Goal: Task Accomplishment & Management: Manage account settings

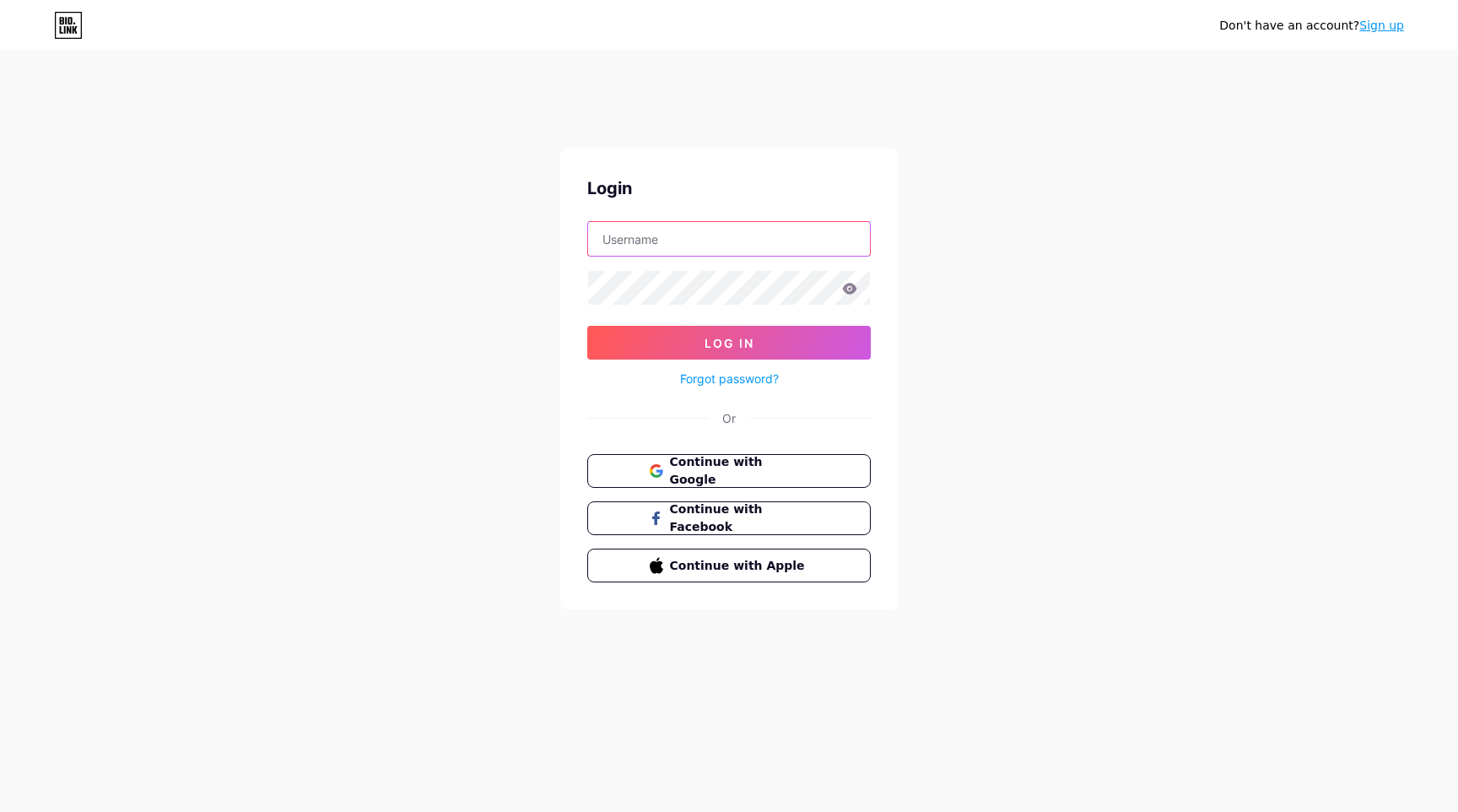
click at [667, 222] on input "text" at bounding box center [729, 238] width 282 height 33
type input "fajarsiddiq"
click at [587, 326] on button "Log In" at bounding box center [729, 342] width 284 height 33
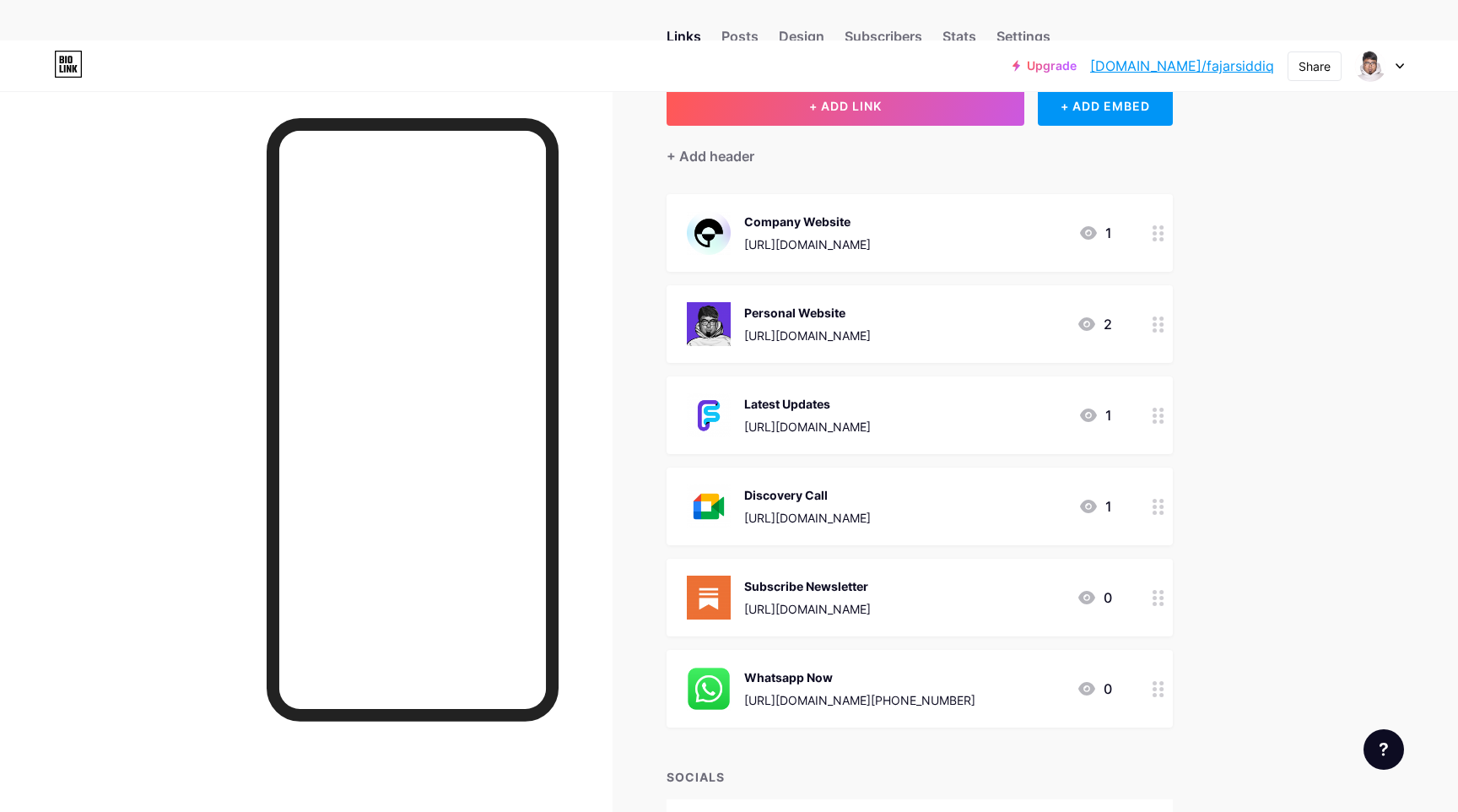
scroll to position [47, 0]
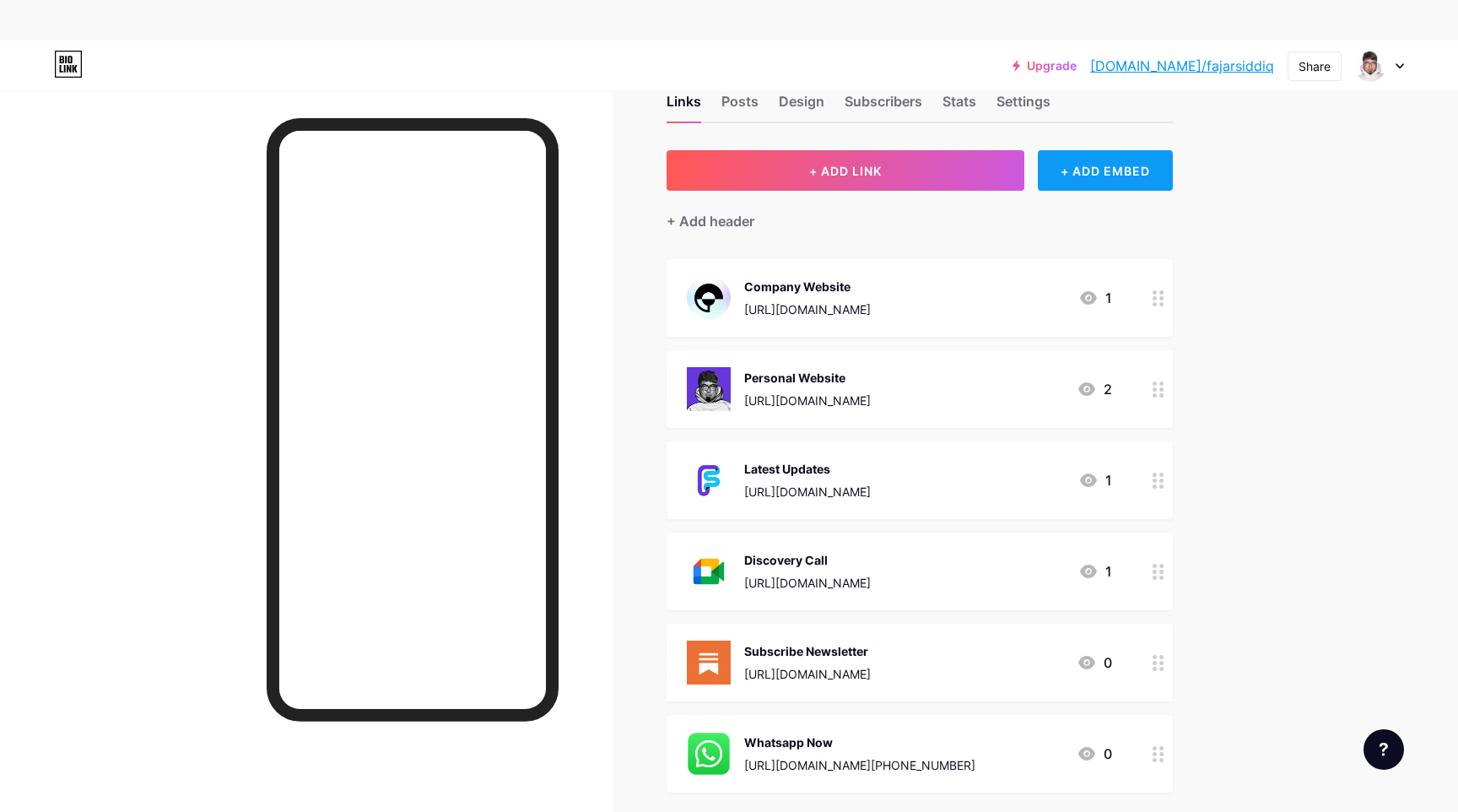
click at [1123, 150] on div "+ ADD EMBED" at bounding box center [1105, 171] width 135 height 41
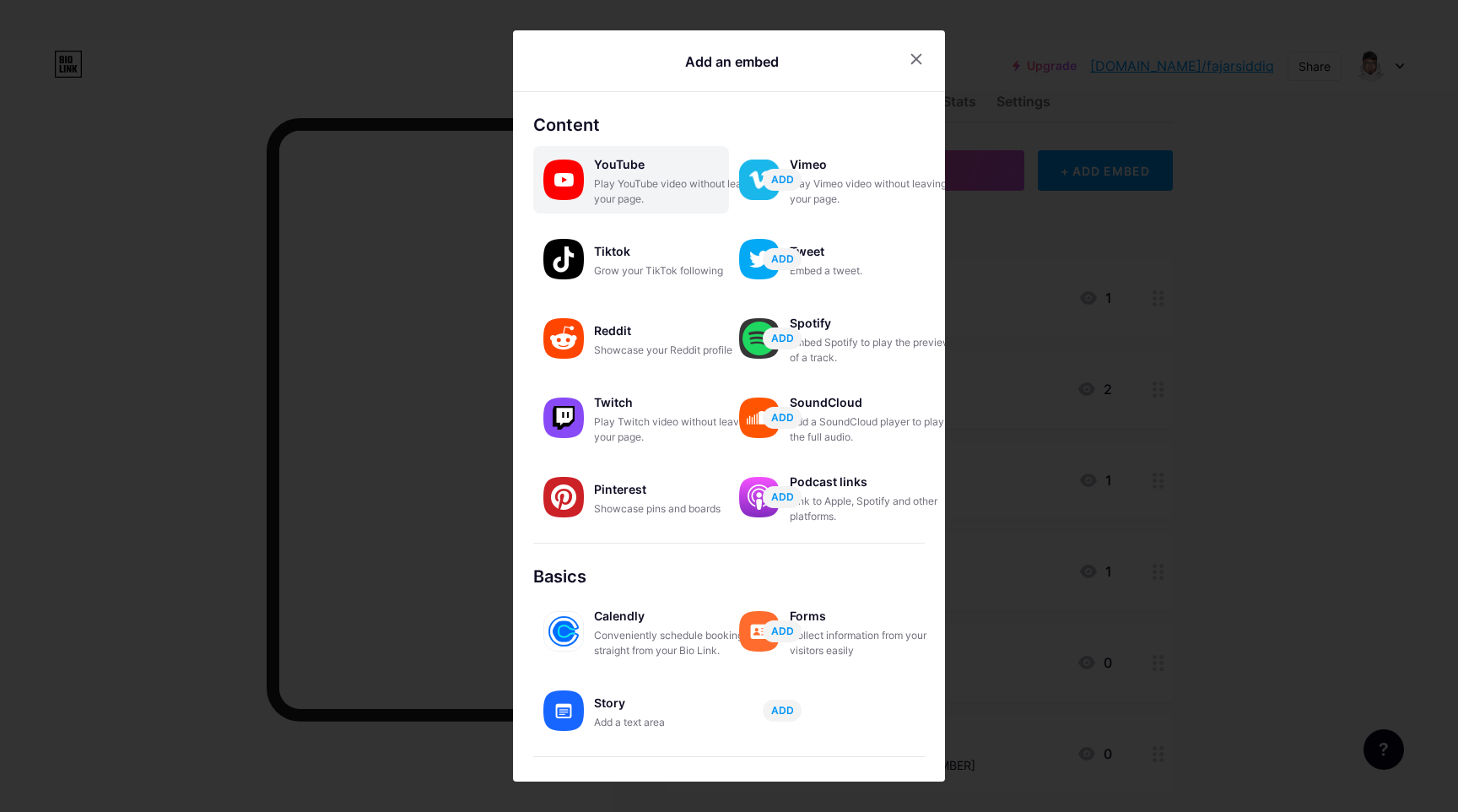
click at [638, 170] on div "YouTube" at bounding box center [678, 164] width 169 height 23
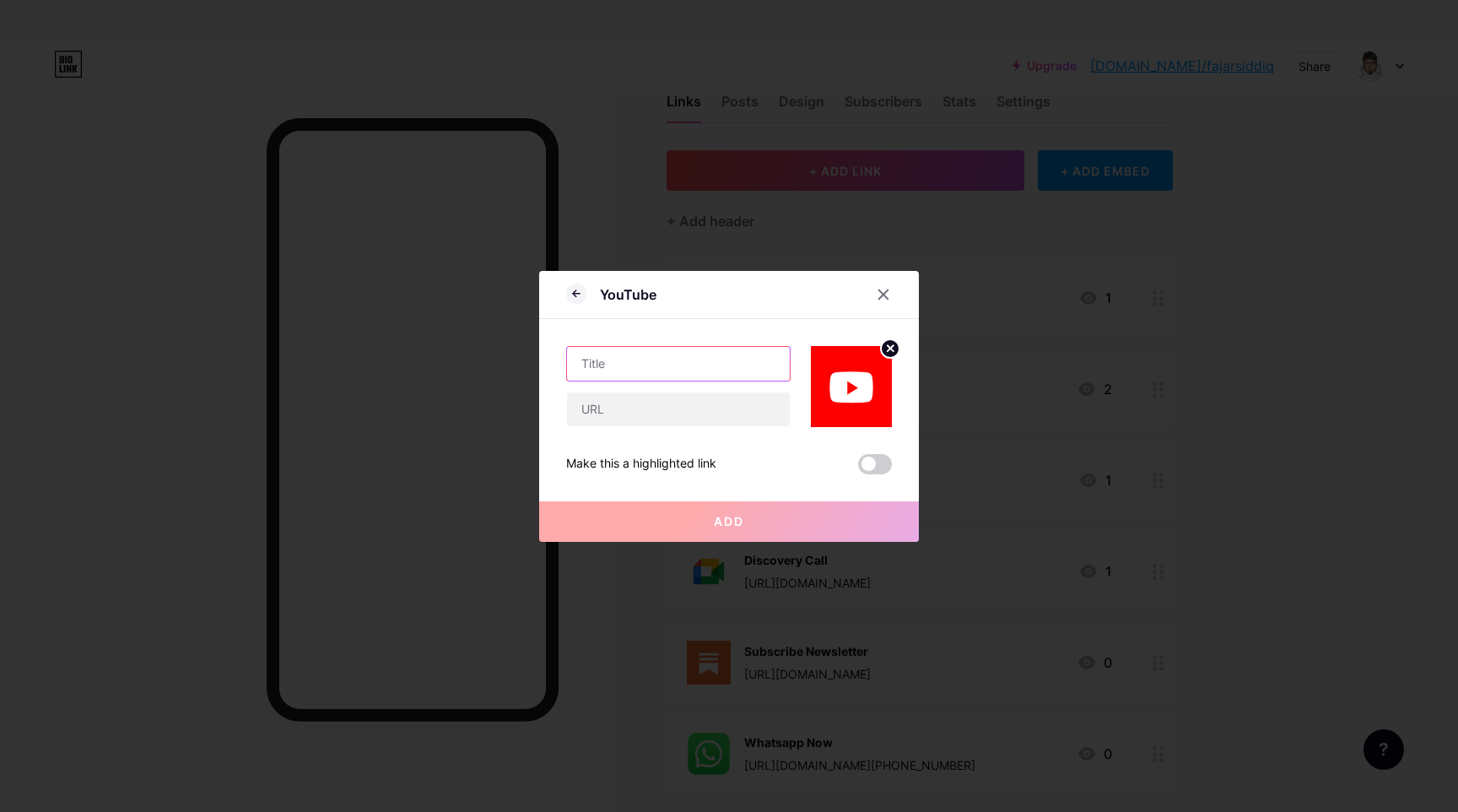
click at [691, 364] on input "text" at bounding box center [678, 364] width 223 height 33
type input "[PERSON_NAME]"
click at [617, 396] on input "text" at bounding box center [678, 409] width 223 height 33
paste input "[URL][DOMAIN_NAME]"
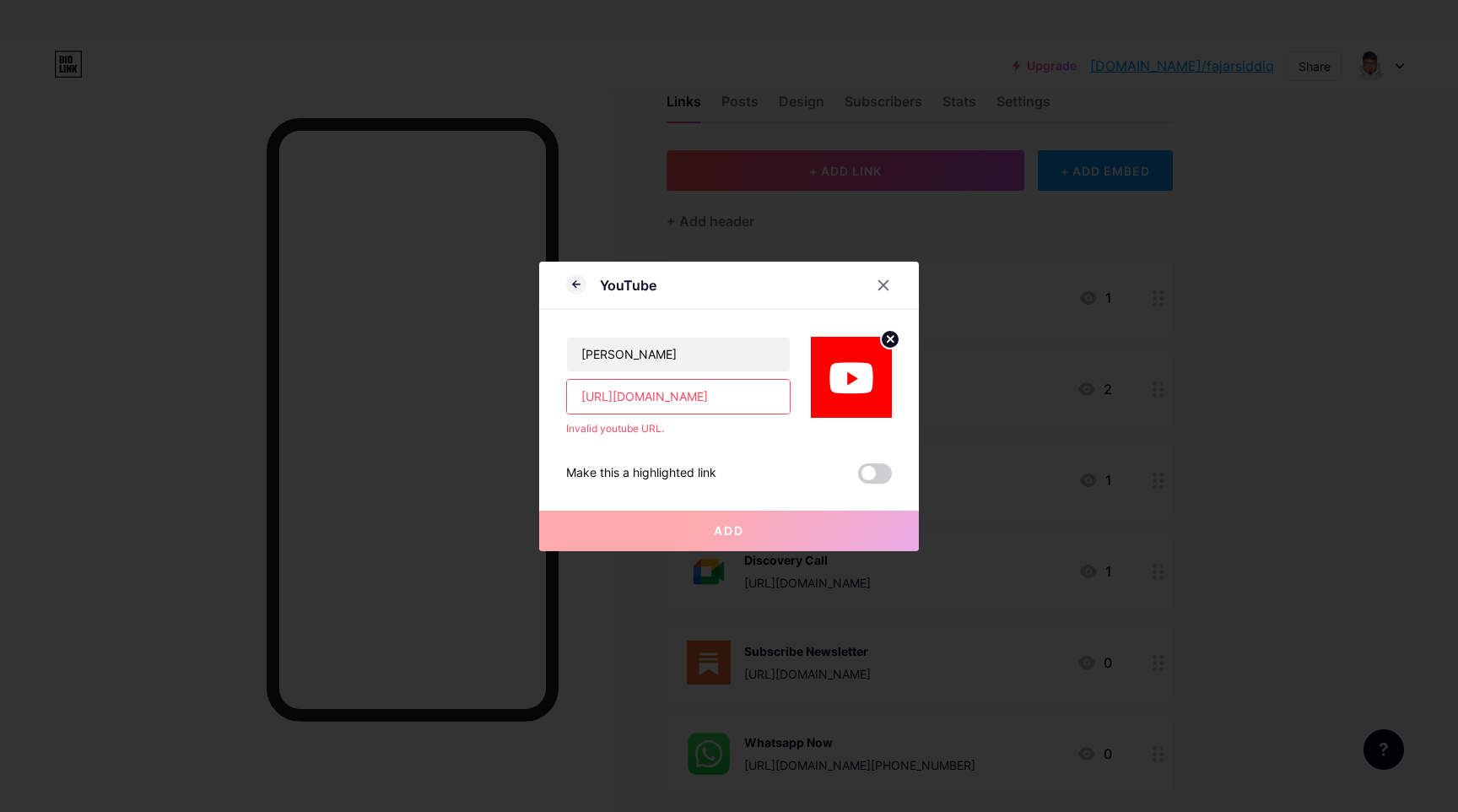
click at [712, 408] on input "[URL][DOMAIN_NAME]" at bounding box center [678, 396] width 223 height 33
drag, startPoint x: 745, startPoint y: 408, endPoint x: 451, endPoint y: 399, distance: 294.1
click at [451, 399] on div "YouTube [PERSON_NAME] [URL][DOMAIN_NAME] Invalid youtube URL. Make this a highl…" at bounding box center [729, 406] width 1458 height 812
paste input "text"
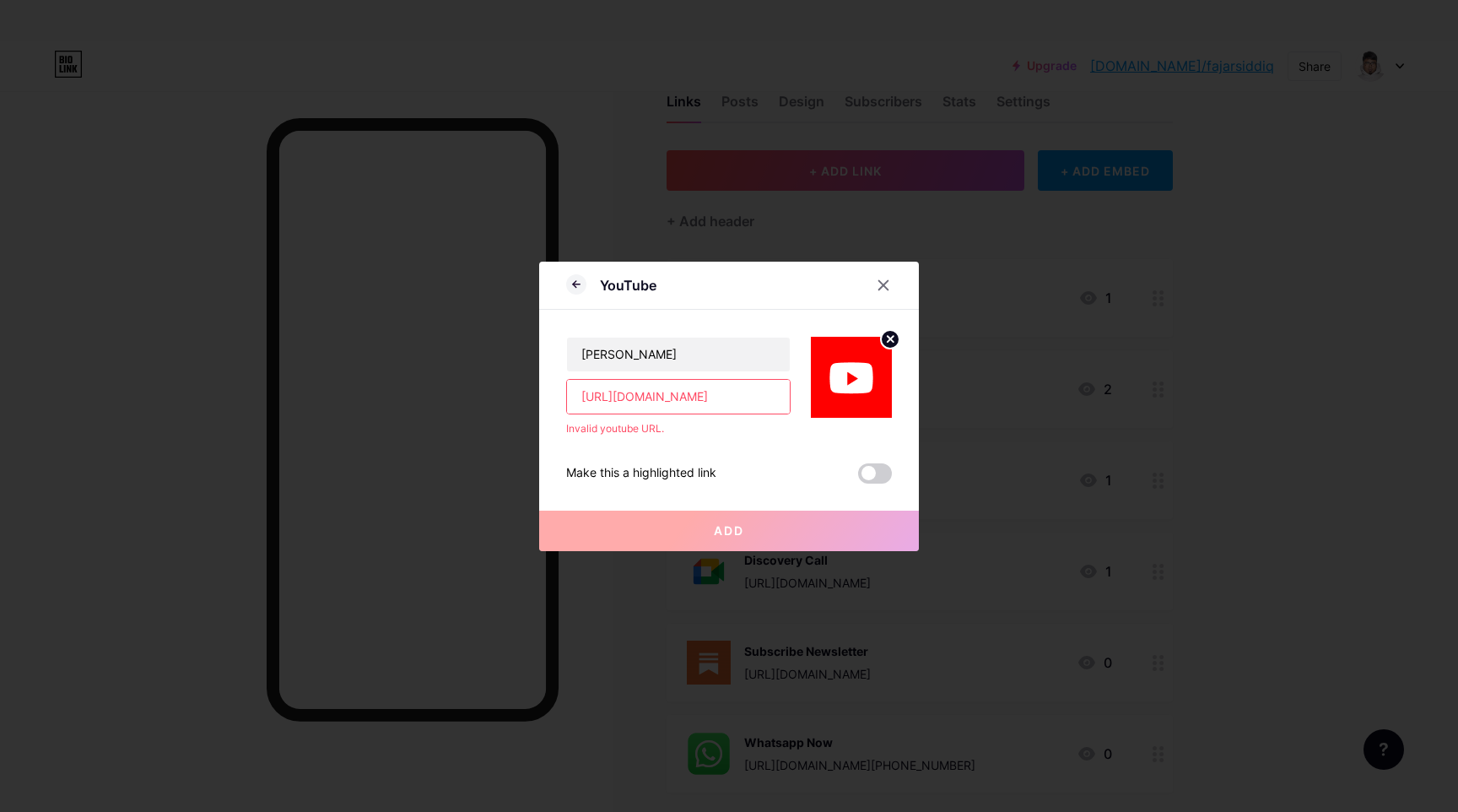
click at [755, 402] on input "[URL][DOMAIN_NAME]" at bounding box center [678, 396] width 223 height 33
paste input "text"
click at [701, 397] on input "[URL][DOMAIN_NAME]" at bounding box center [678, 396] width 223 height 33
paste input "[DOMAIN_NAME][URL]"
click at [756, 449] on div "Make this a highlighted link Add" at bounding box center [729, 459] width 326 height 47
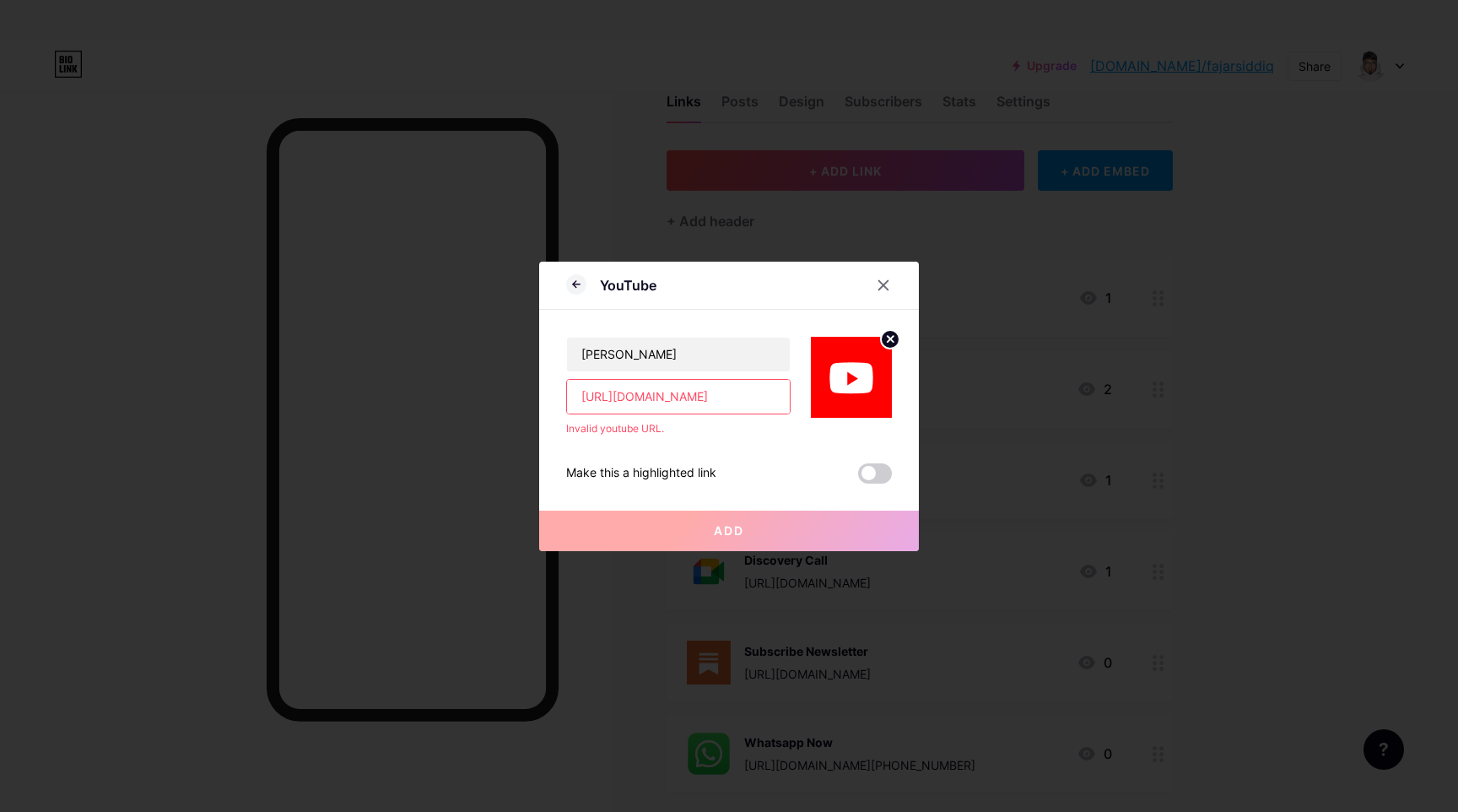
scroll to position [0, 170]
drag, startPoint x: 736, startPoint y: 387, endPoint x: 851, endPoint y: 410, distance: 117.3
click at [851, 410] on div "[PERSON_NAME] [URL][DOMAIN_NAME] Invalid youtube URL." at bounding box center [729, 373] width 326 height 126
click at [744, 392] on input "[URL][DOMAIN_NAME]" at bounding box center [678, 396] width 223 height 33
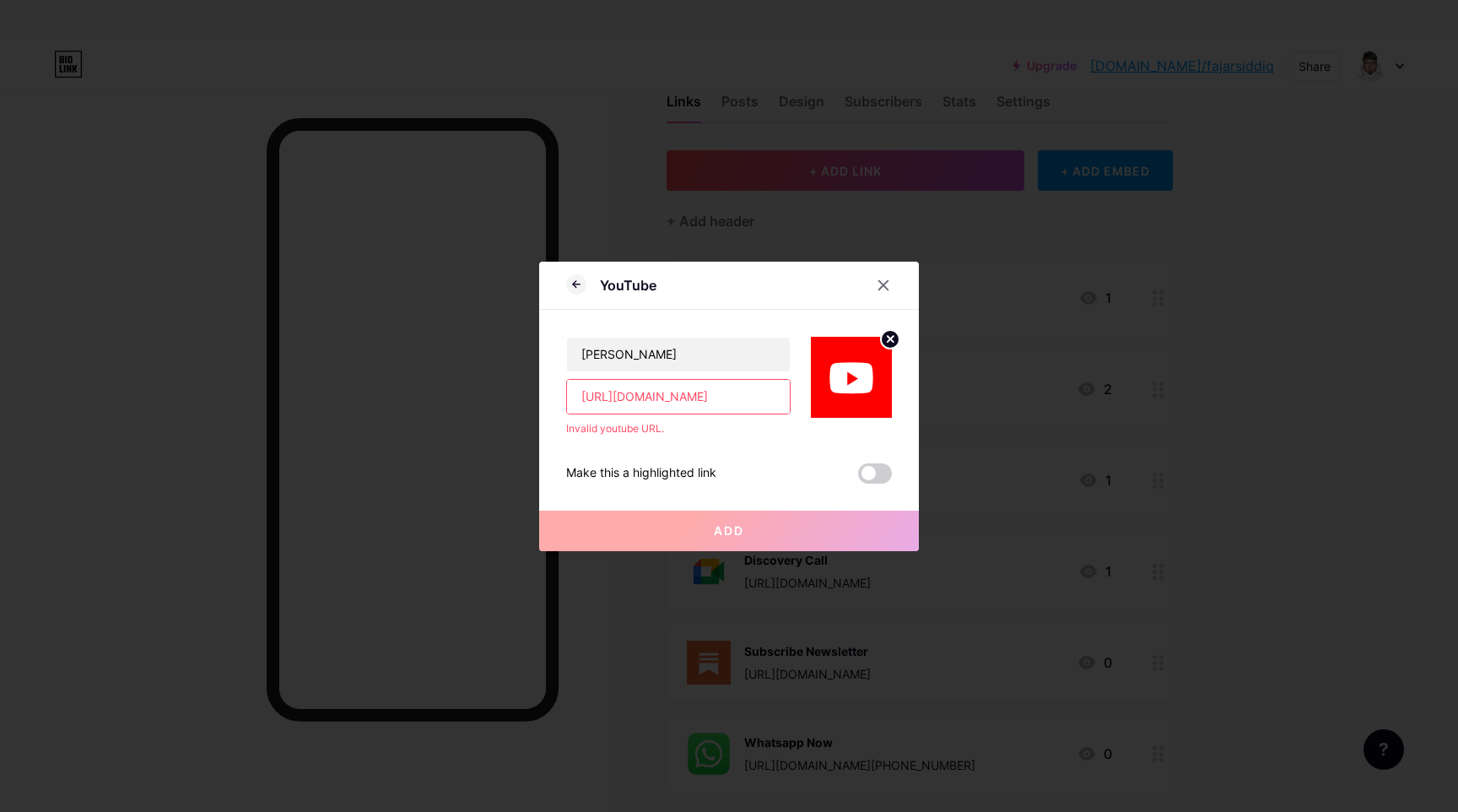
paste input "6jN4xDC3dG8?si=E_V3lSOkOnhs6zyb"
type input "[URL][DOMAIN_NAME]"
click at [760, 442] on div "Make this a highlighted link Add" at bounding box center [729, 459] width 326 height 47
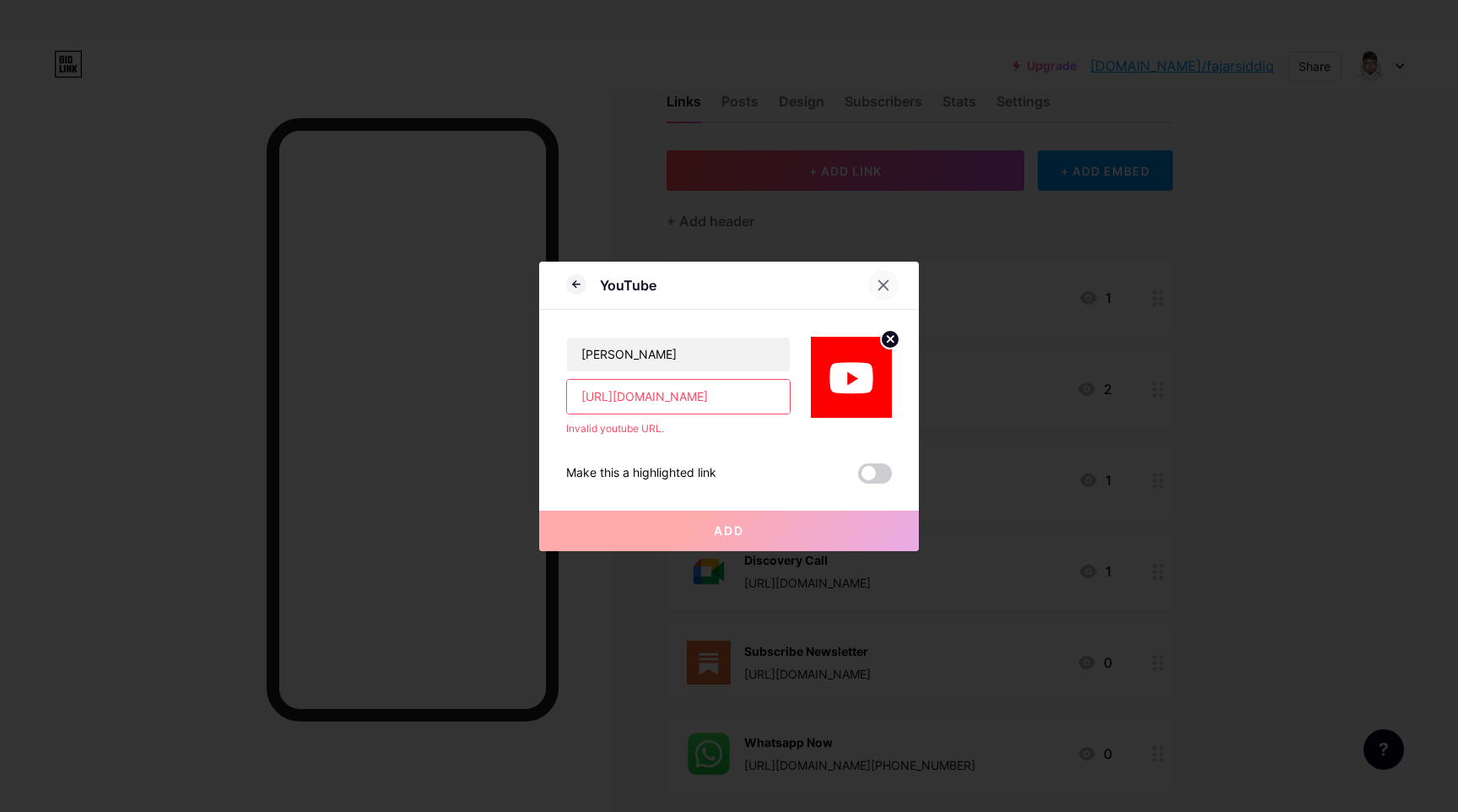
click at [885, 292] on div at bounding box center [884, 285] width 31 height 31
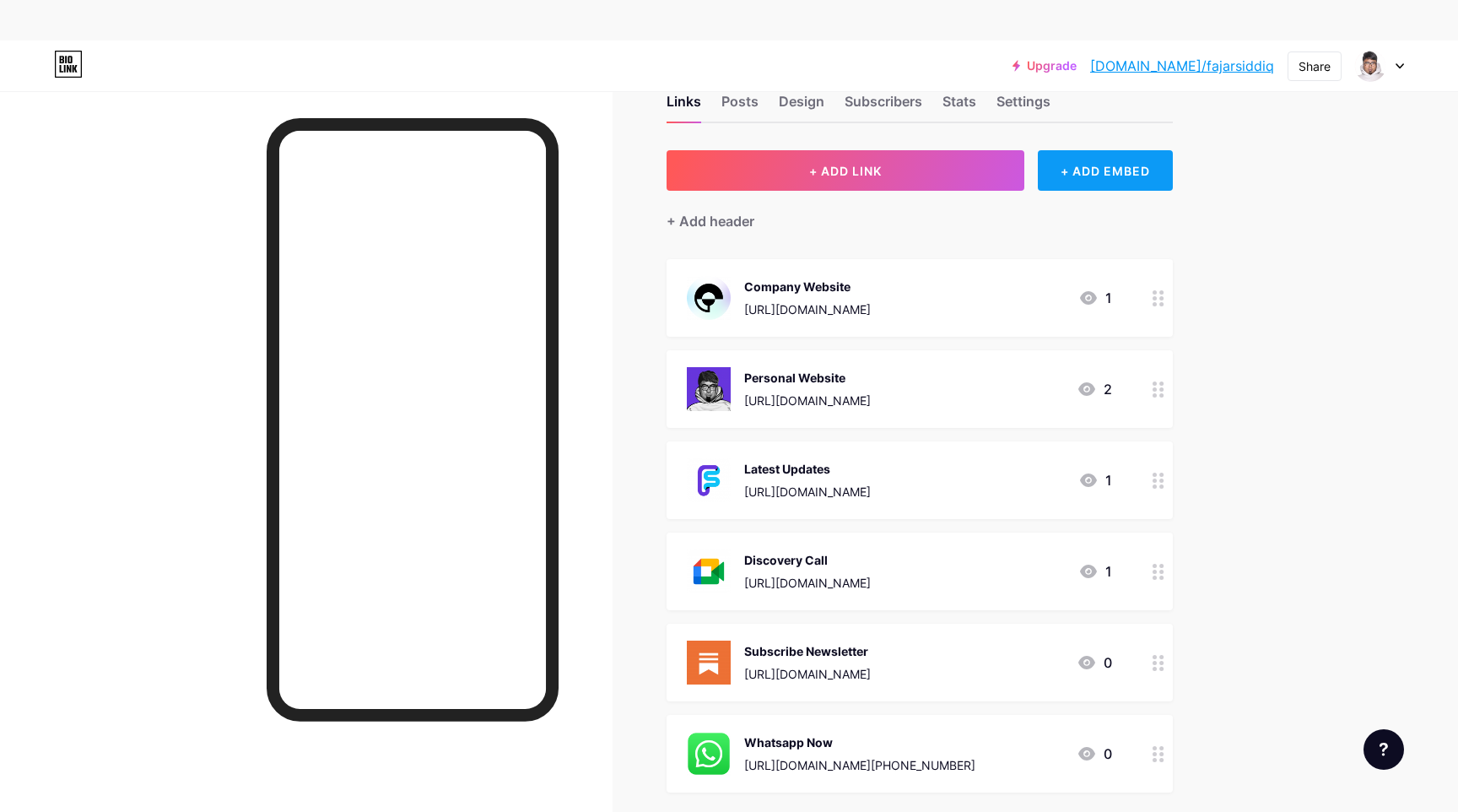
click at [1039, 150] on div "+ ADD EMBED" at bounding box center [1105, 171] width 135 height 41
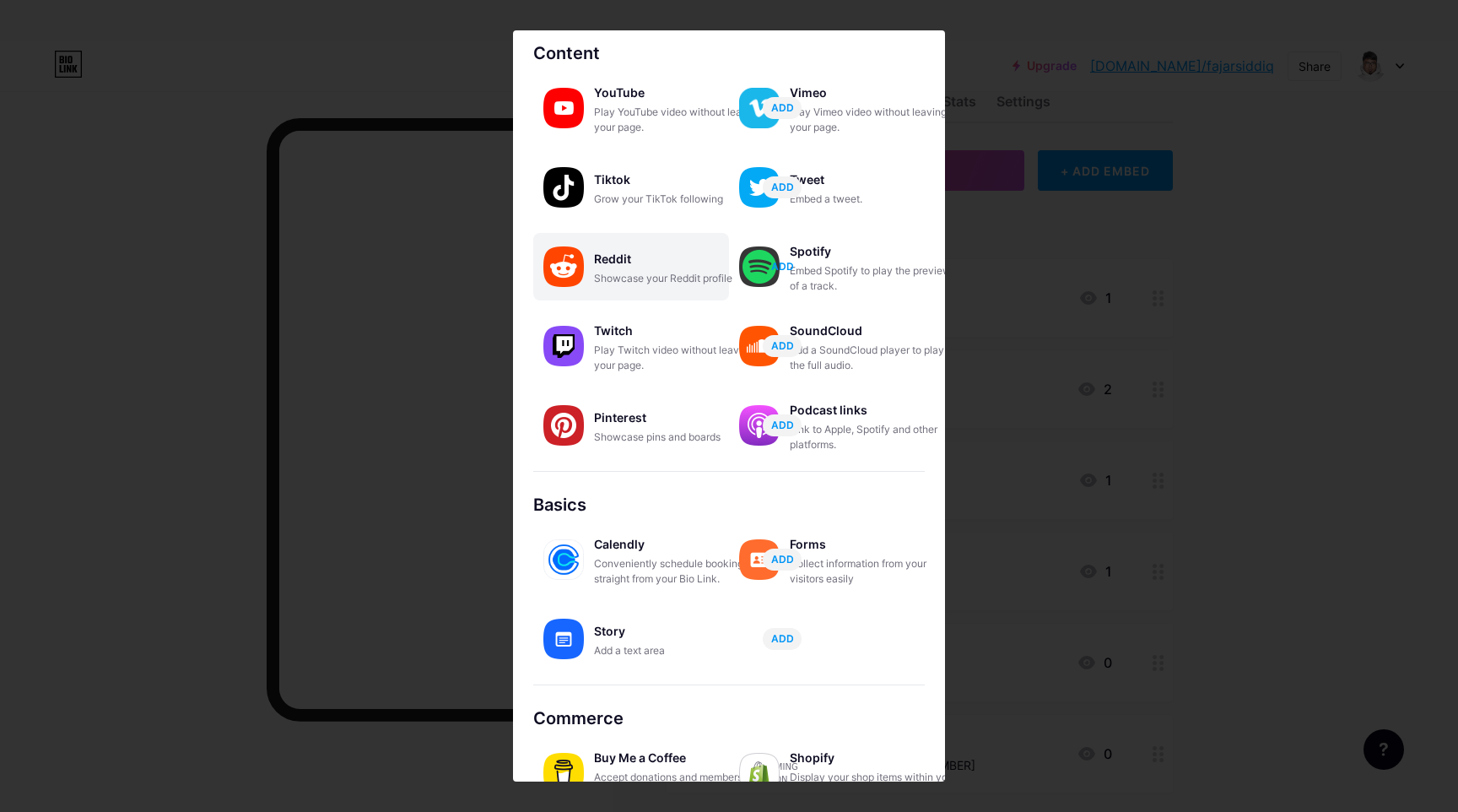
scroll to position [79, 0]
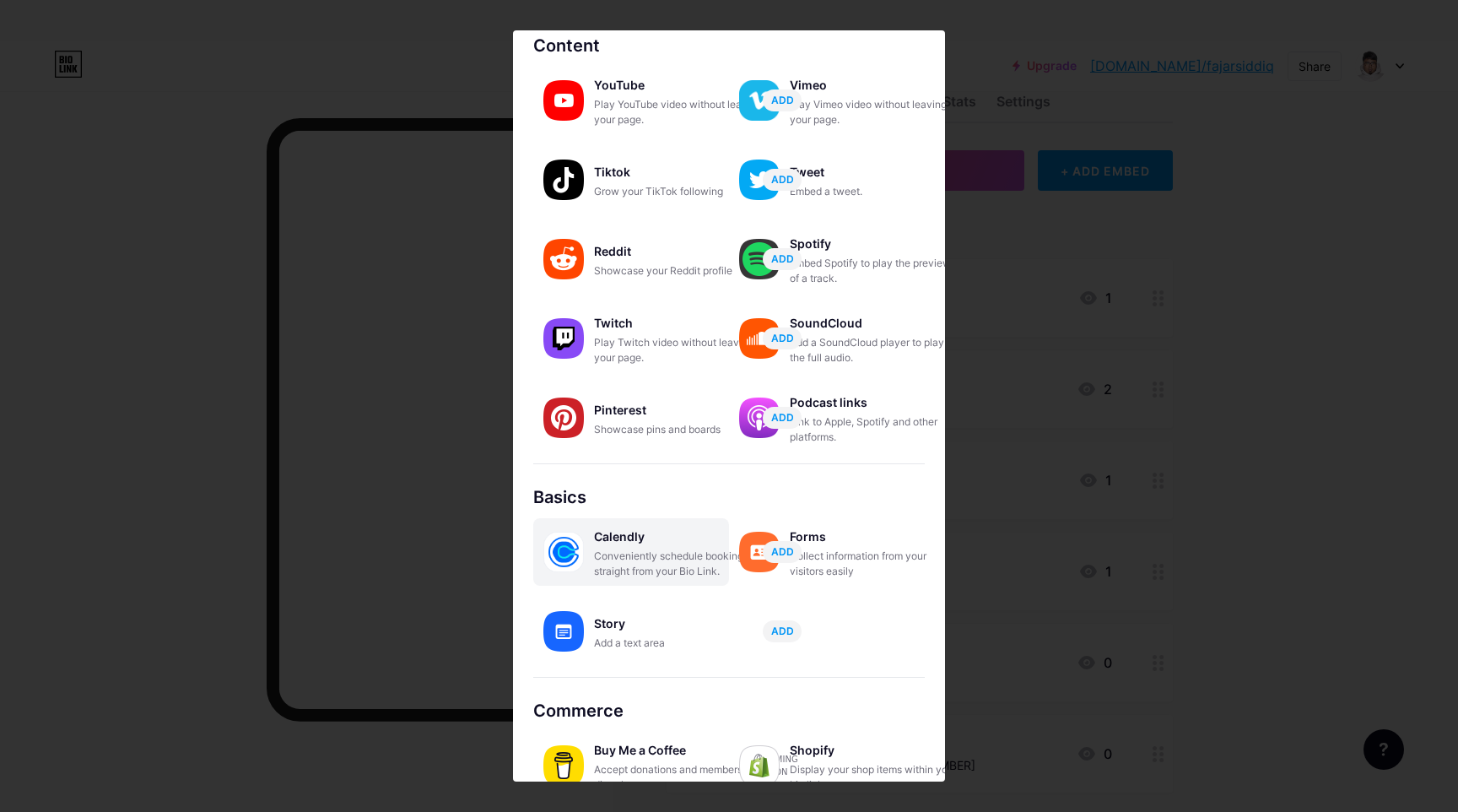
click at [703, 541] on div "Calendly" at bounding box center [678, 536] width 169 height 23
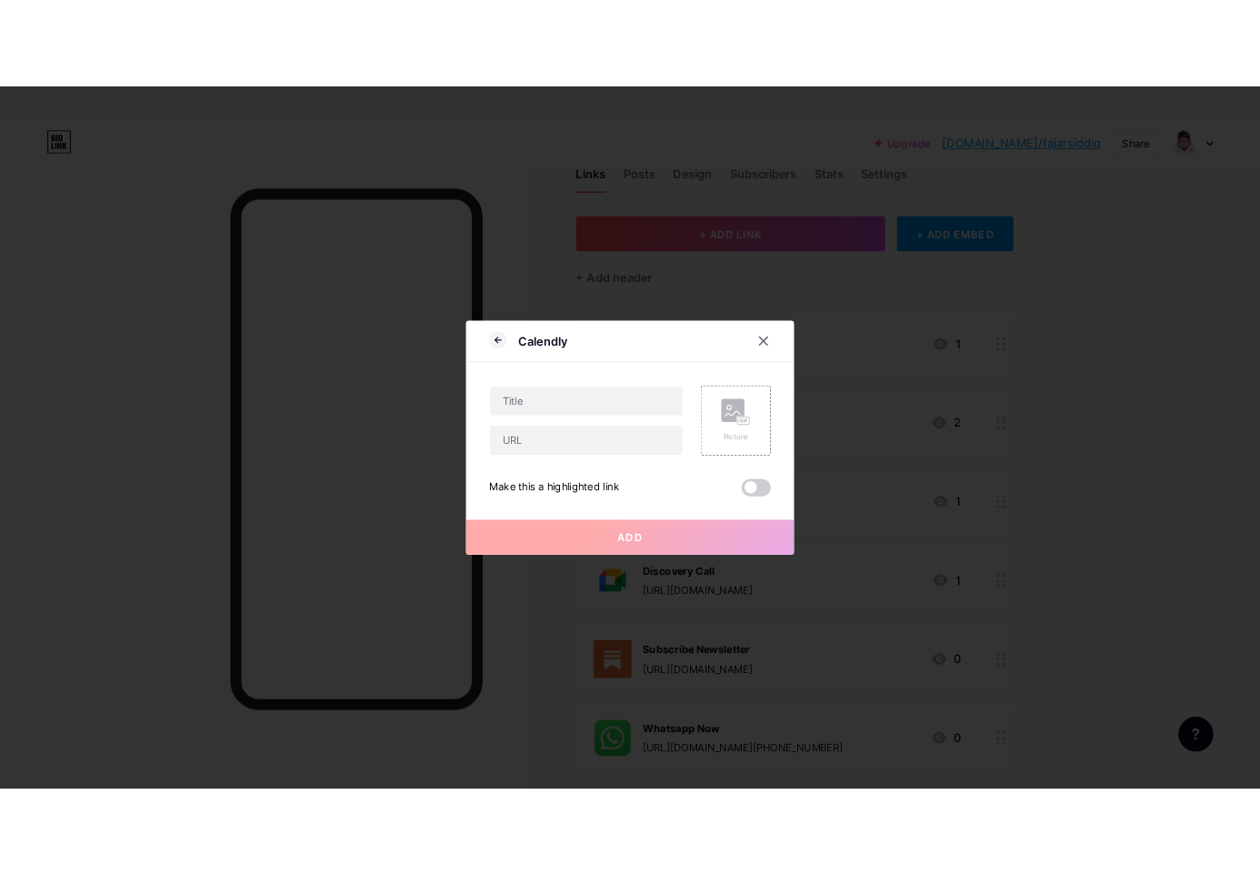
scroll to position [0, 0]
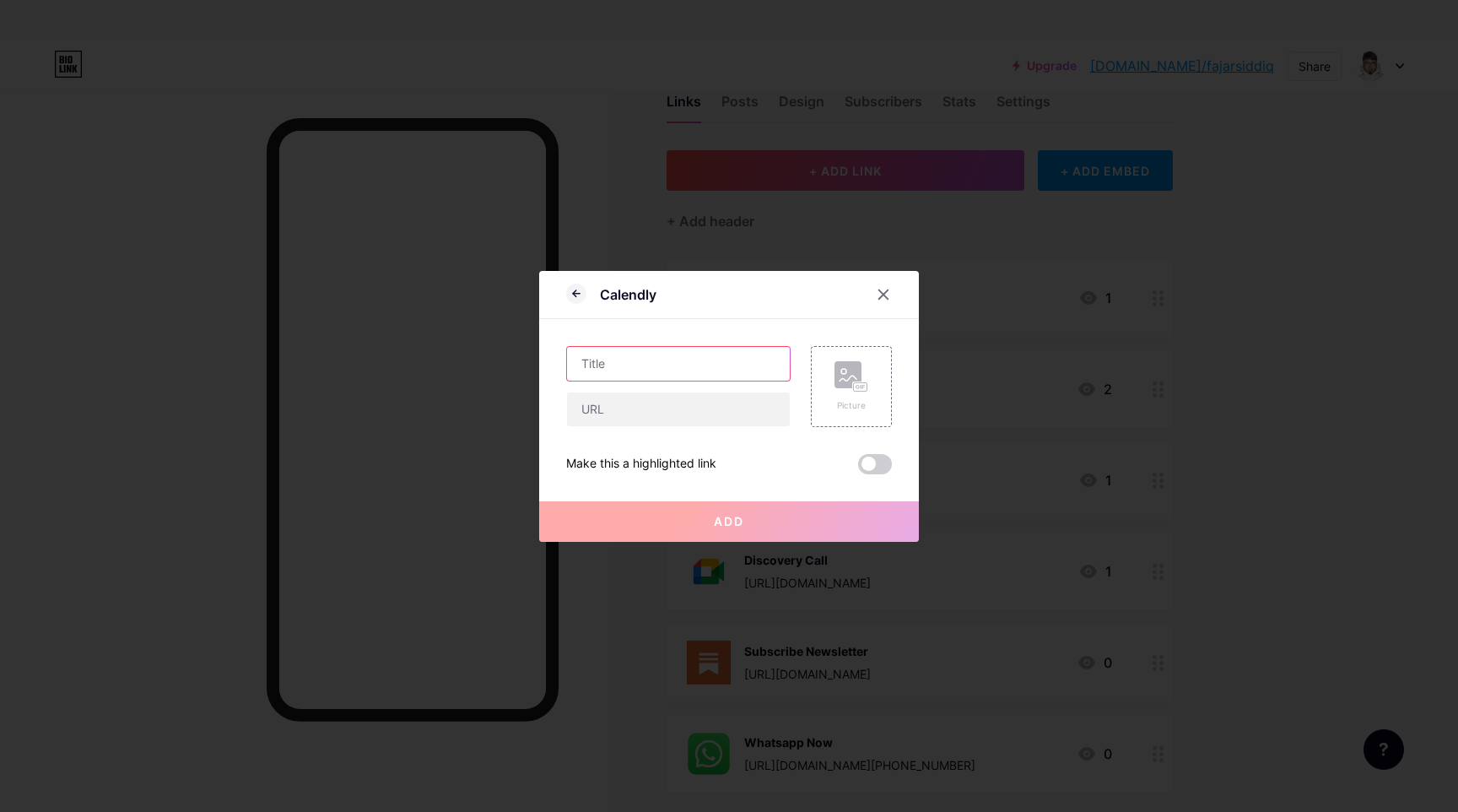
click at [740, 367] on input "text" at bounding box center [678, 364] width 223 height 33
click at [692, 412] on input "text" at bounding box center [678, 409] width 223 height 33
paste input "[URL][DOMAIN_NAME]"
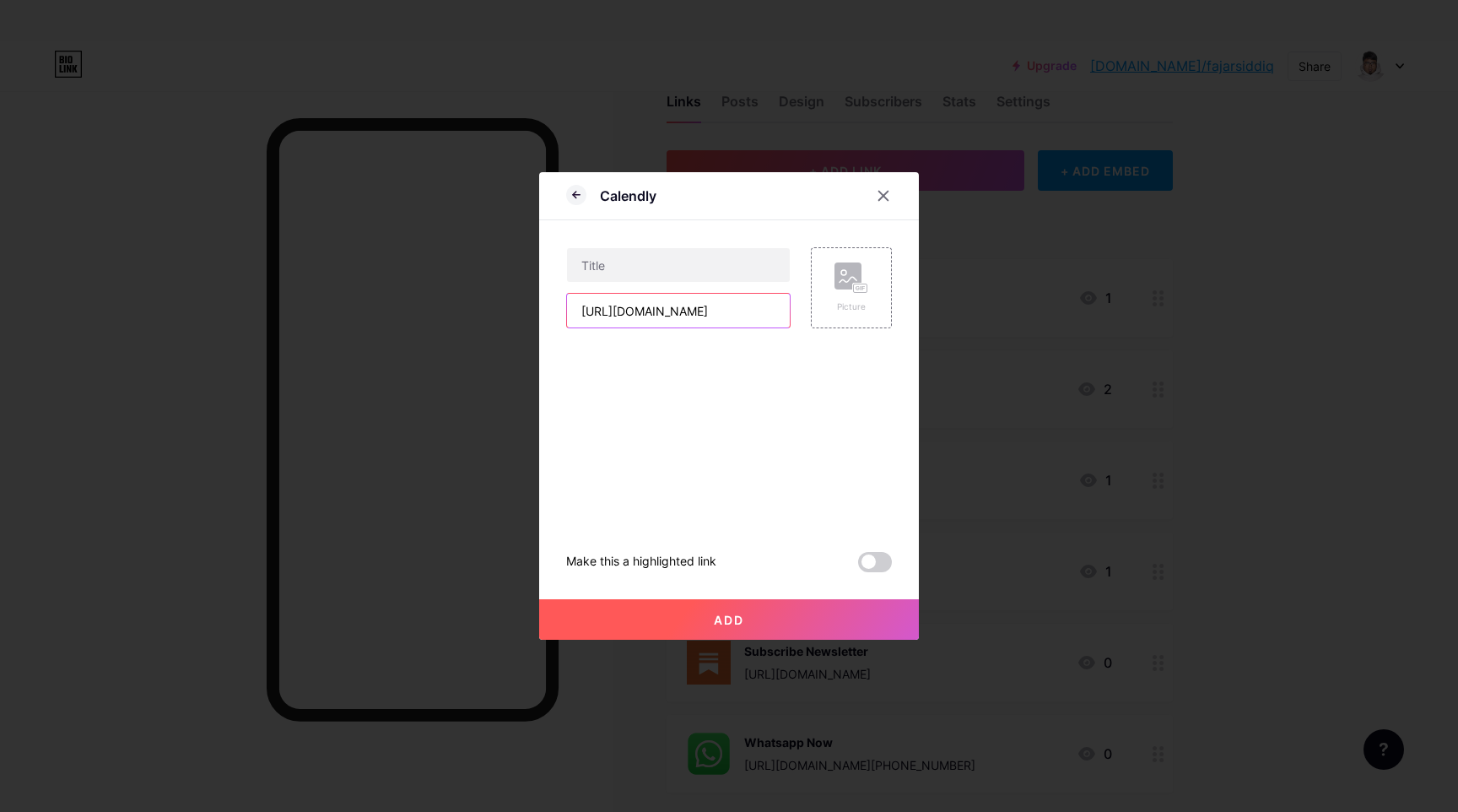
type input "[URL][DOMAIN_NAME]"
click at [699, 268] on input "text" at bounding box center [678, 264] width 223 height 33
type input "Discovery Call"
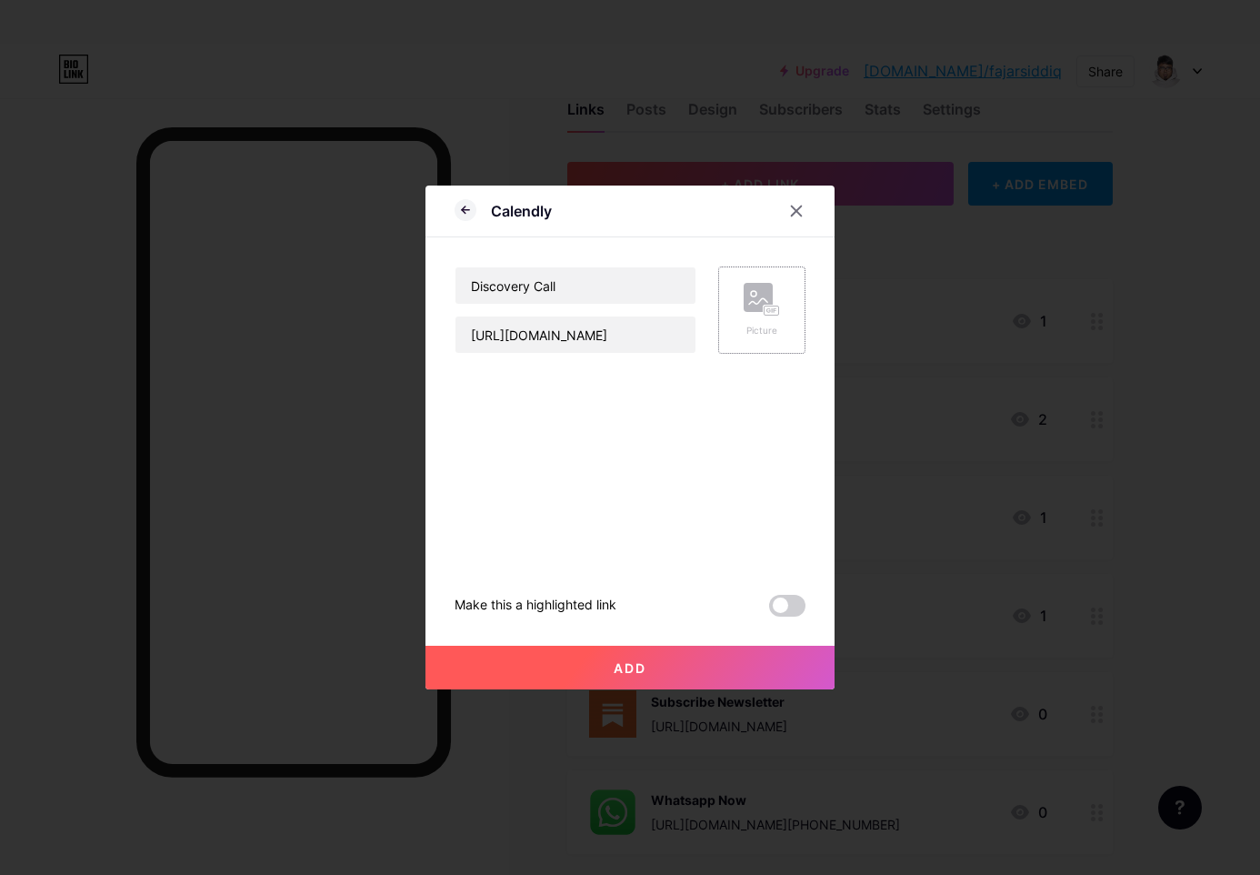
click at [743, 307] on div "Picture" at bounding box center [761, 309] width 87 height 87
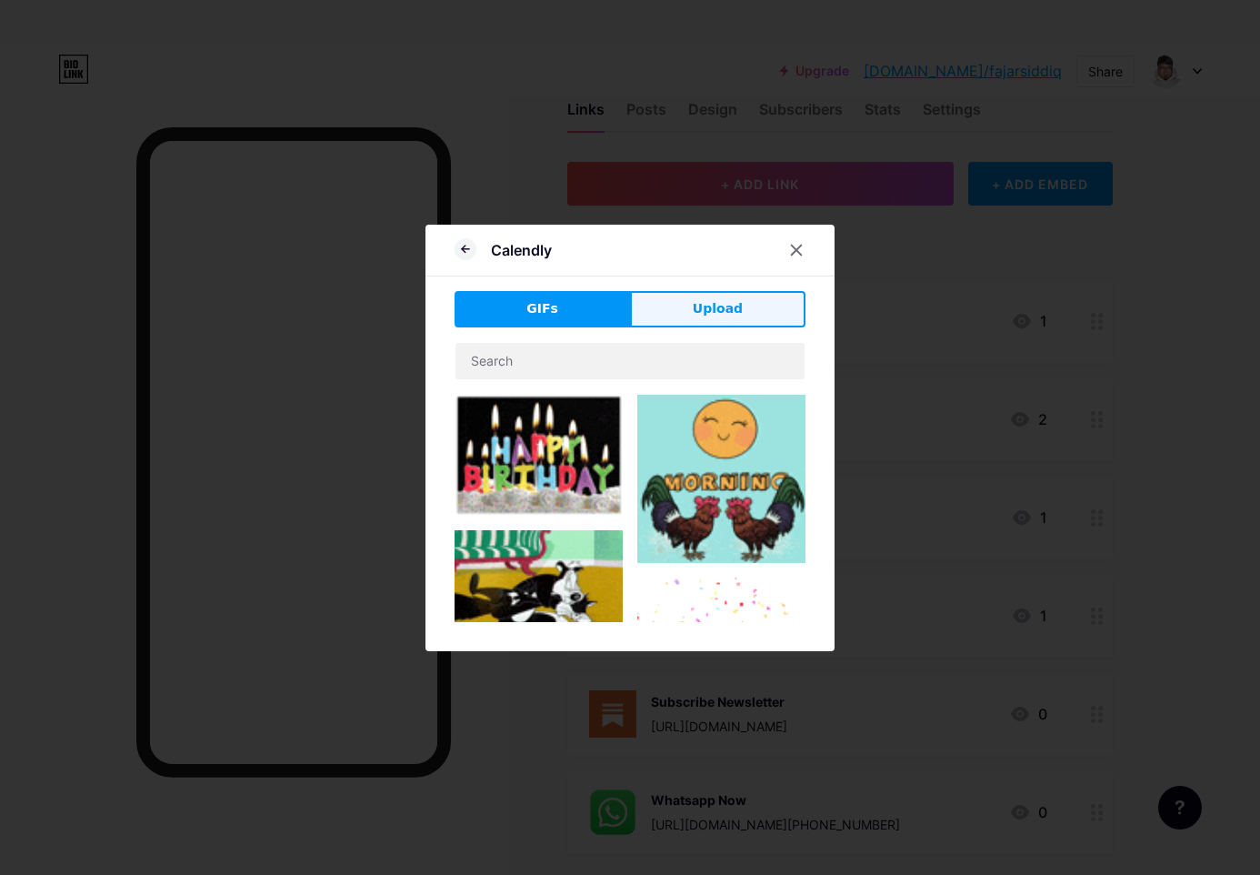
click at [722, 316] on span "Upload" at bounding box center [718, 308] width 50 height 19
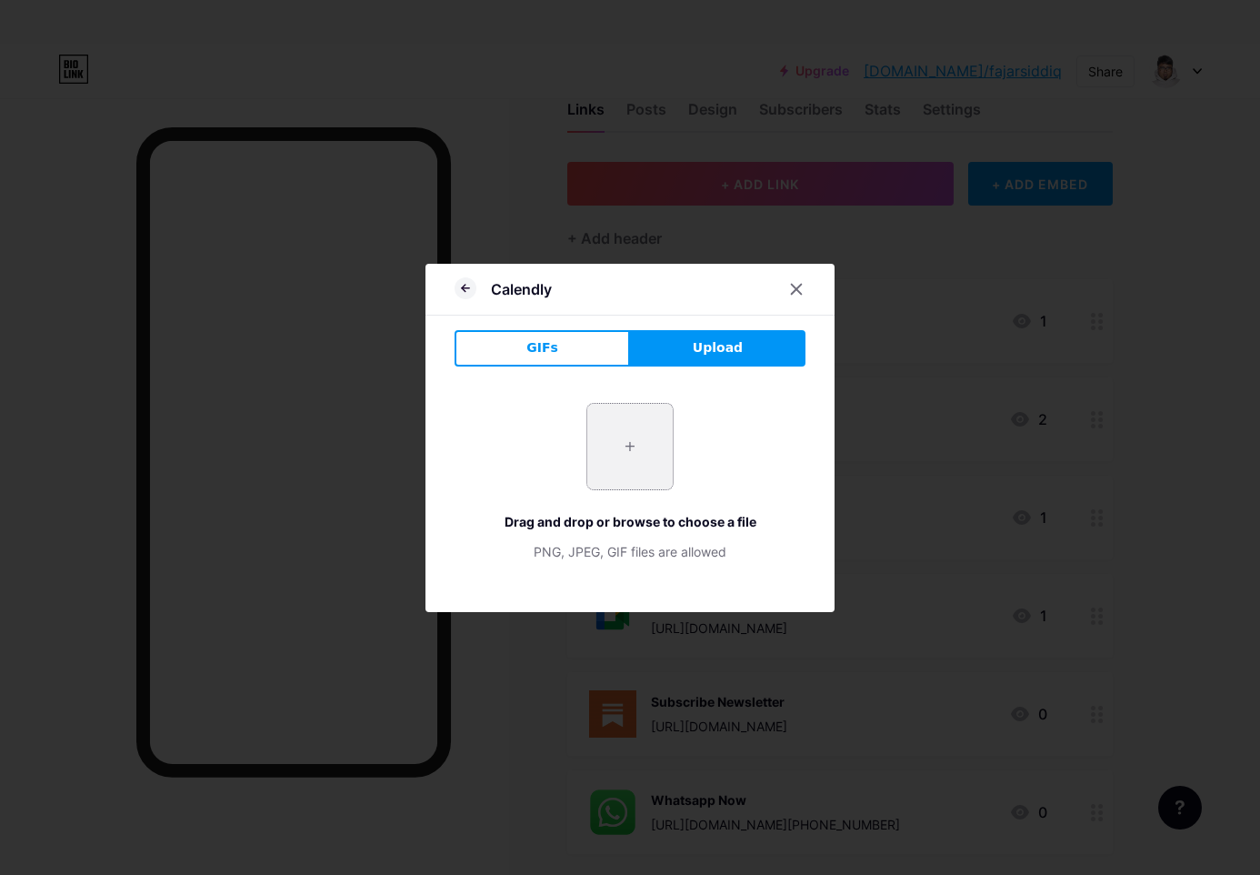
click at [649, 417] on input "file" at bounding box center [629, 446] width 85 height 85
type input "C:\fakepath\images.png"
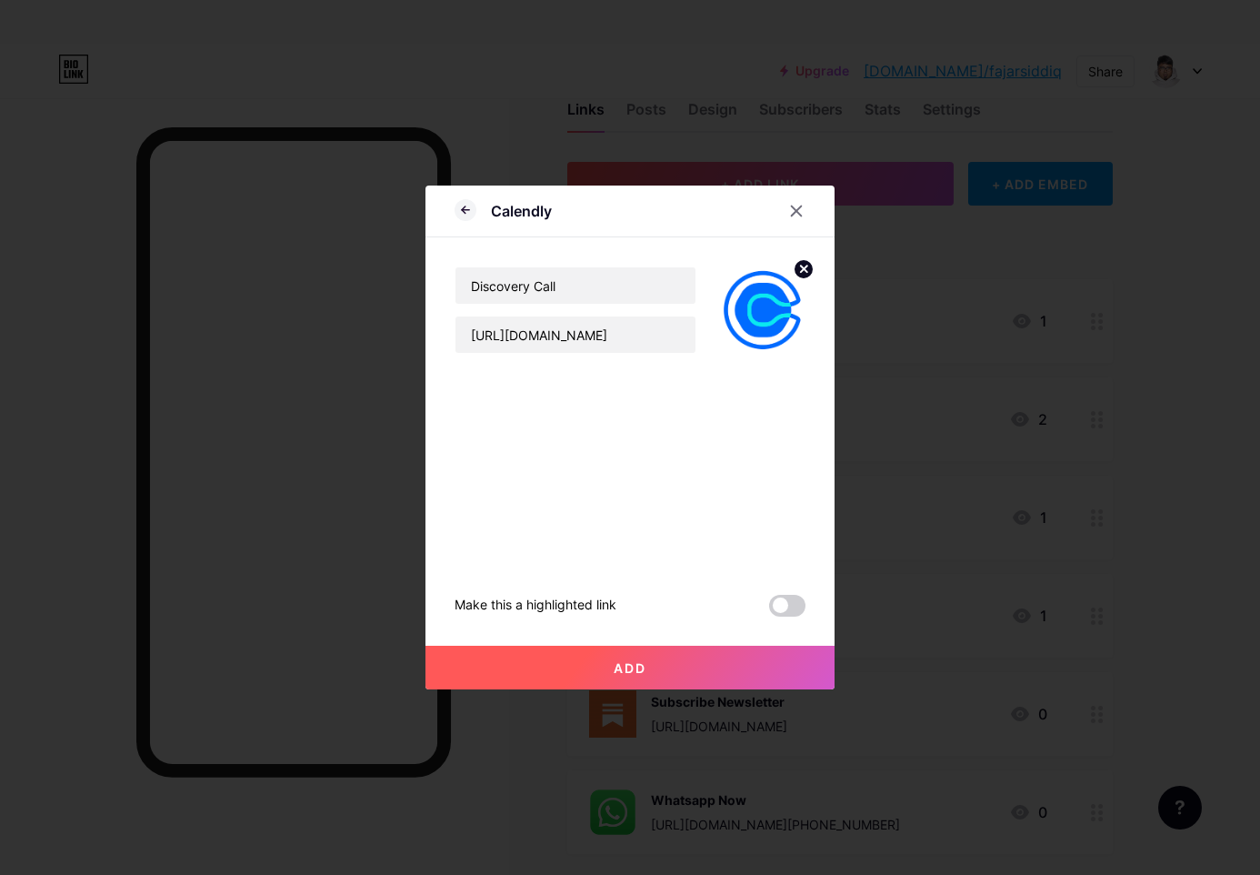
click at [667, 662] on button "Add" at bounding box center [630, 668] width 409 height 44
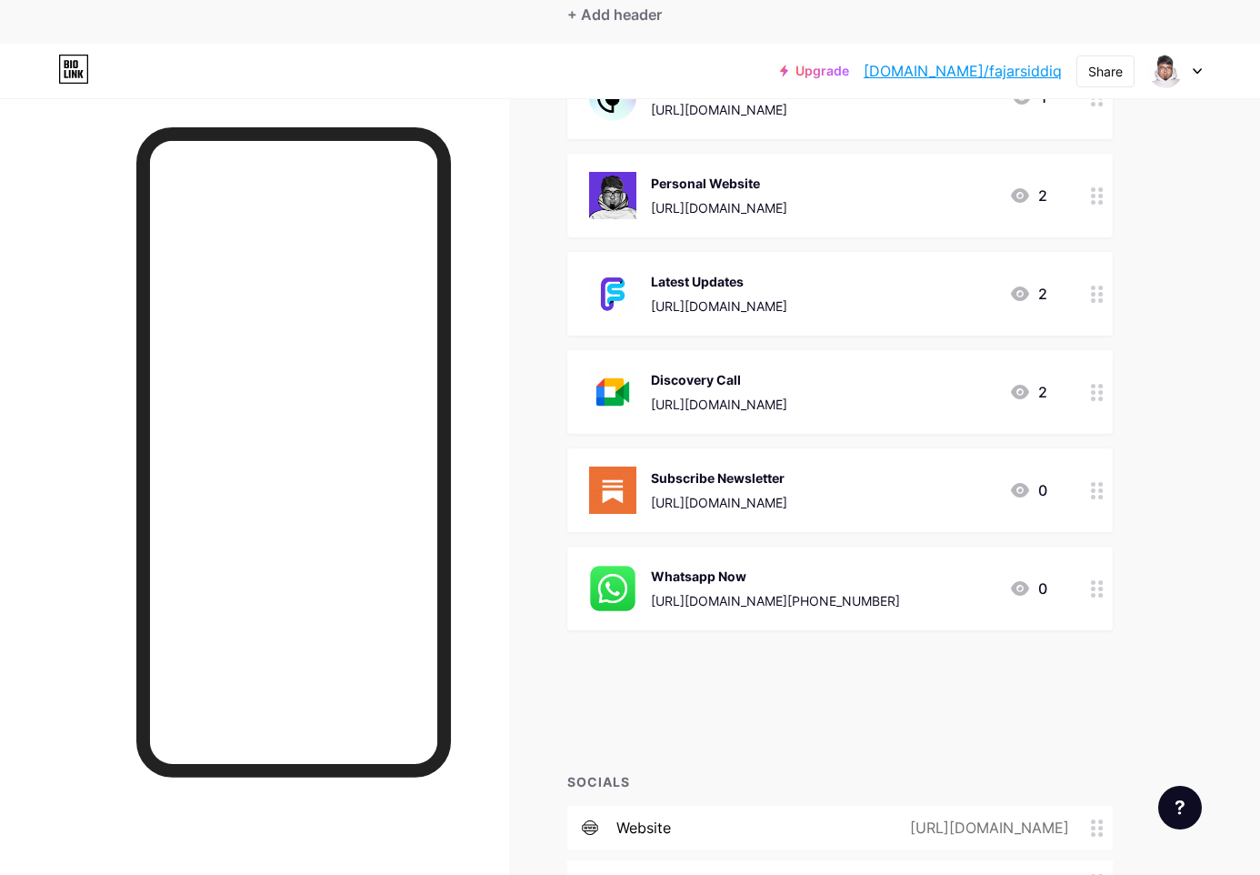
scroll to position [285, 0]
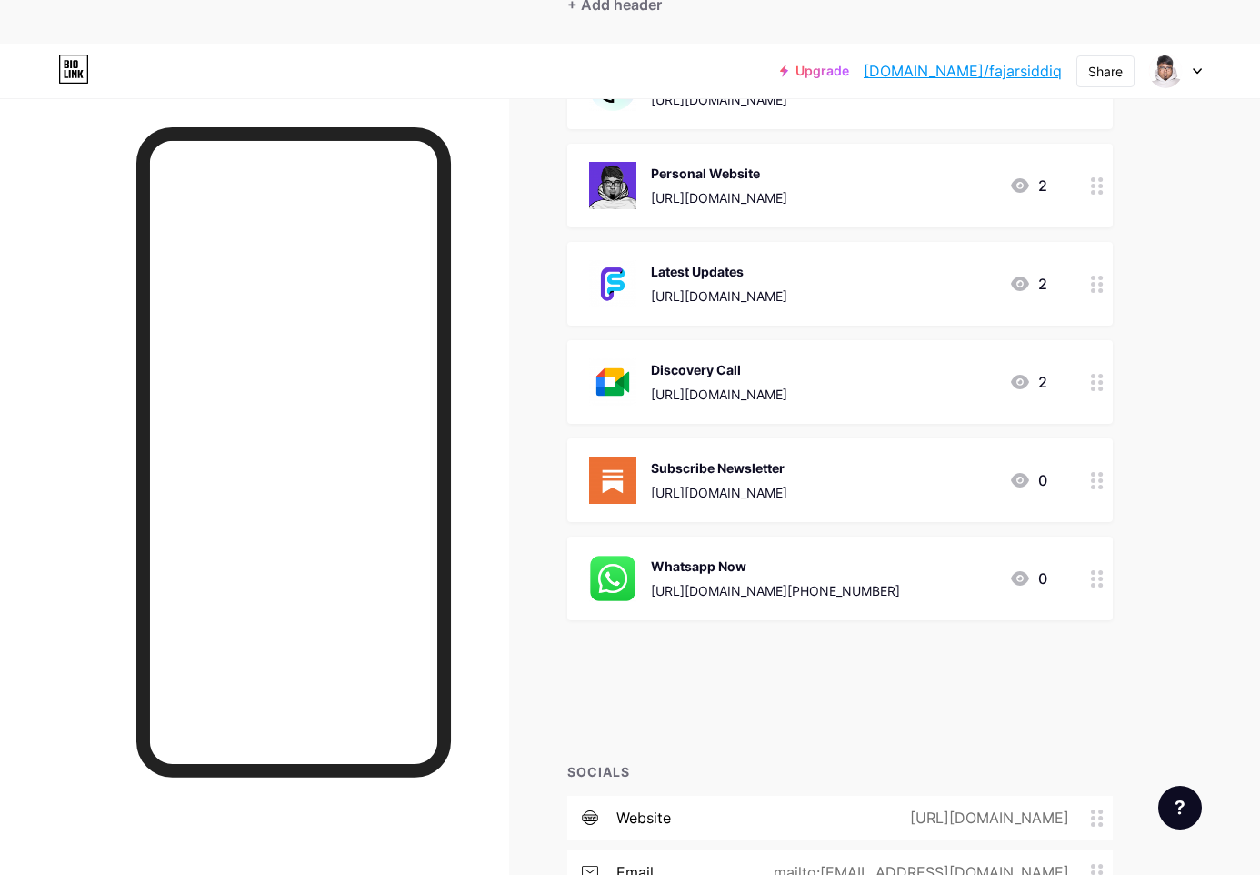
drag, startPoint x: 1104, startPoint y: 298, endPoint x: 1120, endPoint y: 622, distance: 324.2
click at [896, 653] on div "Discovery Call [URL][DOMAIN_NAME] 0" at bounding box center [818, 676] width 458 height 47
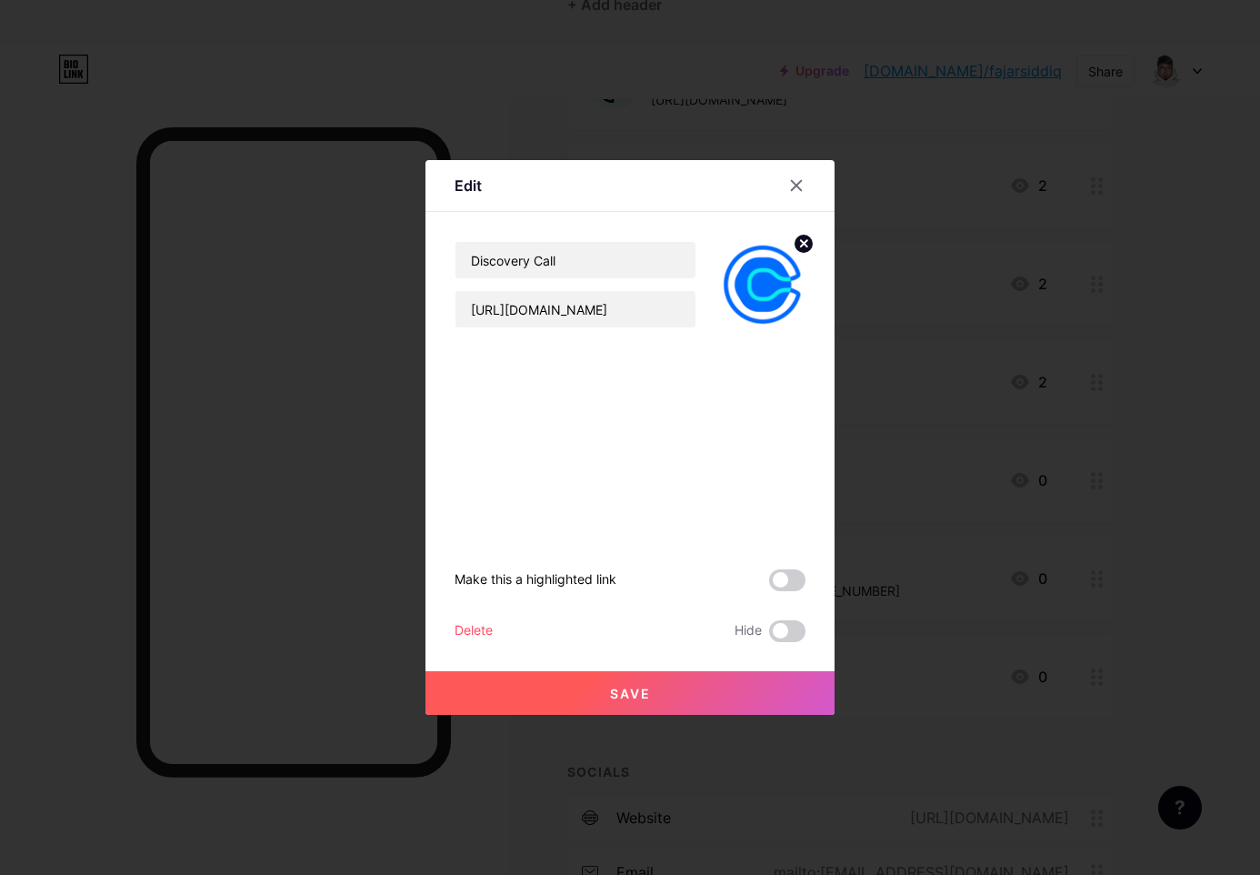
click at [471, 631] on div "Delete" at bounding box center [474, 631] width 38 height 22
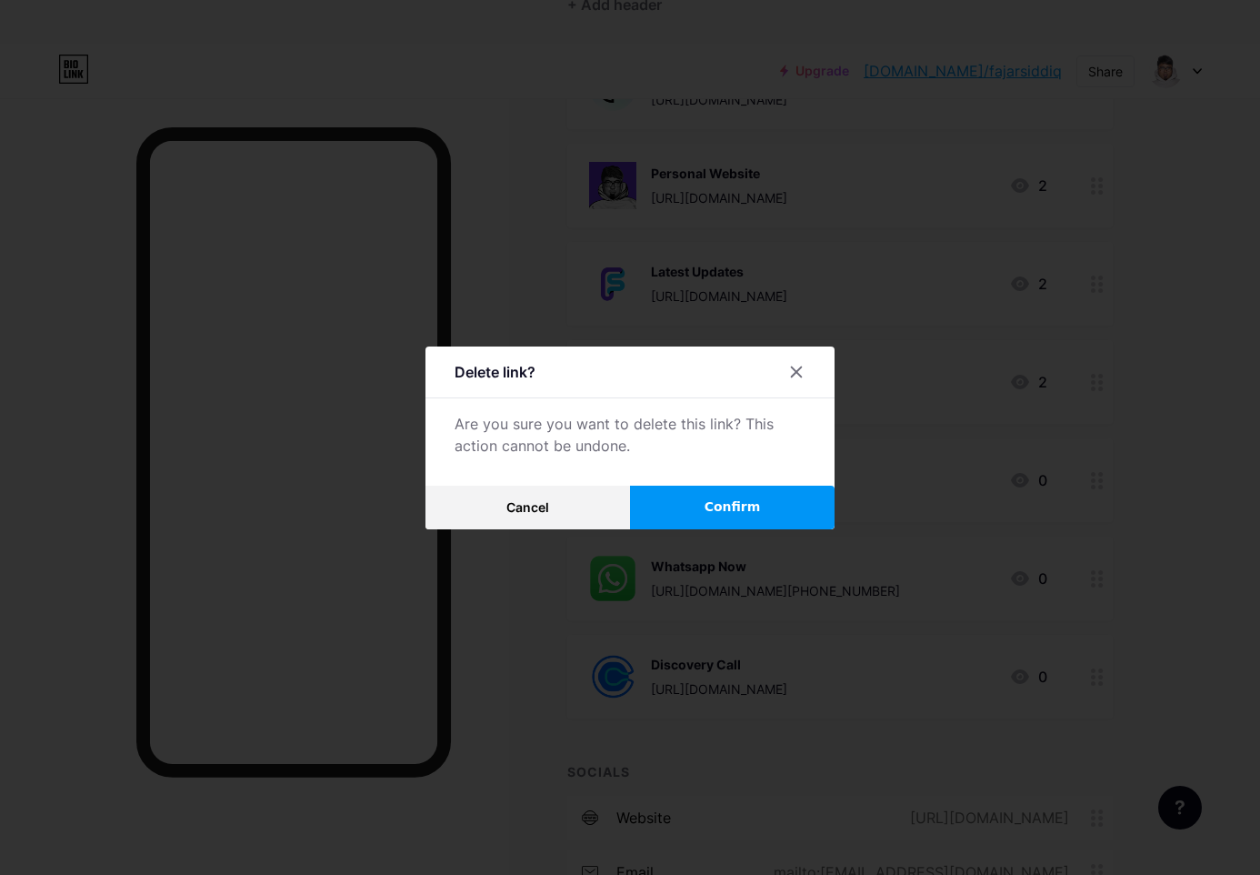
click at [758, 498] on button "Confirm" at bounding box center [732, 508] width 205 height 44
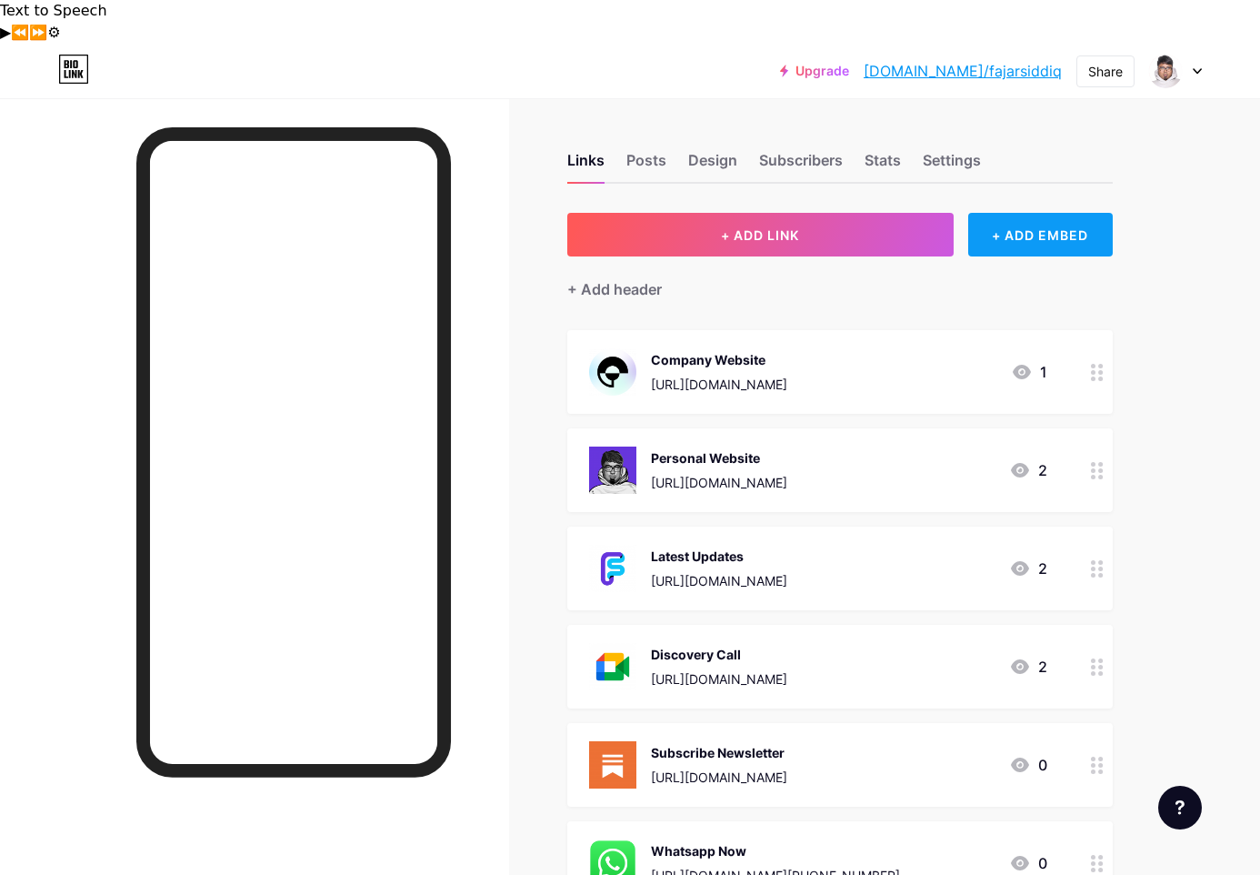
click at [1034, 213] on div "+ ADD EMBED" at bounding box center [1041, 235] width 145 height 44
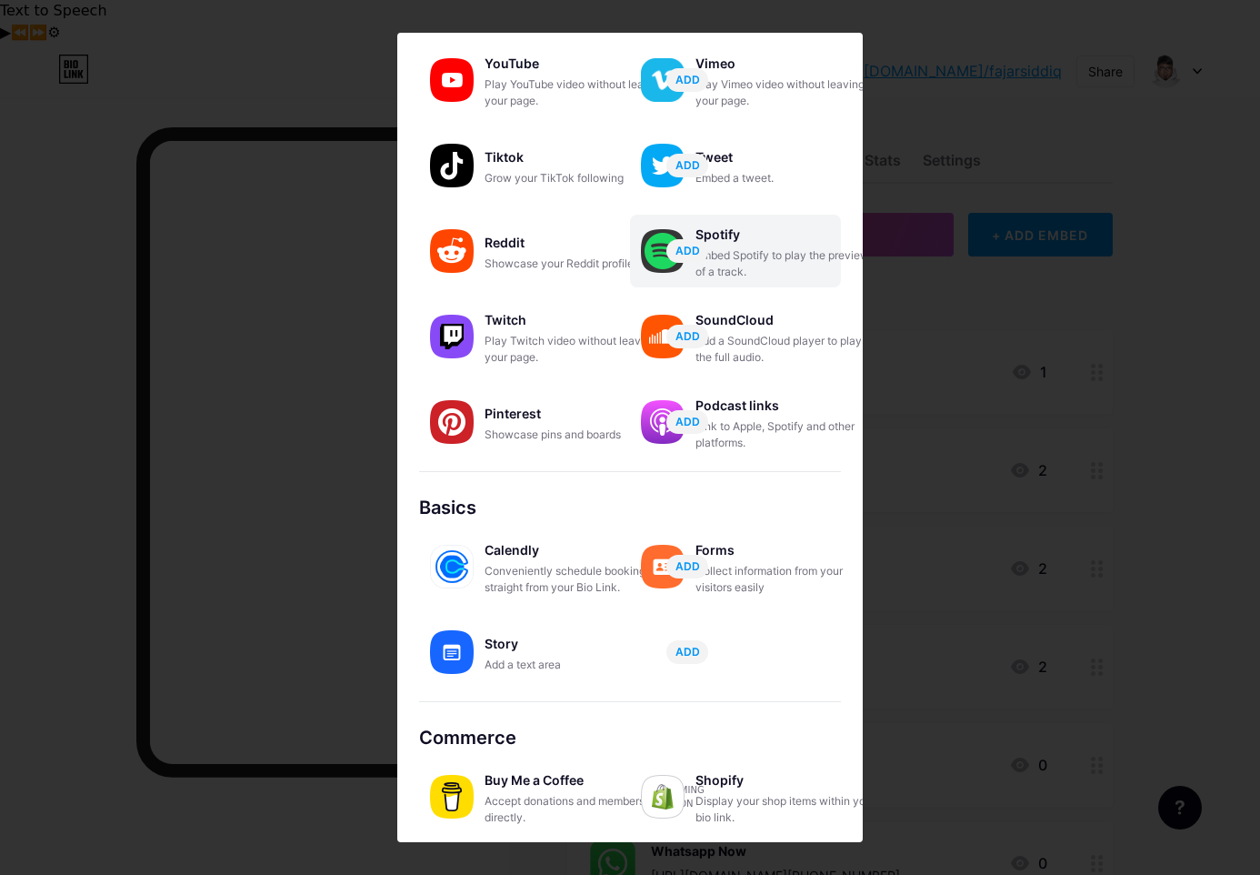
scroll to position [116, 0]
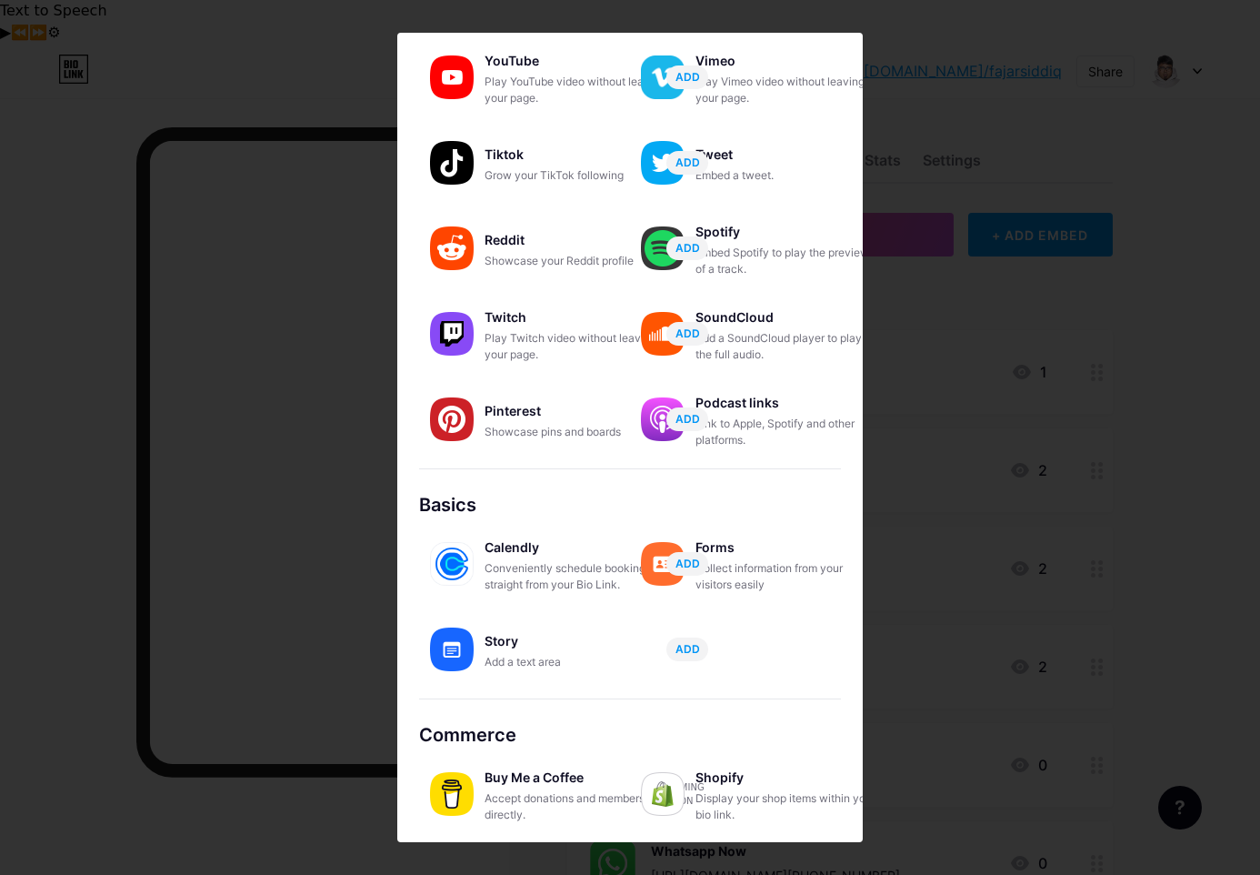
click at [554, 792] on div "Accept donations and memberships directly." at bounding box center [576, 806] width 182 height 33
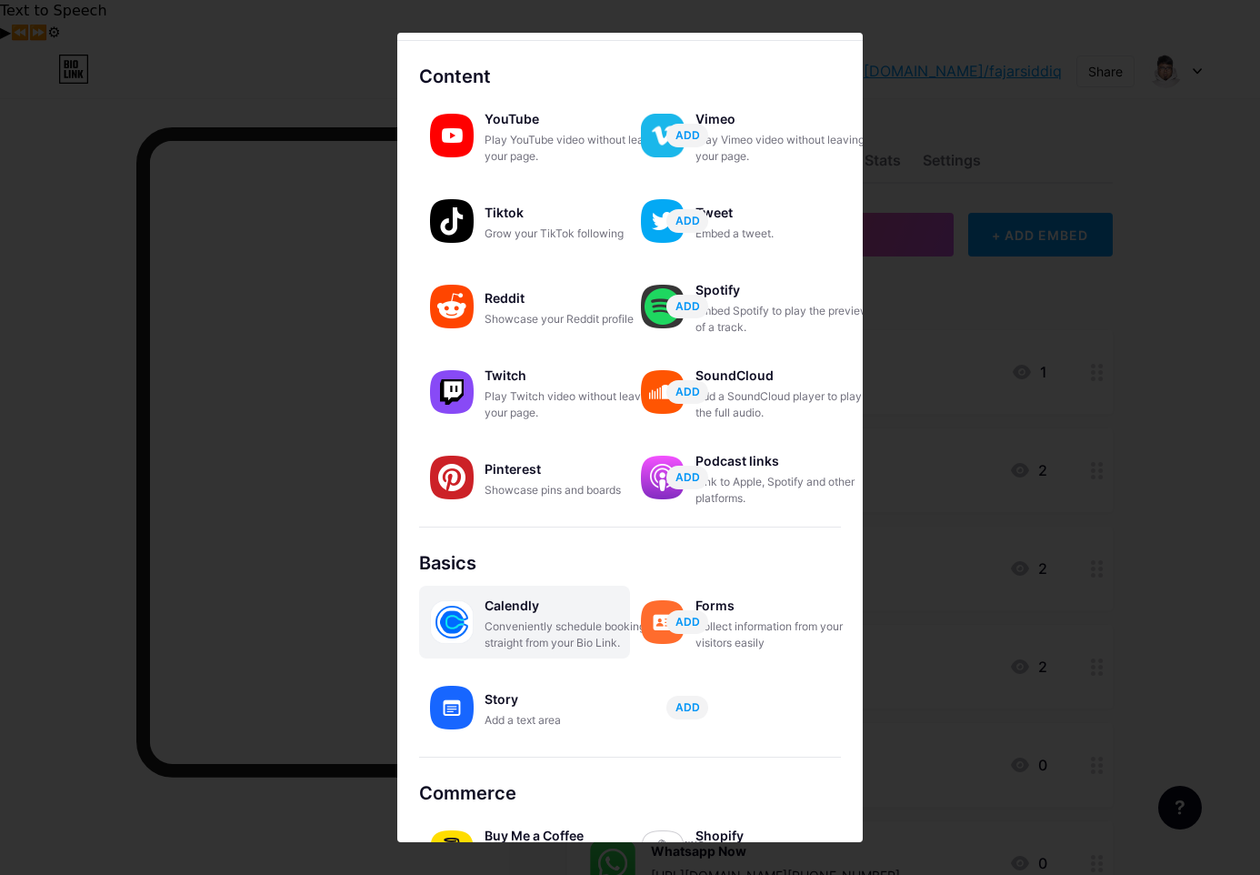
scroll to position [0, 0]
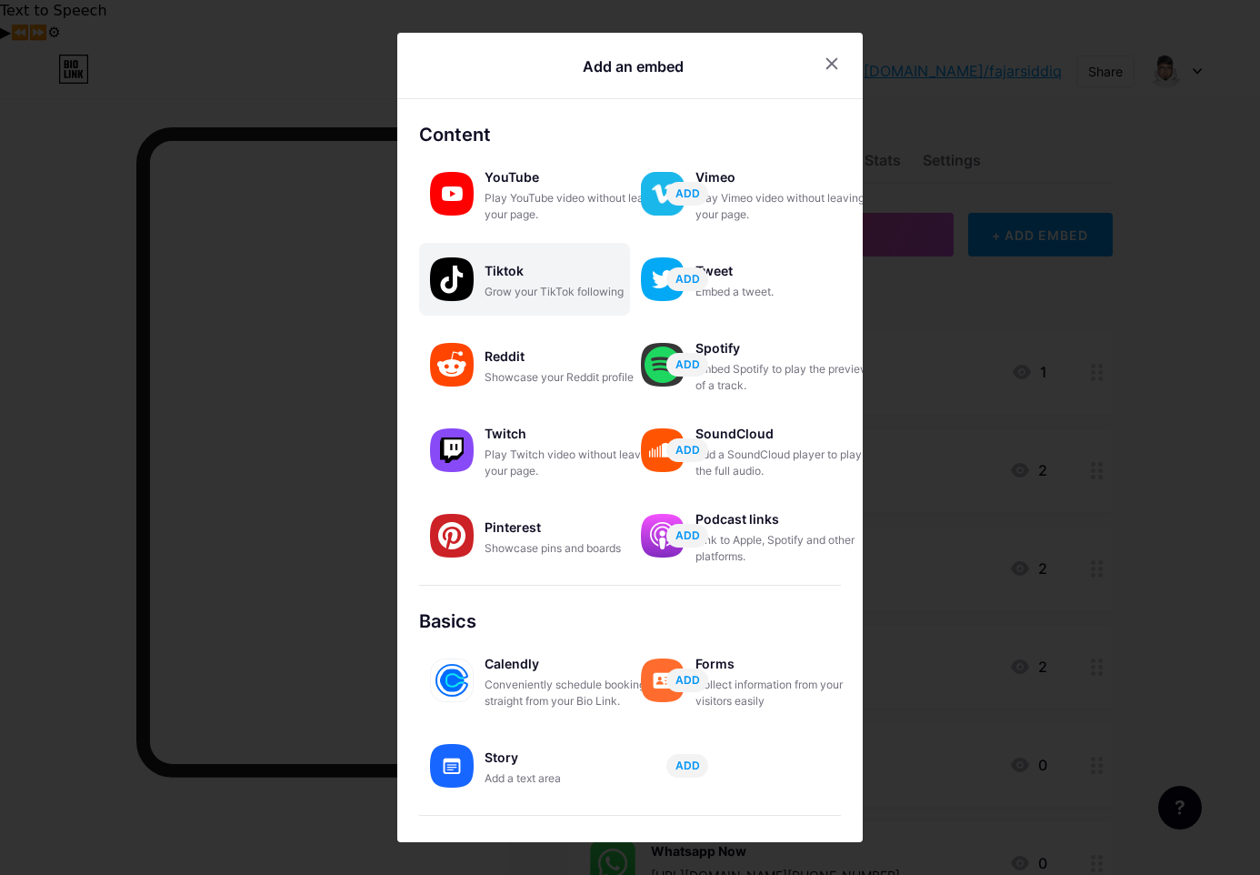
click at [559, 248] on div "Tiktok Grow your TikTok following ADD" at bounding box center [524, 279] width 211 height 73
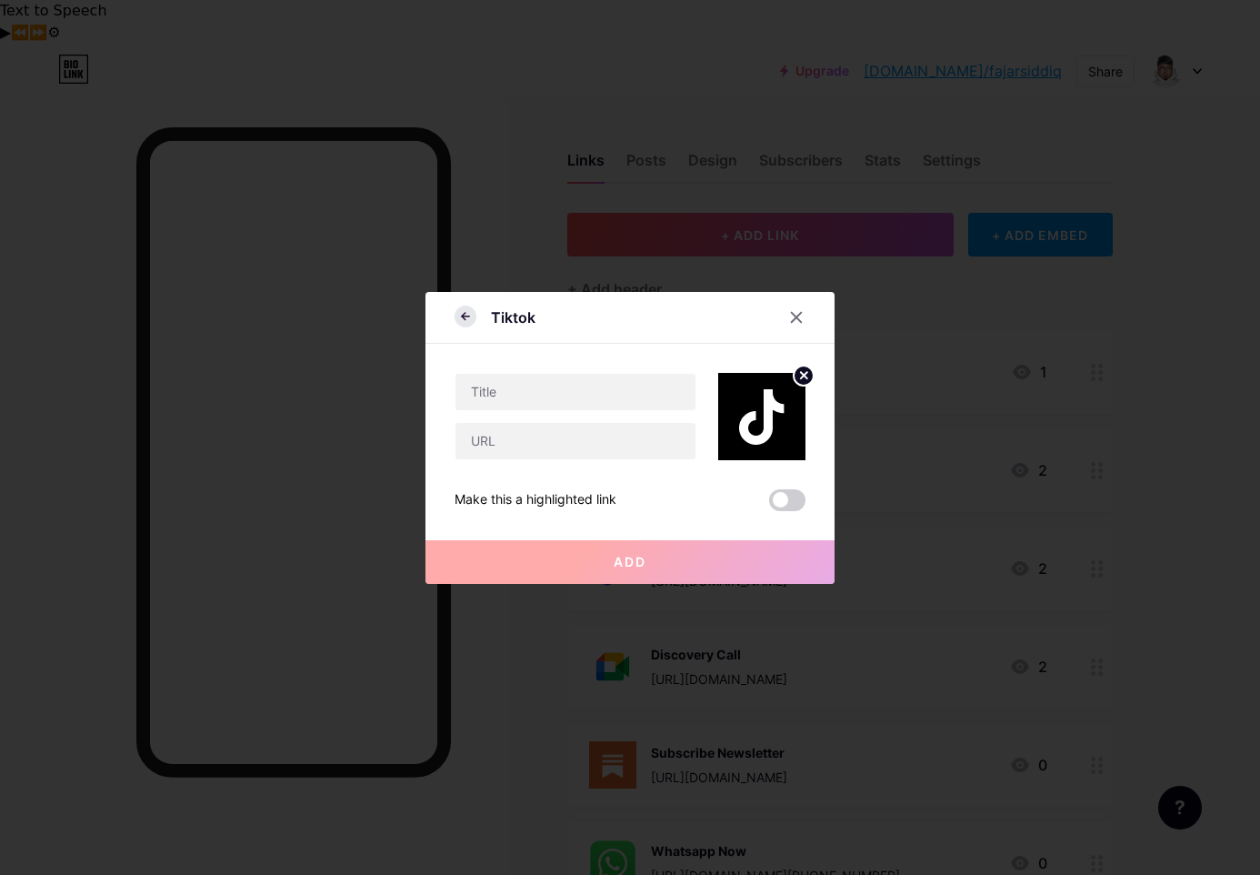
click at [458, 319] on icon at bounding box center [466, 317] width 22 height 22
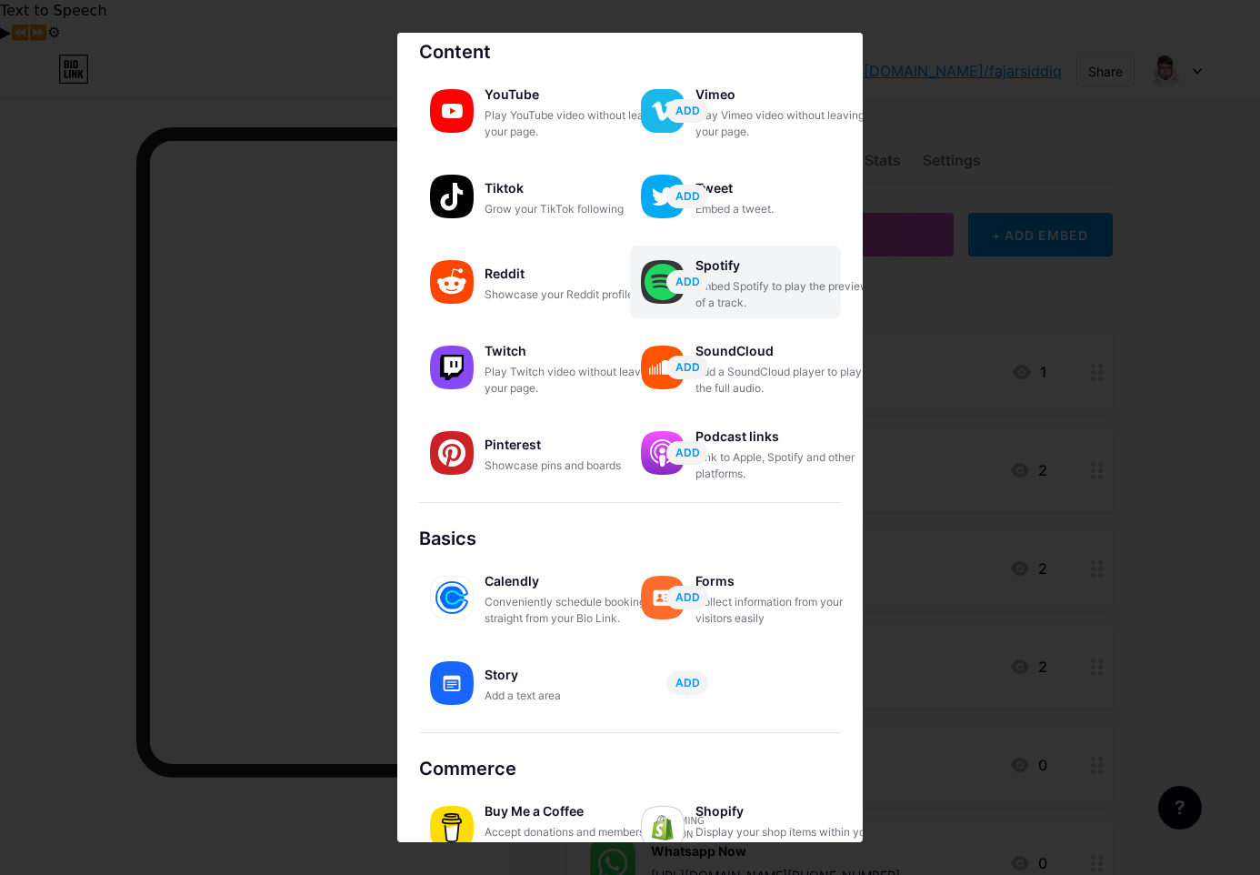
scroll to position [116, 0]
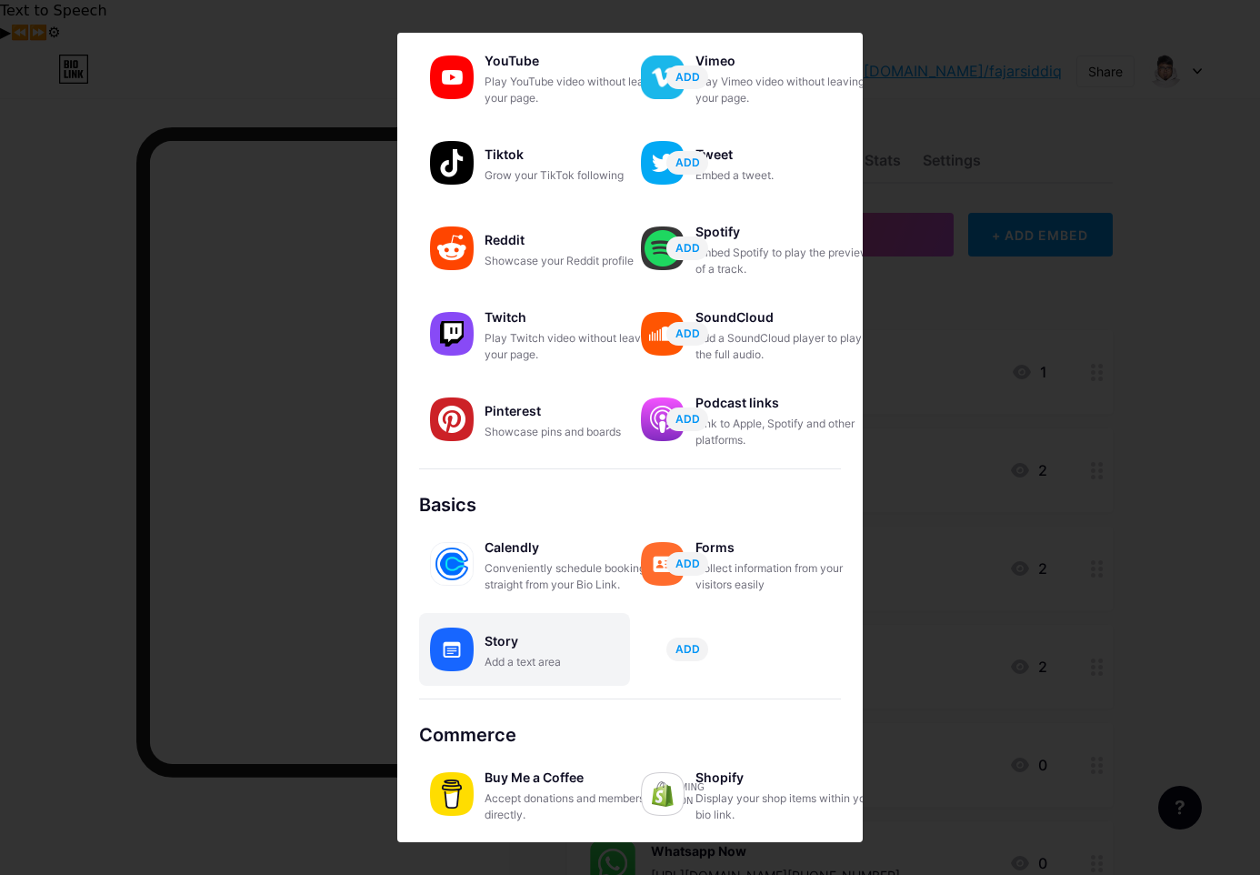
click at [602, 666] on div "Add a text area" at bounding box center [576, 662] width 182 height 16
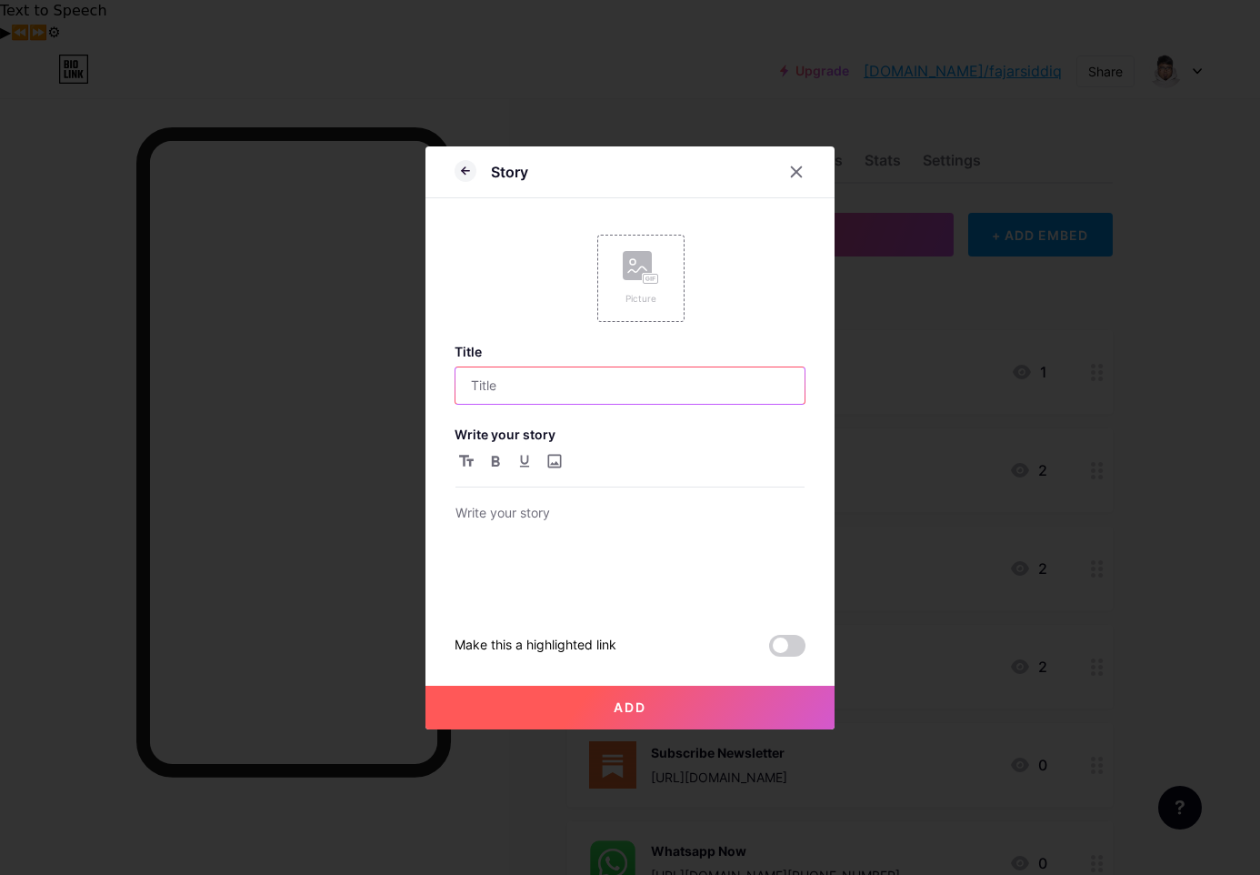
click at [617, 383] on input "text" at bounding box center [630, 385] width 349 height 36
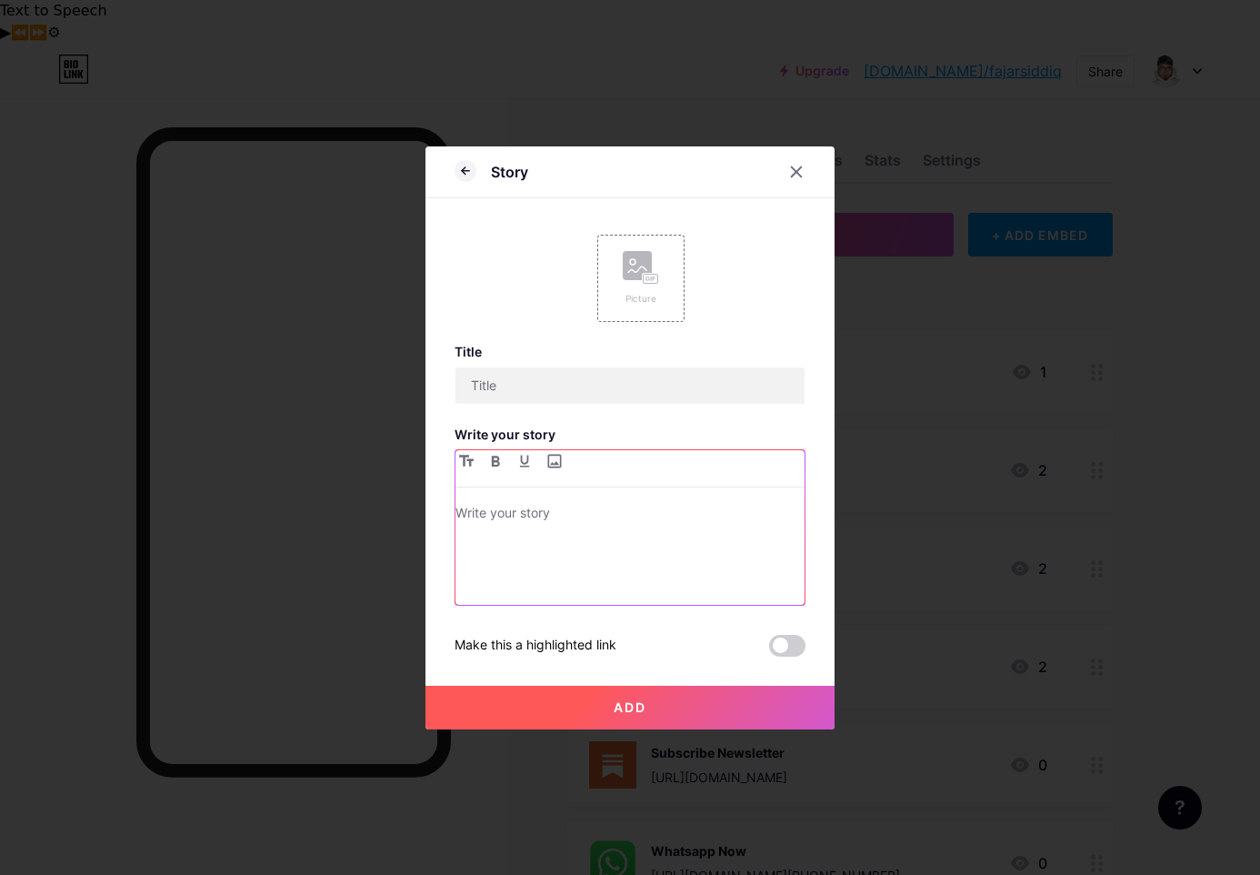
click at [589, 540] on div at bounding box center [630, 553] width 349 height 103
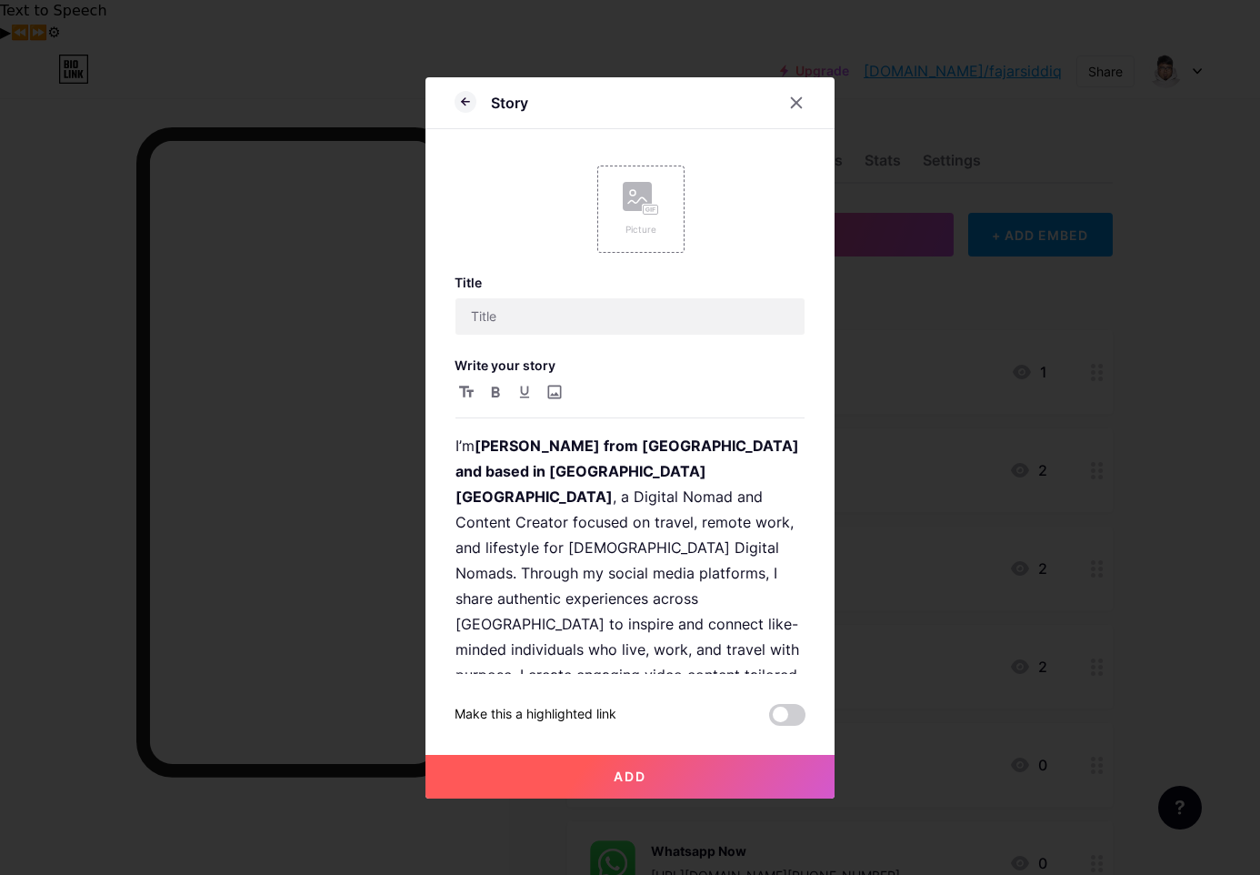
click at [730, 774] on button "Add" at bounding box center [630, 777] width 409 height 44
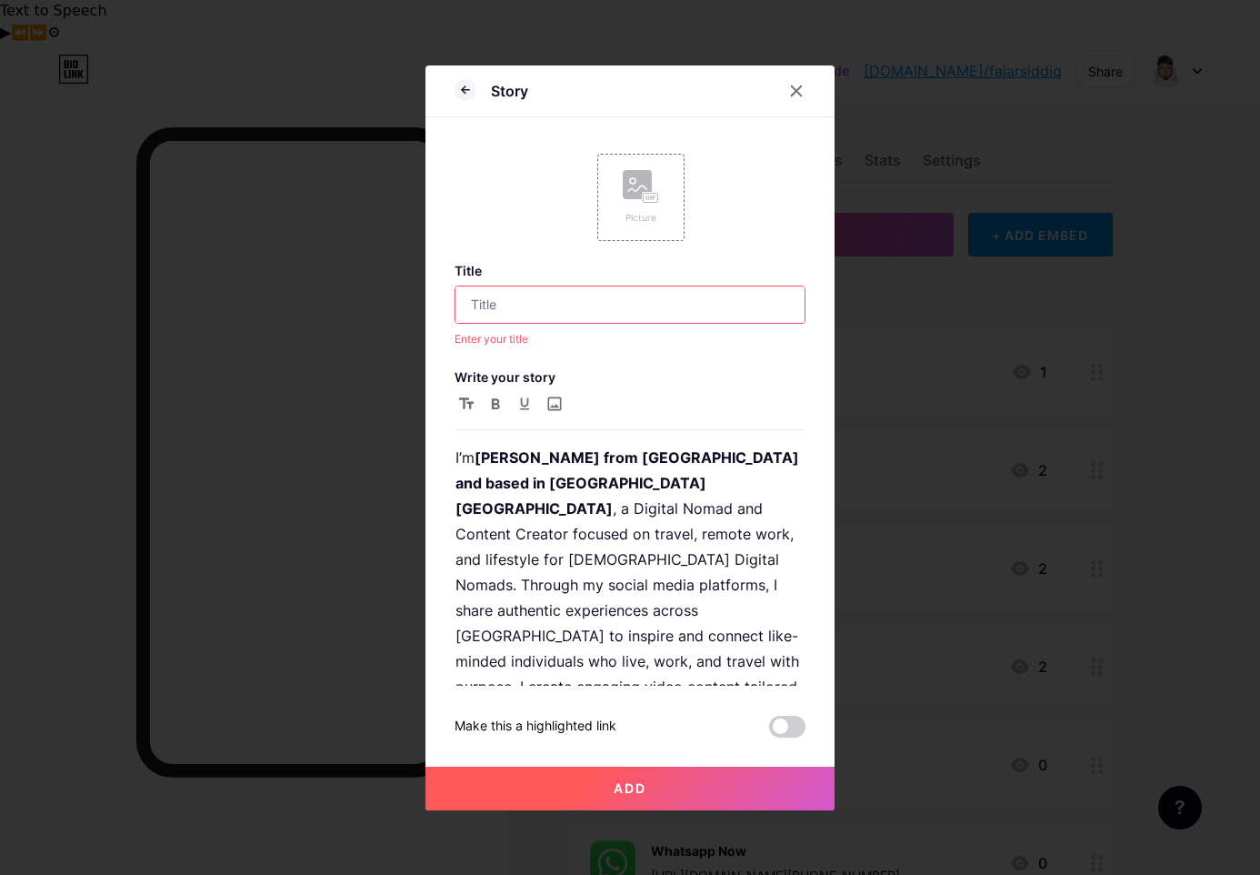
click at [549, 317] on input "text" at bounding box center [630, 304] width 349 height 36
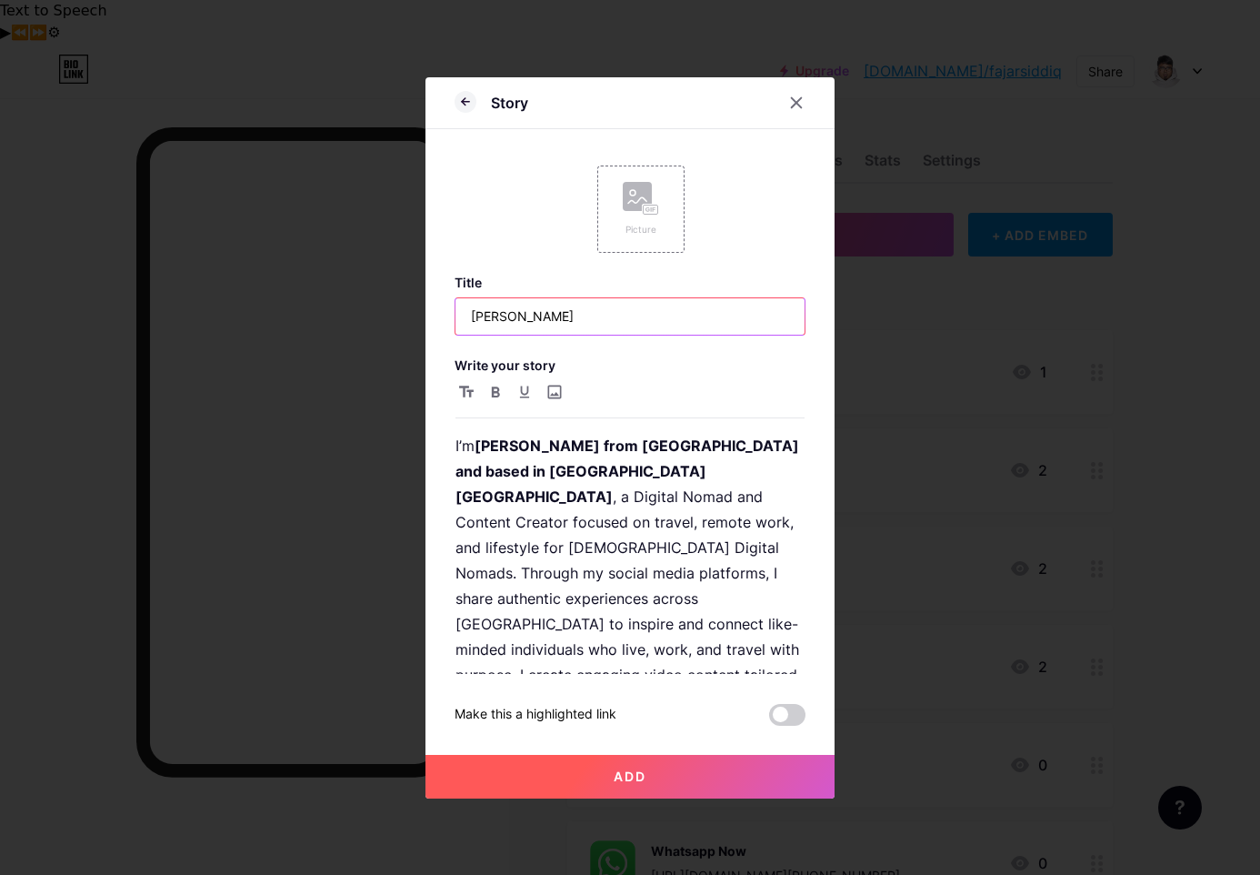
type input "[PERSON_NAME]"
click at [656, 771] on button "Add" at bounding box center [630, 777] width 409 height 44
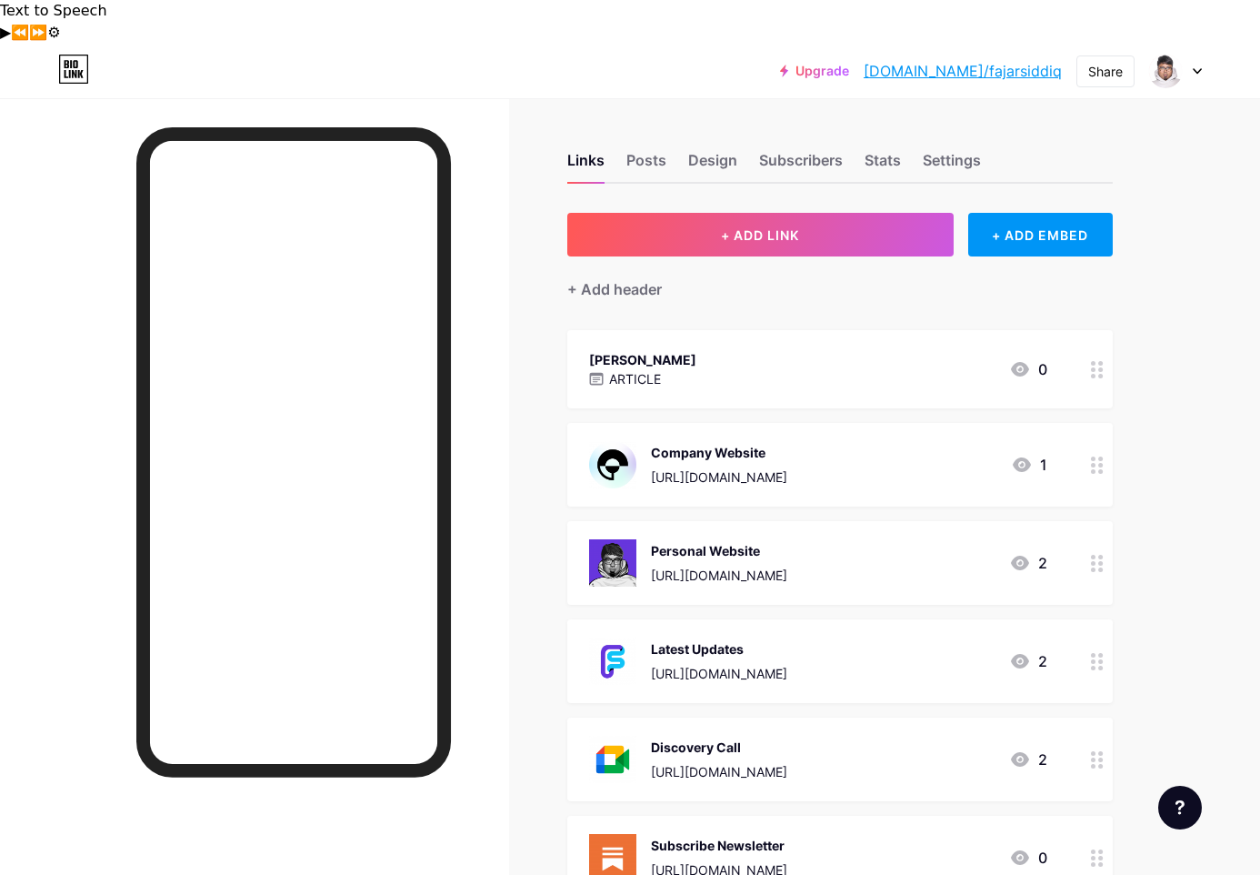
click at [886, 348] on div "[PERSON_NAME] ARTICLE 0" at bounding box center [818, 369] width 458 height 42
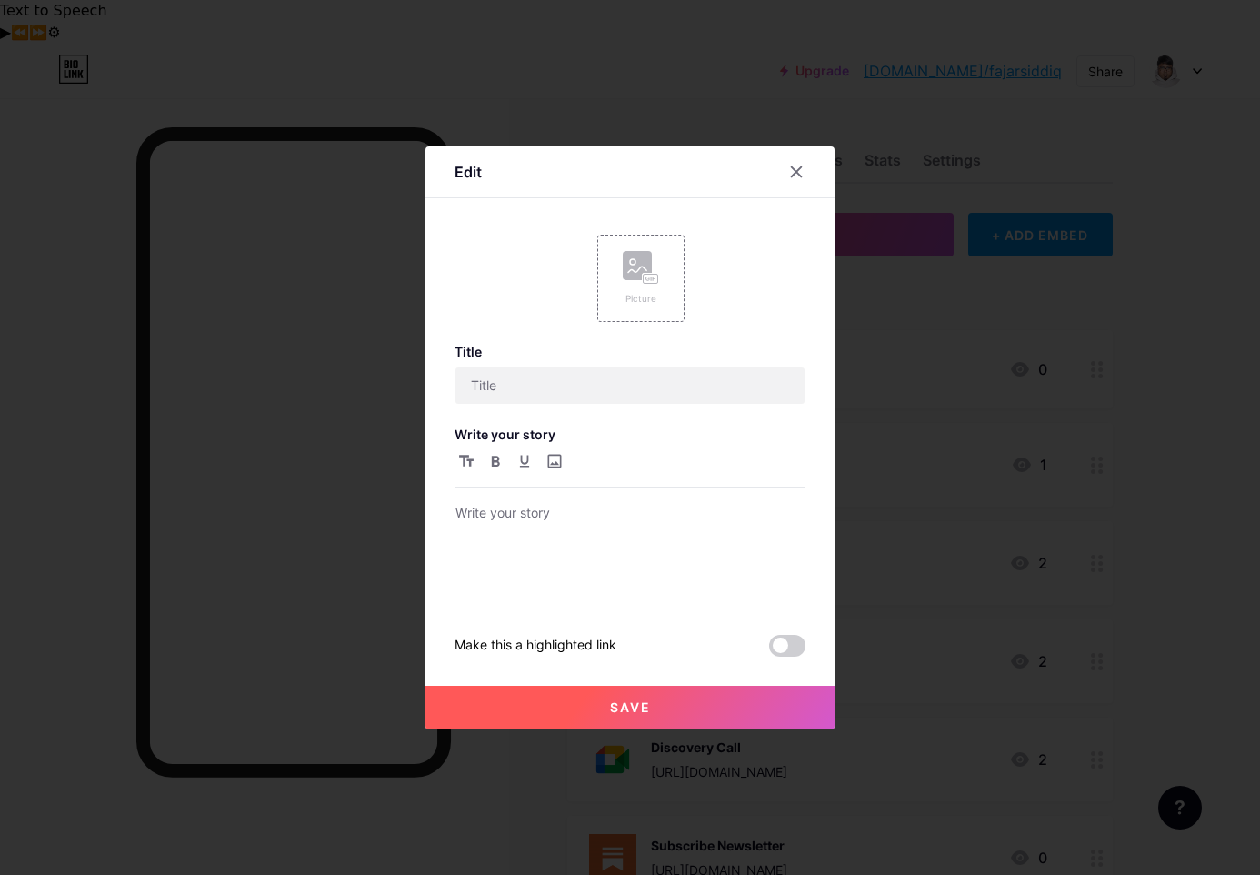
type input "[PERSON_NAME]"
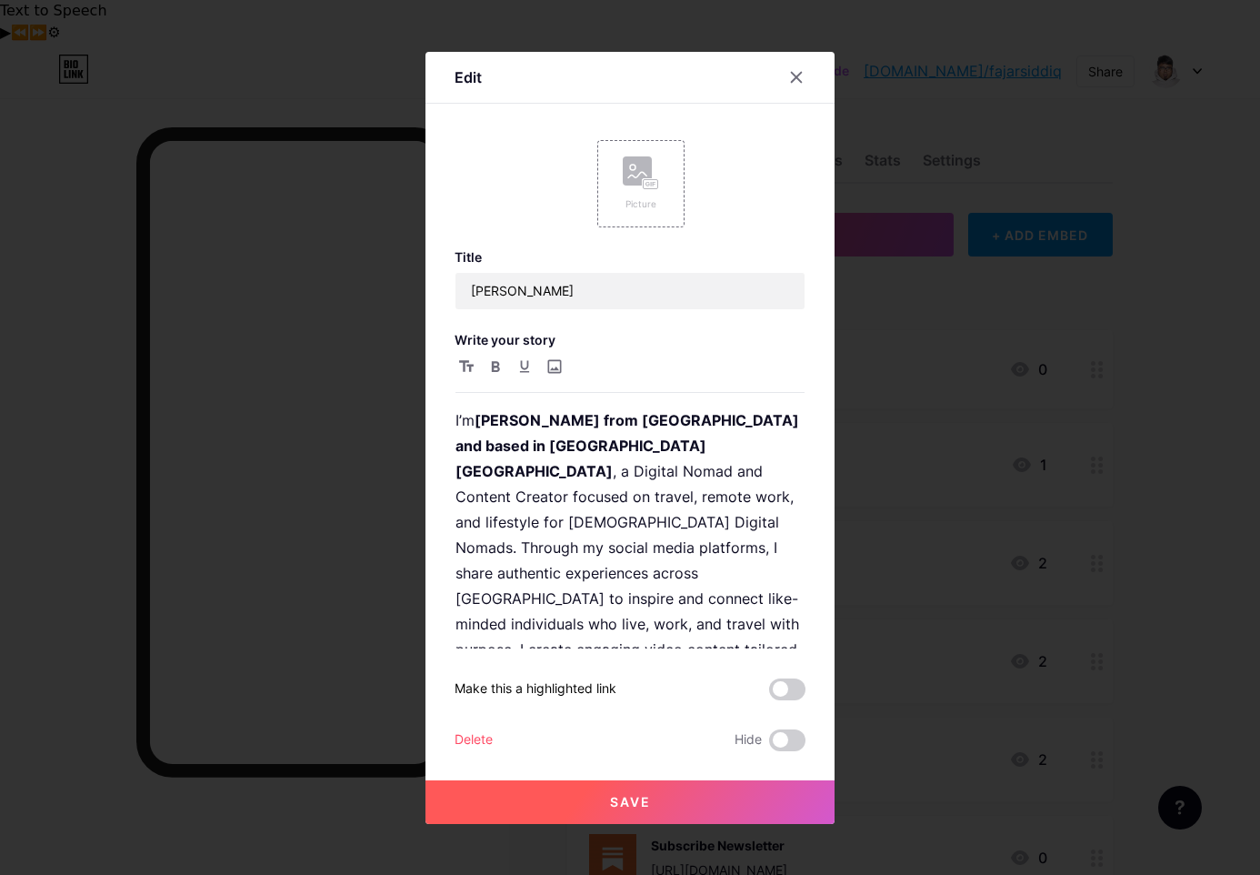
click at [479, 737] on div "Delete" at bounding box center [474, 740] width 38 height 22
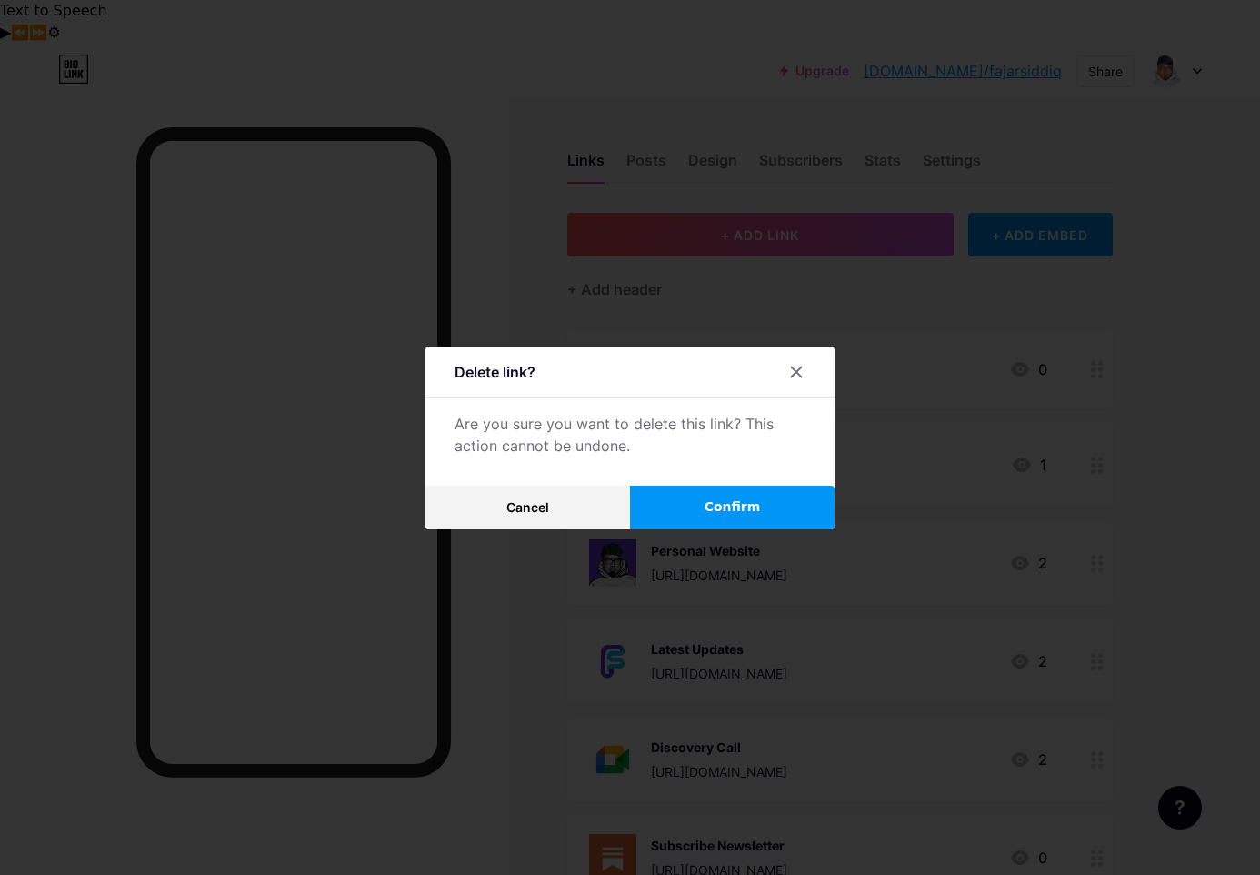
click at [738, 519] on button "Confirm" at bounding box center [732, 508] width 205 height 44
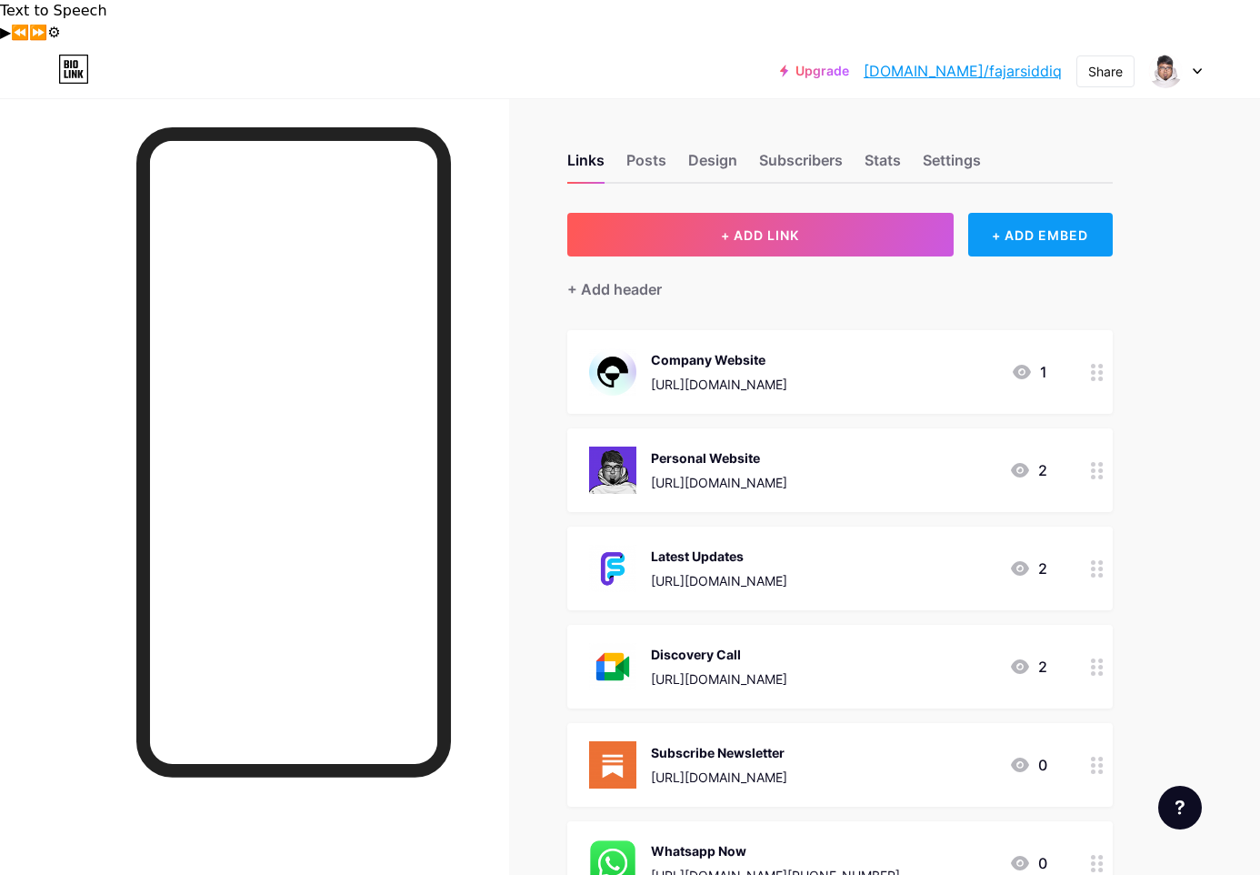
click at [1022, 213] on div "+ ADD EMBED" at bounding box center [1041, 235] width 145 height 44
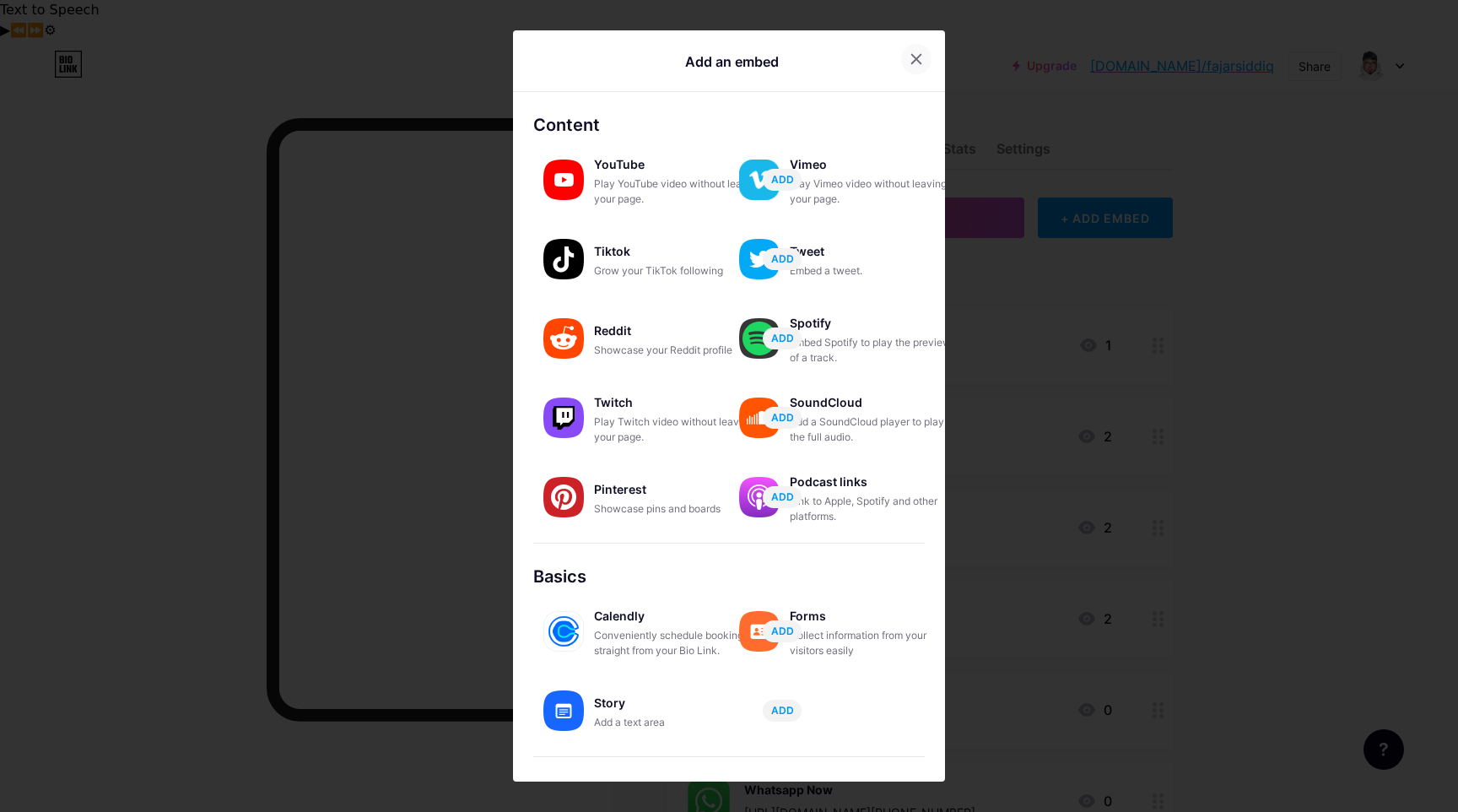
click at [914, 56] on icon at bounding box center [917, 58] width 9 height 9
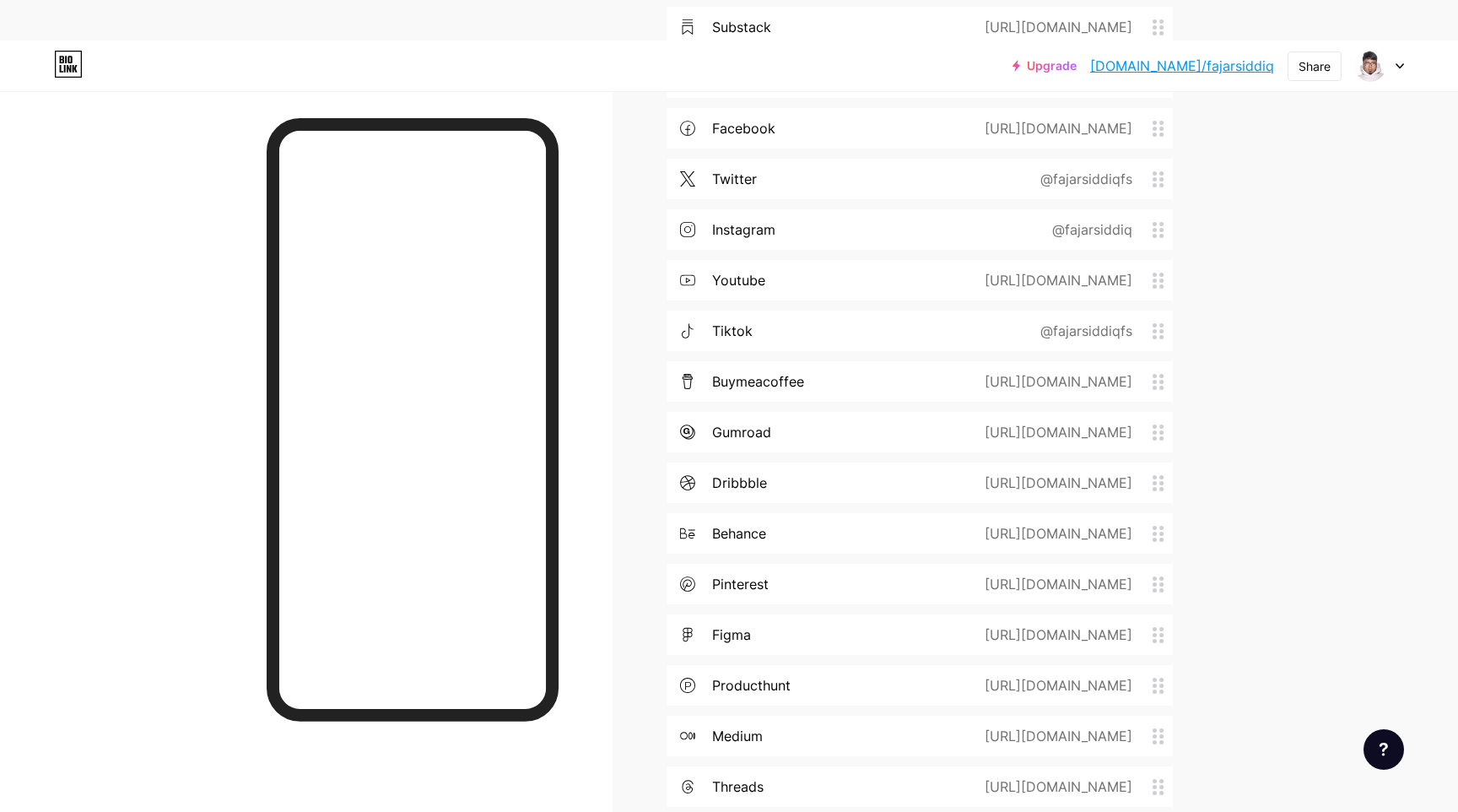
scroll to position [1052, 0]
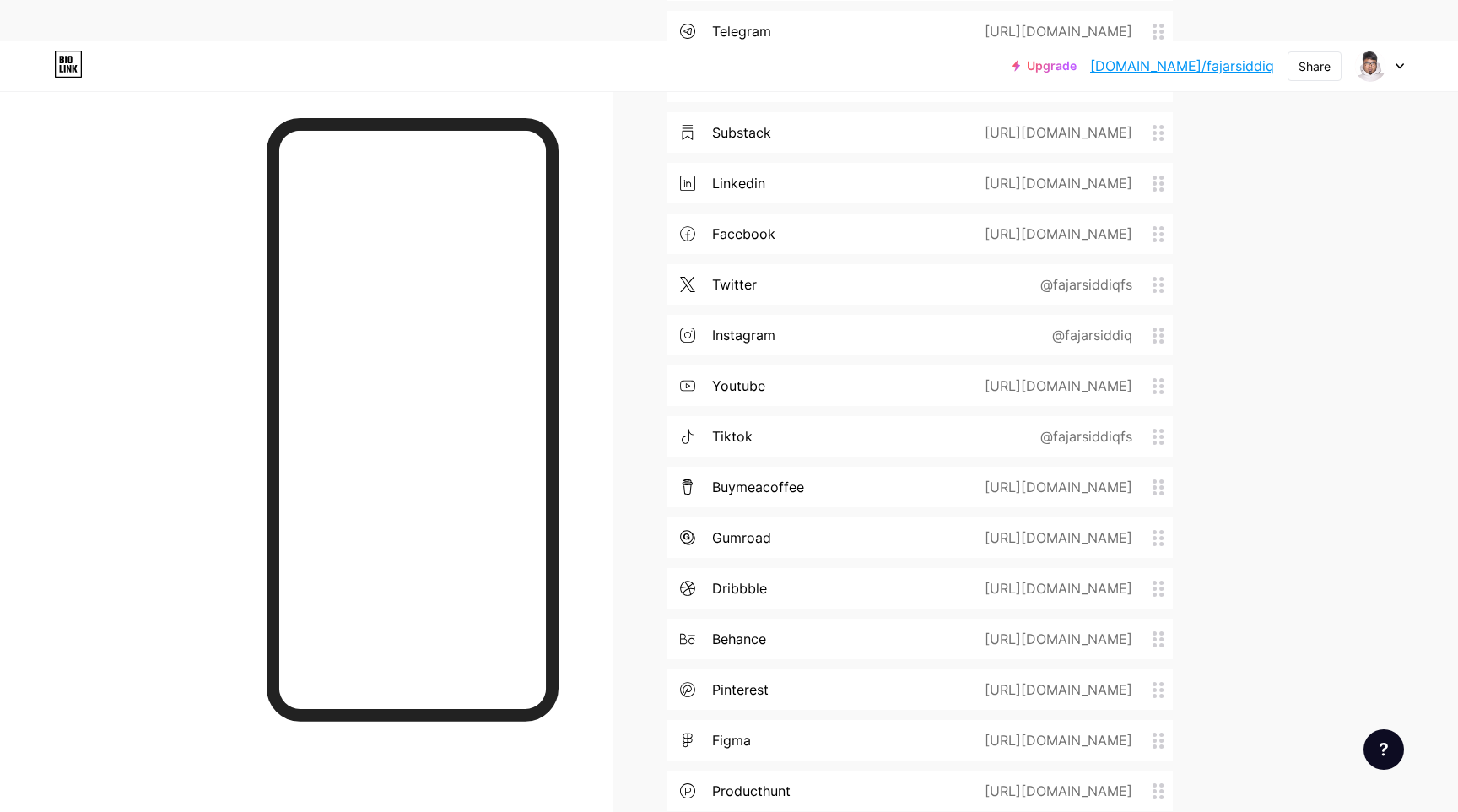
click at [1260, 239] on div "Upgrade [DOMAIN_NAME]/fajars... [DOMAIN_NAME]/fajarsiddiq Share Switch accounts…" at bounding box center [729, 195] width 1458 height 2414
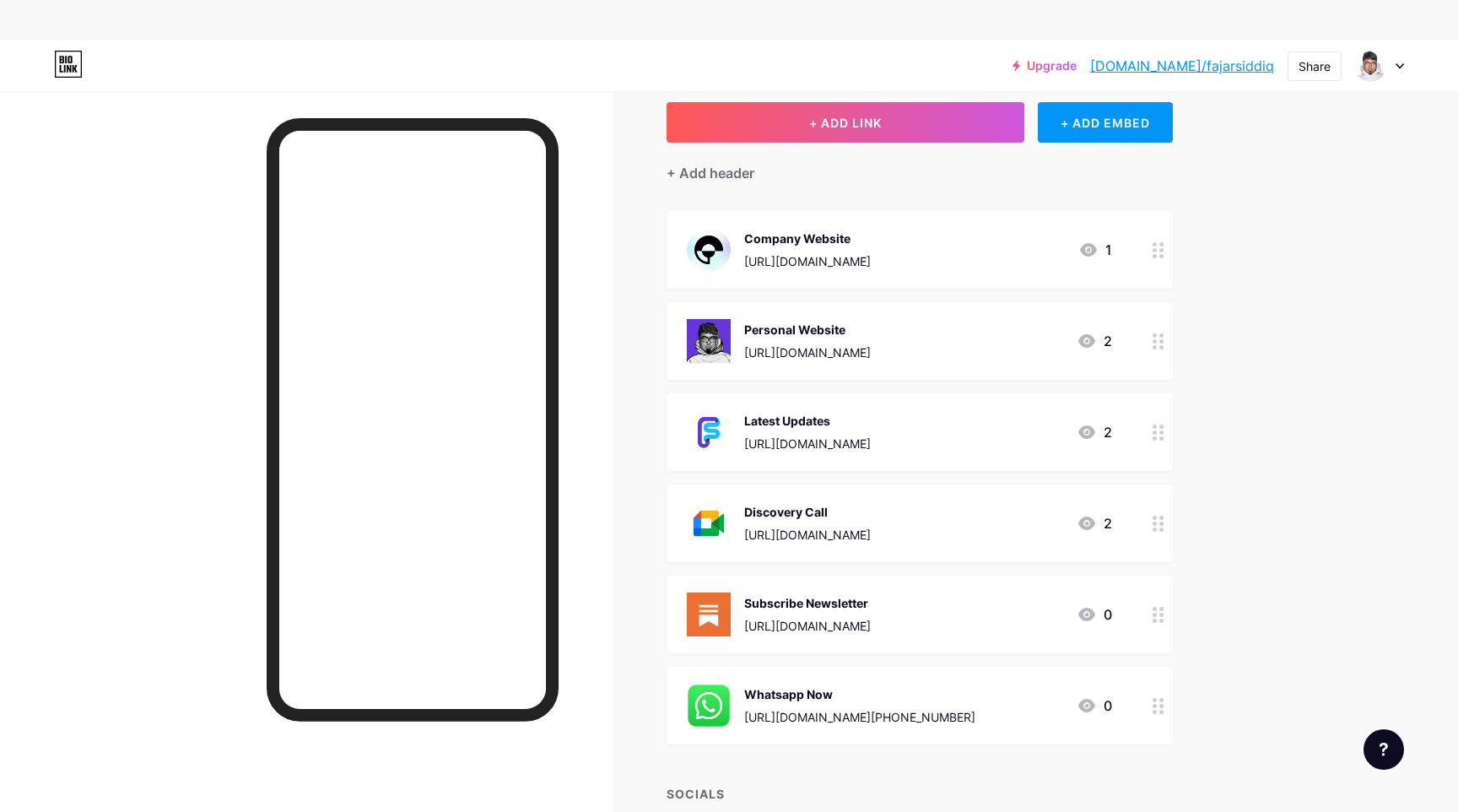
scroll to position [0, 0]
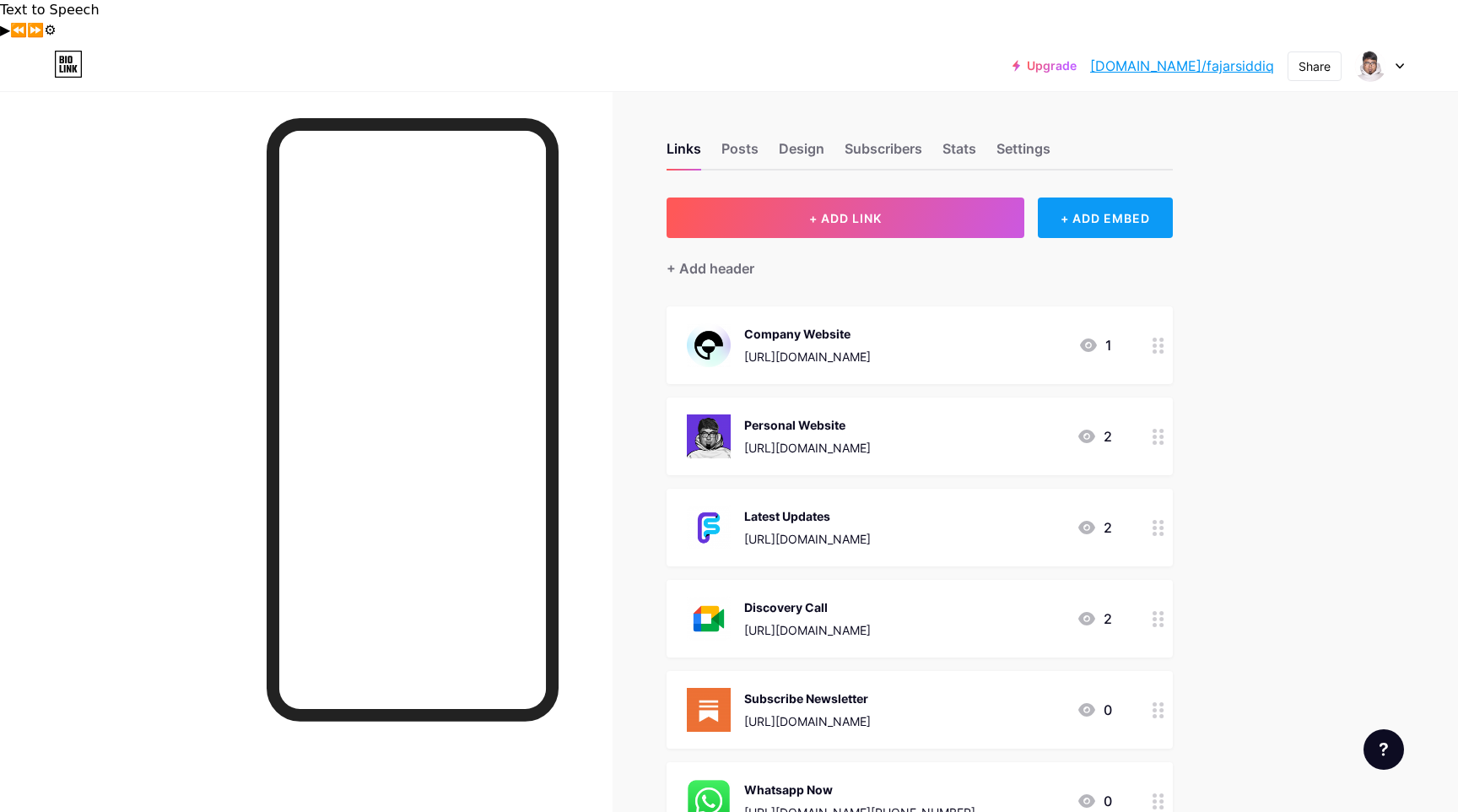
click at [1132, 198] on div "+ ADD EMBED" at bounding box center [1105, 218] width 135 height 41
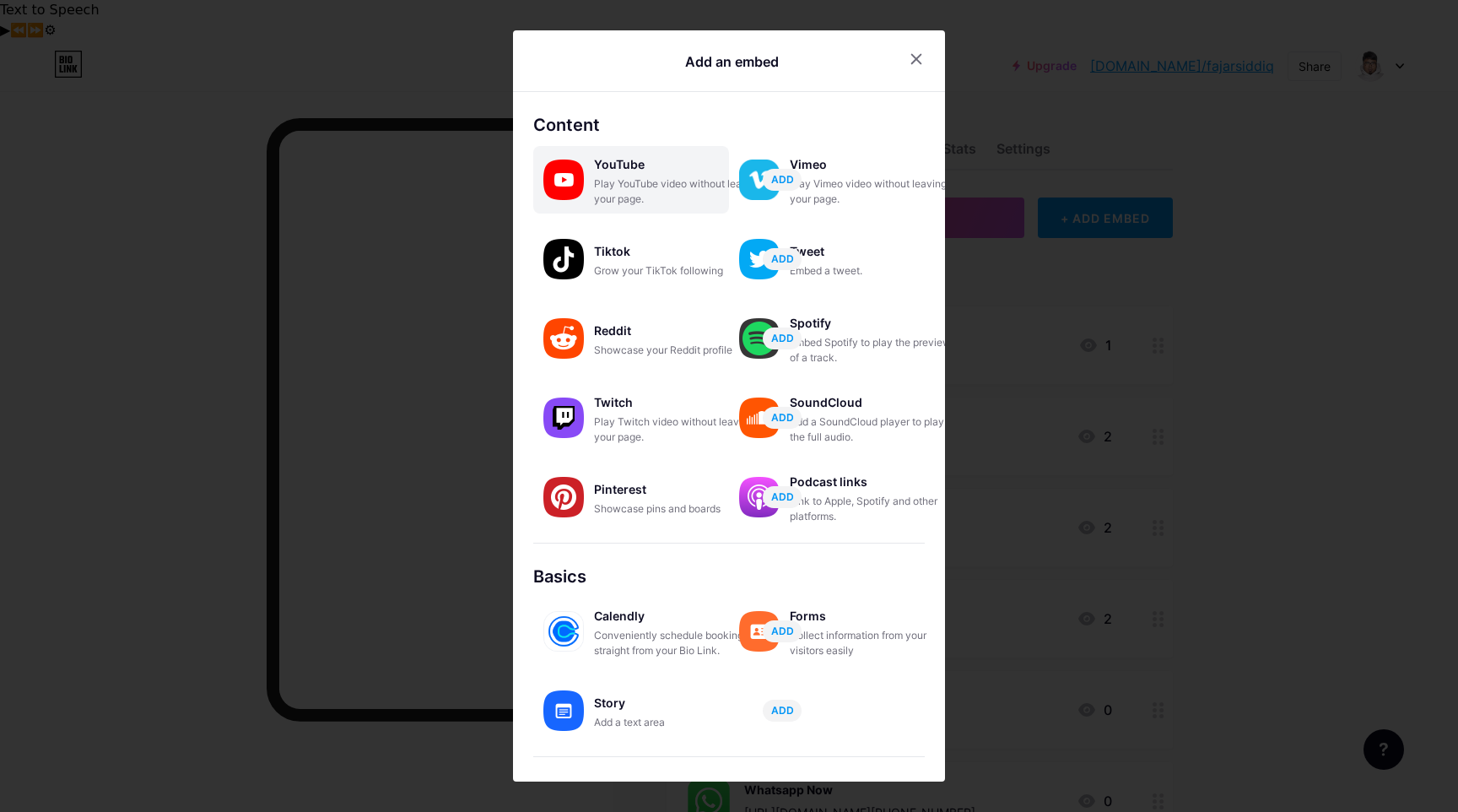
click at [648, 197] on div "Play YouTube video without leaving your page." at bounding box center [678, 191] width 169 height 31
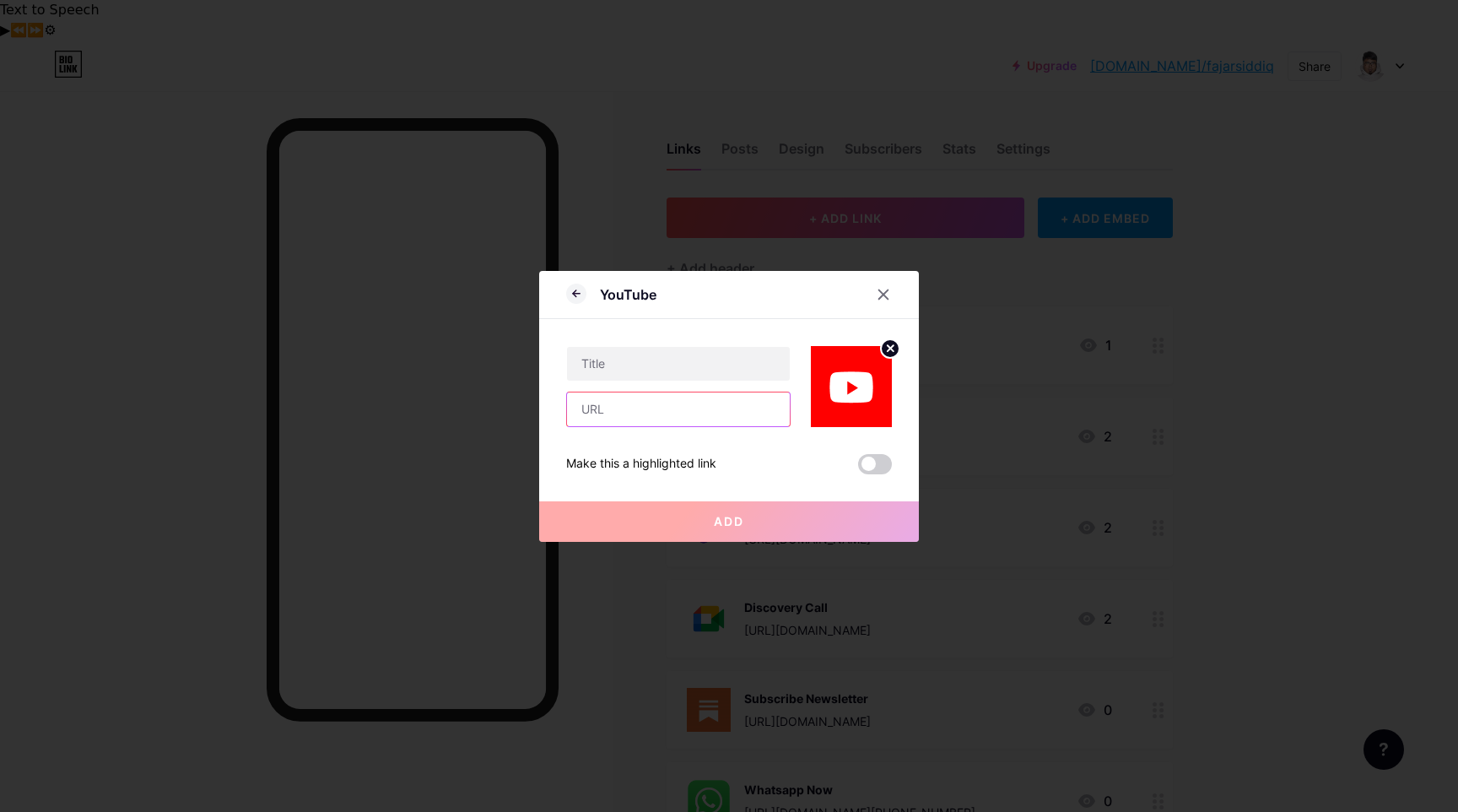
click at [683, 415] on input "text" at bounding box center [678, 409] width 223 height 33
paste input "[URL][DOMAIN_NAME]"
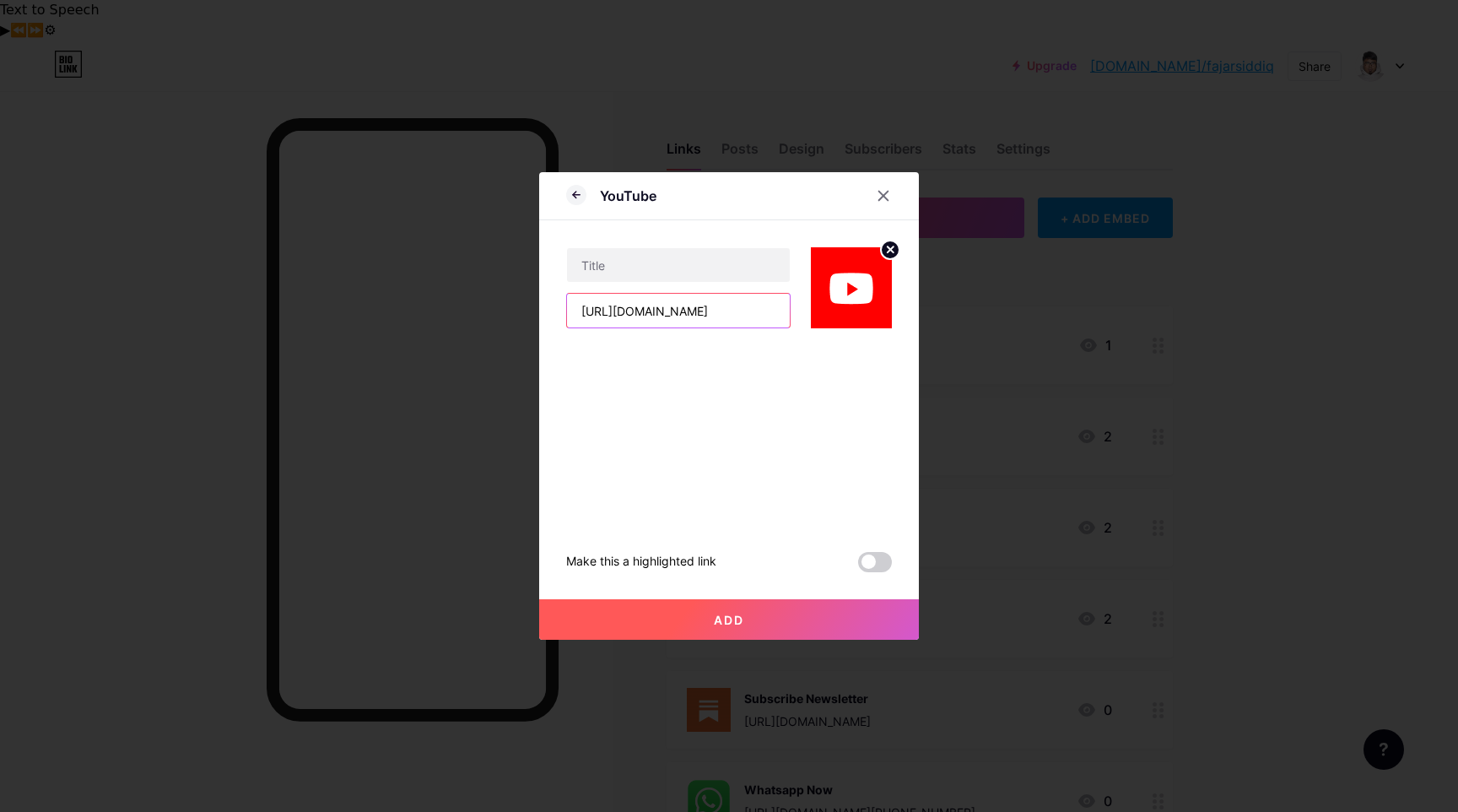
click at [748, 320] on input "[URL][DOMAIN_NAME]" at bounding box center [678, 310] width 223 height 33
paste input "fbCYv44Kxx8&t=12s"
type input "[URL][DOMAIN_NAME]"
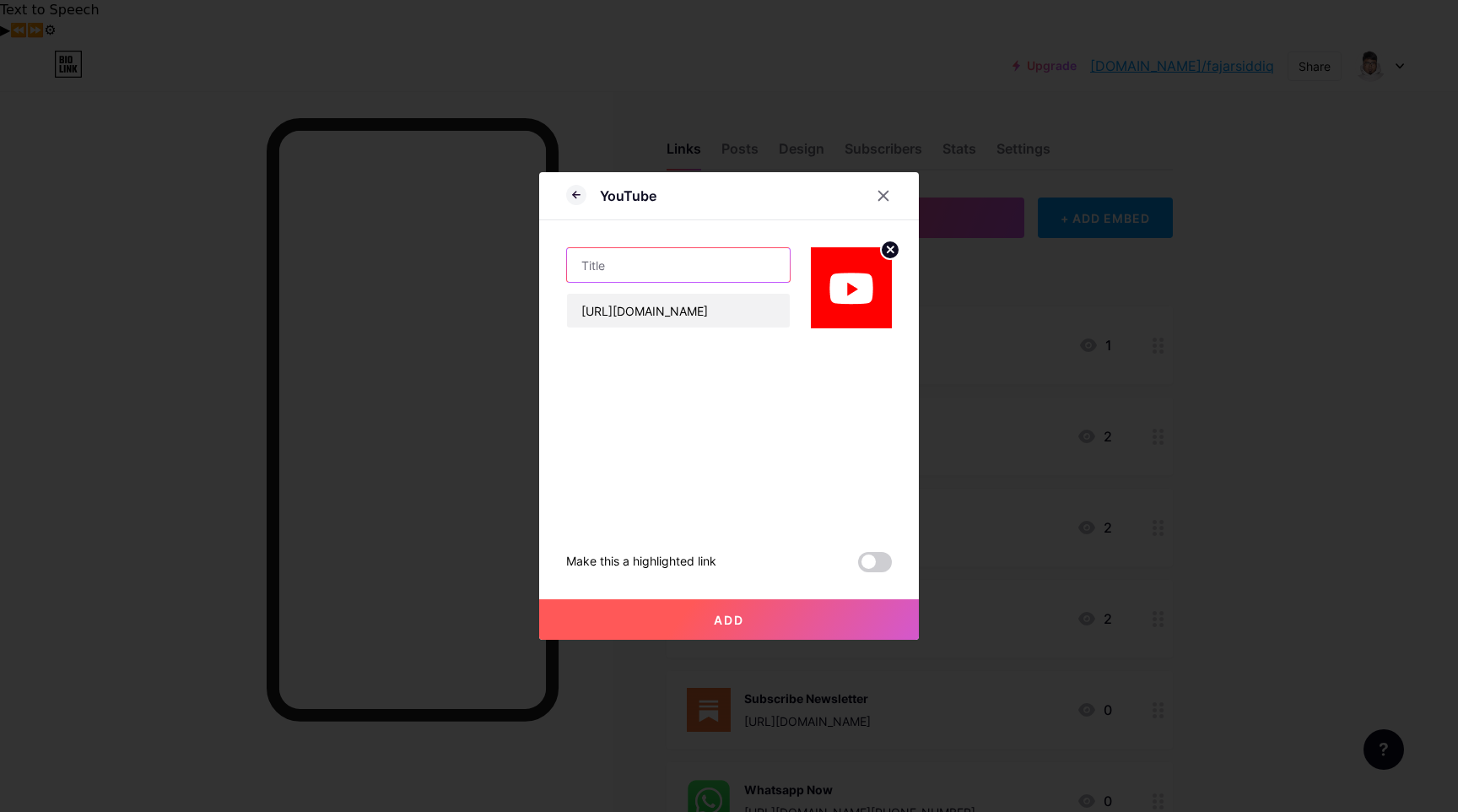
click at [633, 265] on input "text" at bounding box center [678, 264] width 223 height 33
click at [639, 267] on input "Unboxing Stripe" at bounding box center [678, 264] width 223 height 33
click at [763, 273] on input "Unboxing: Stripe" at bounding box center [678, 264] width 223 height 33
type input "Unboxing: Stripe Package"
click at [779, 618] on button "Add" at bounding box center [729, 620] width 380 height 41
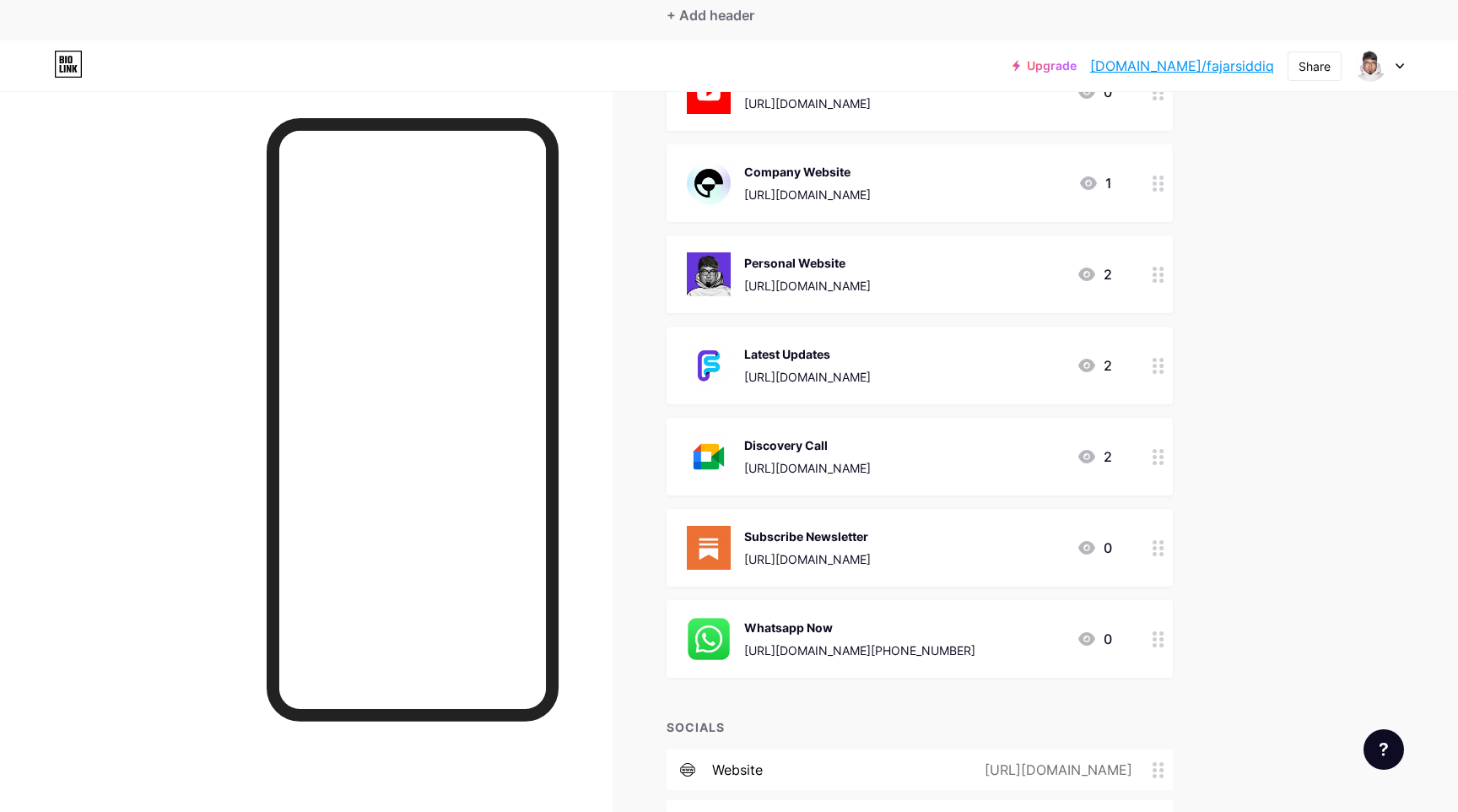
scroll to position [237, 0]
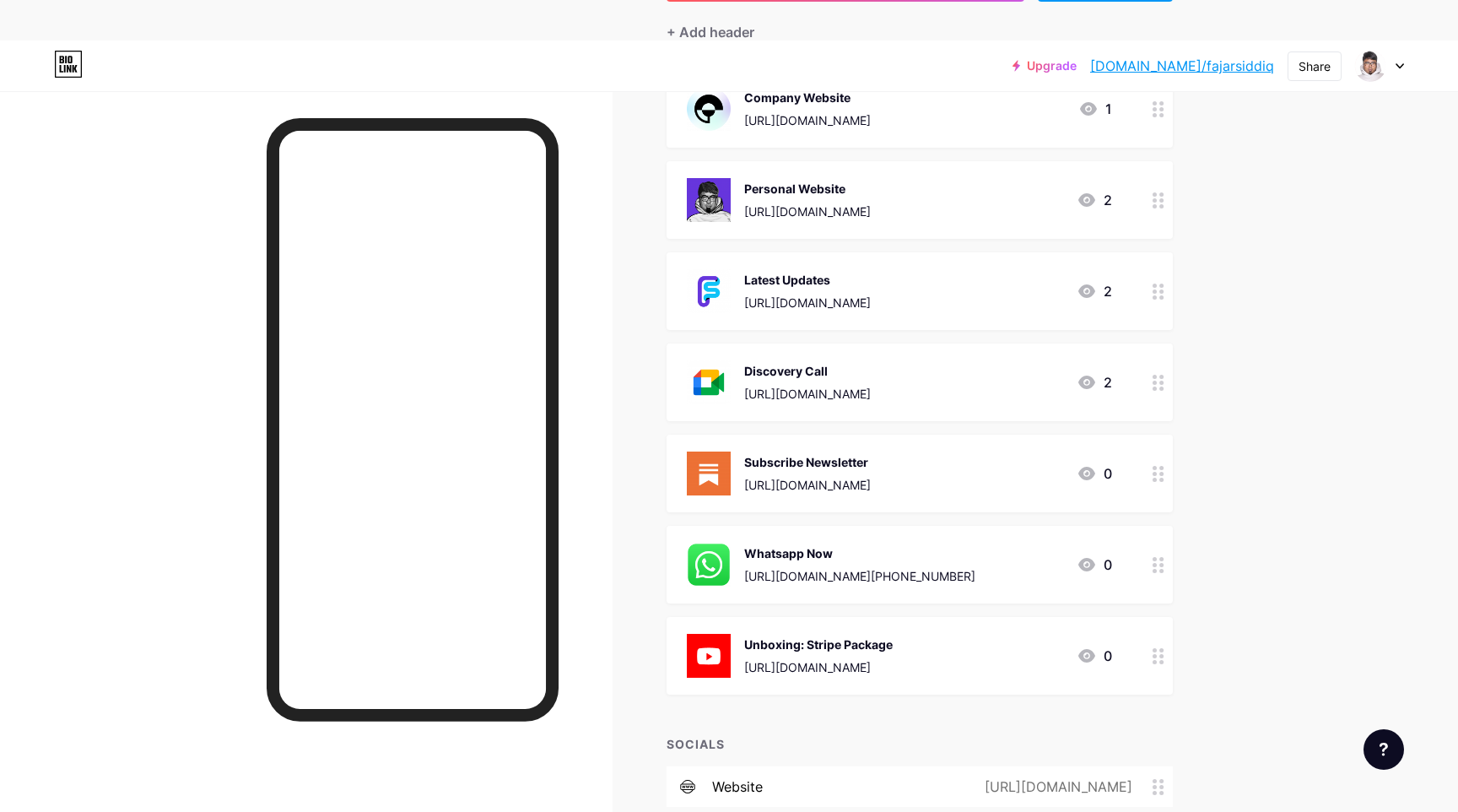
click at [893, 634] on div "Unboxing: Stripe Package [URL][DOMAIN_NAME]" at bounding box center [819, 655] width 148 height 44
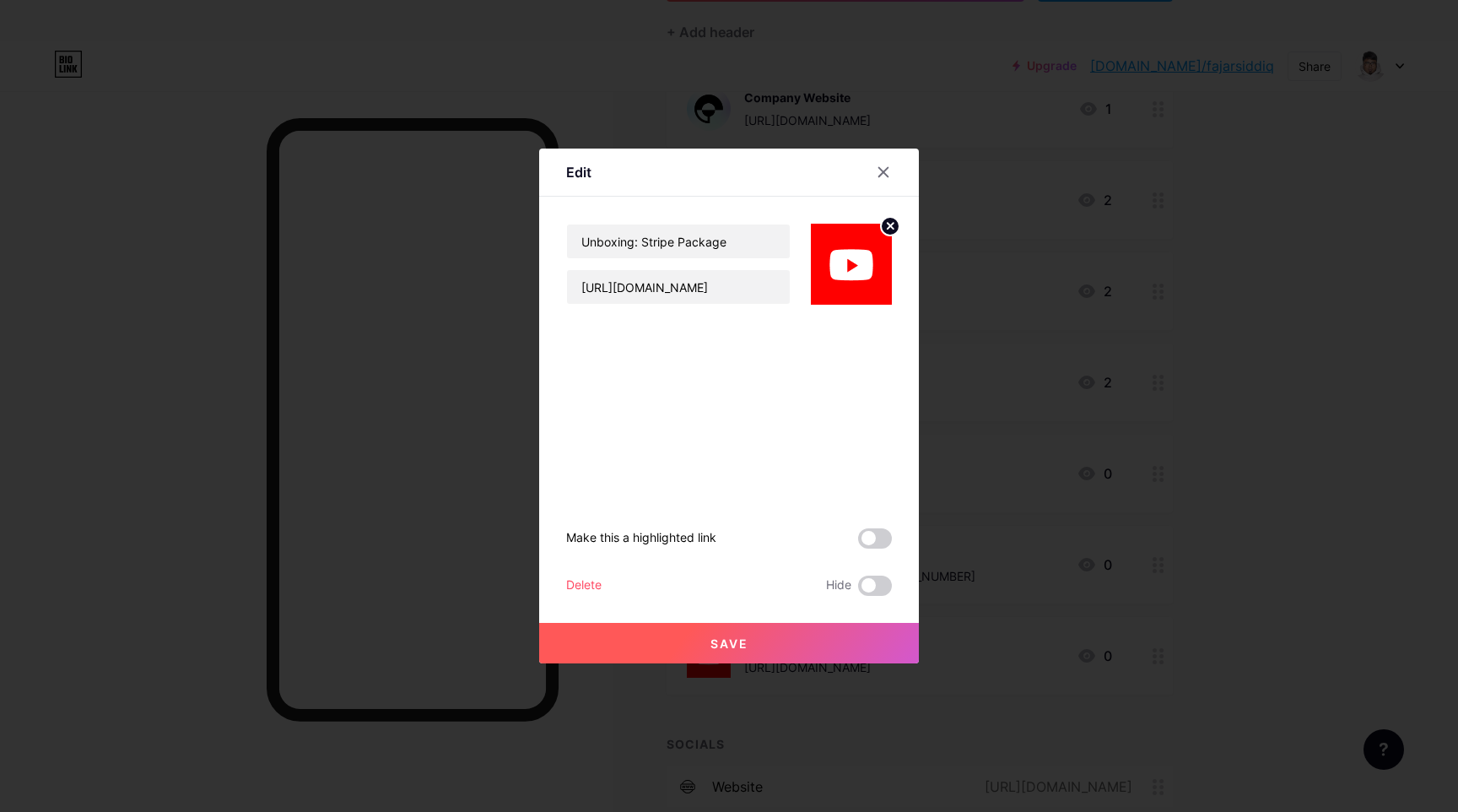
click at [588, 586] on div "Delete" at bounding box center [584, 586] width 35 height 20
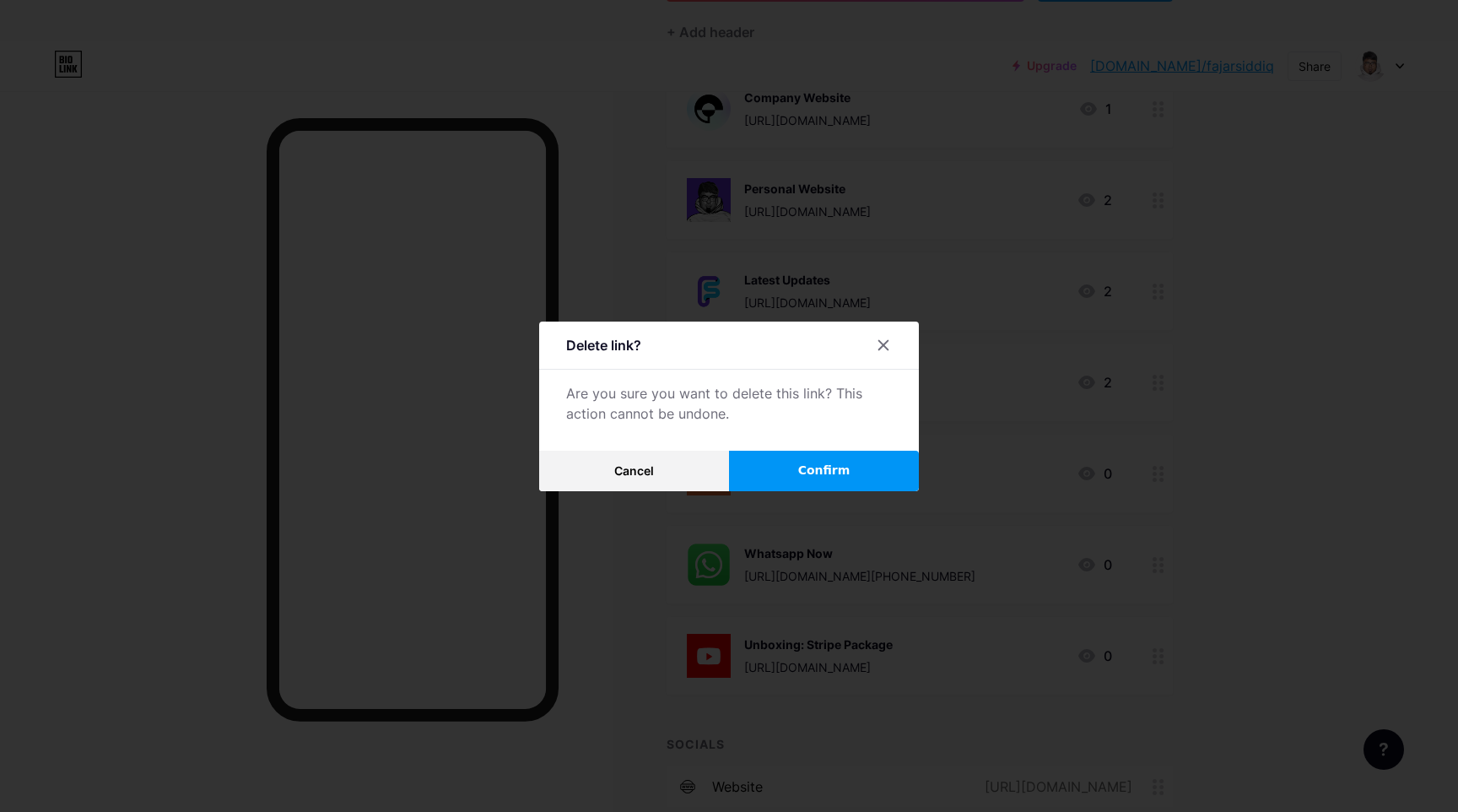
click at [834, 475] on span "Confirm" at bounding box center [824, 470] width 52 height 18
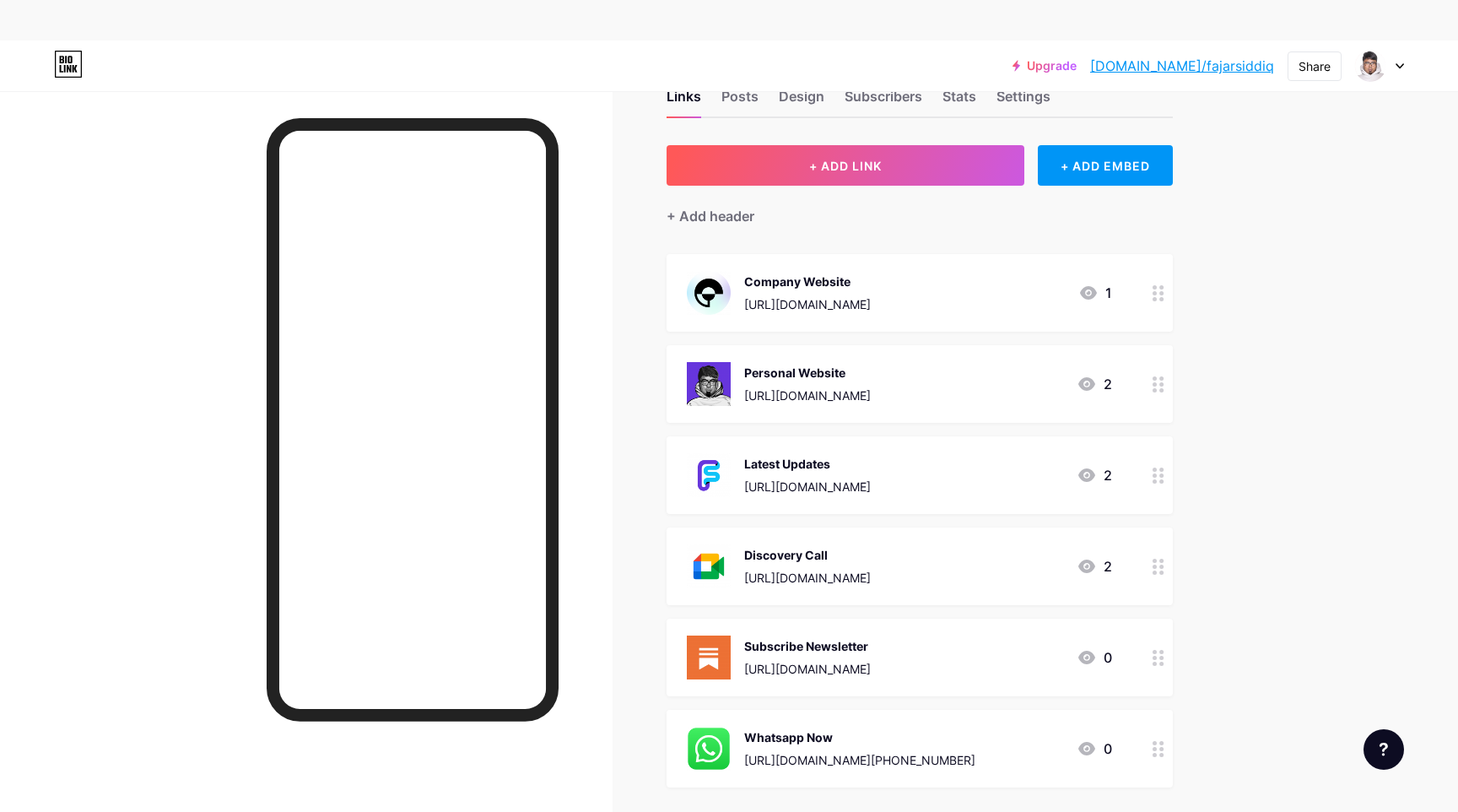
scroll to position [37, 0]
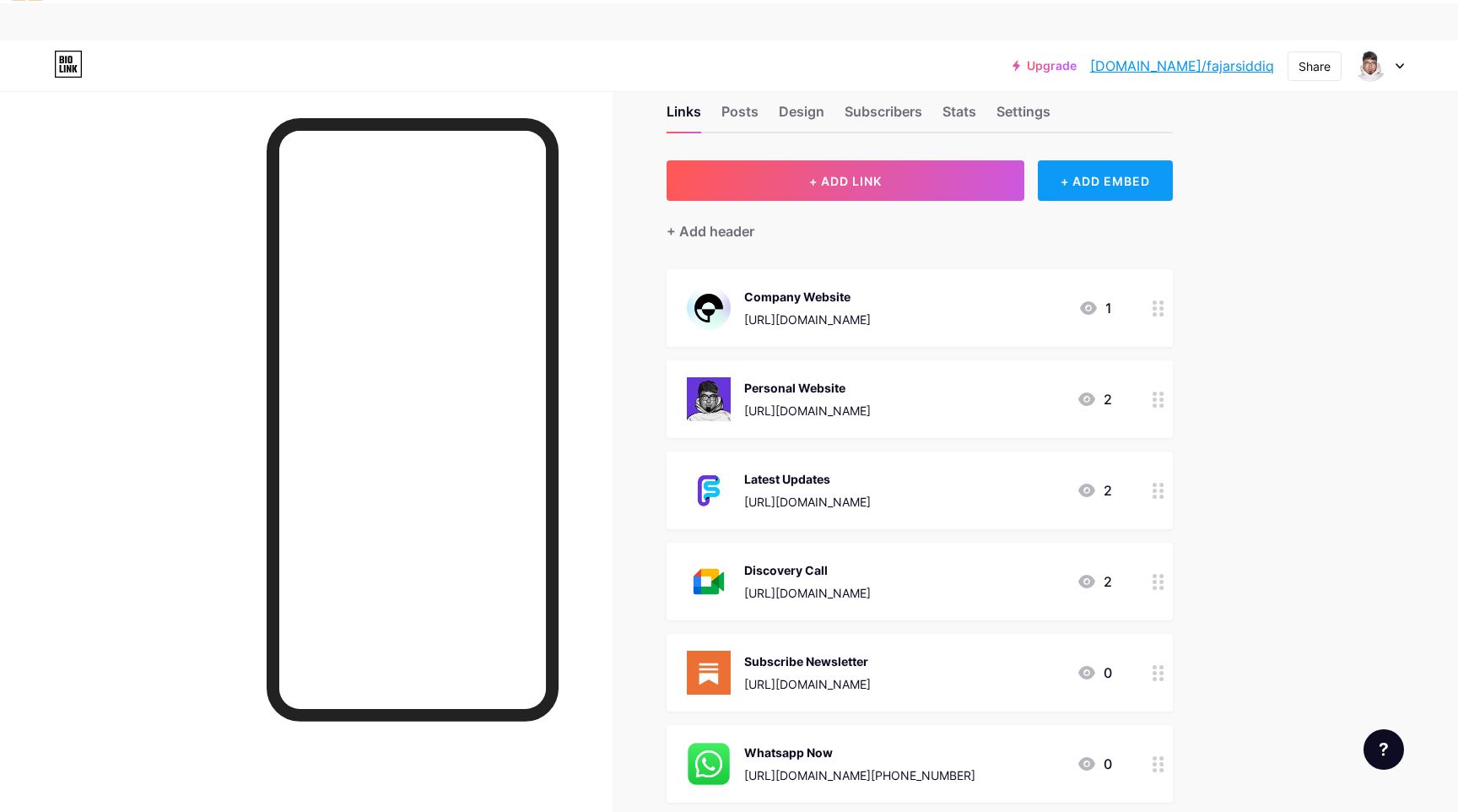
click at [1095, 161] on div "+ ADD EMBED" at bounding box center [1105, 181] width 135 height 41
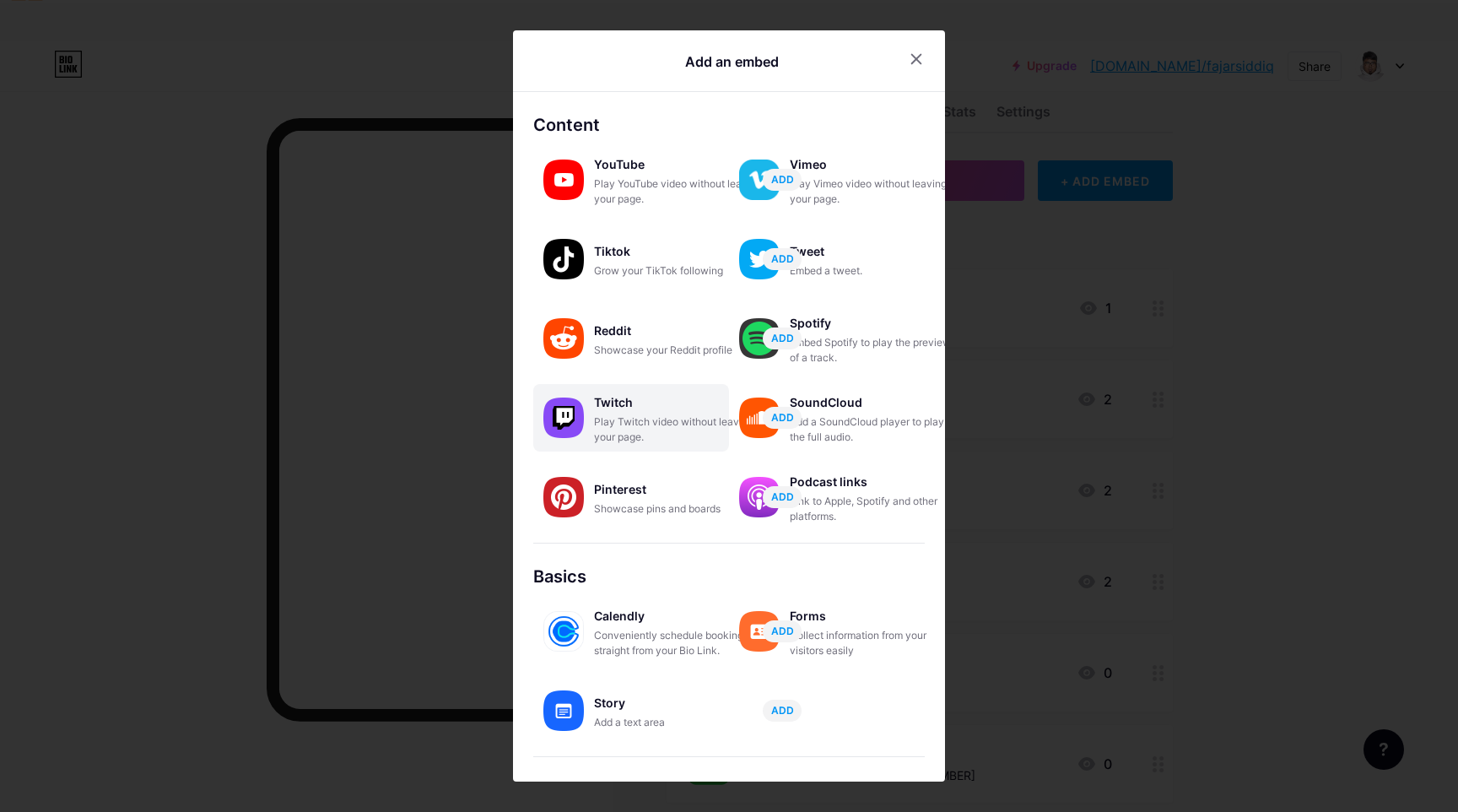
scroll to position [108, 0]
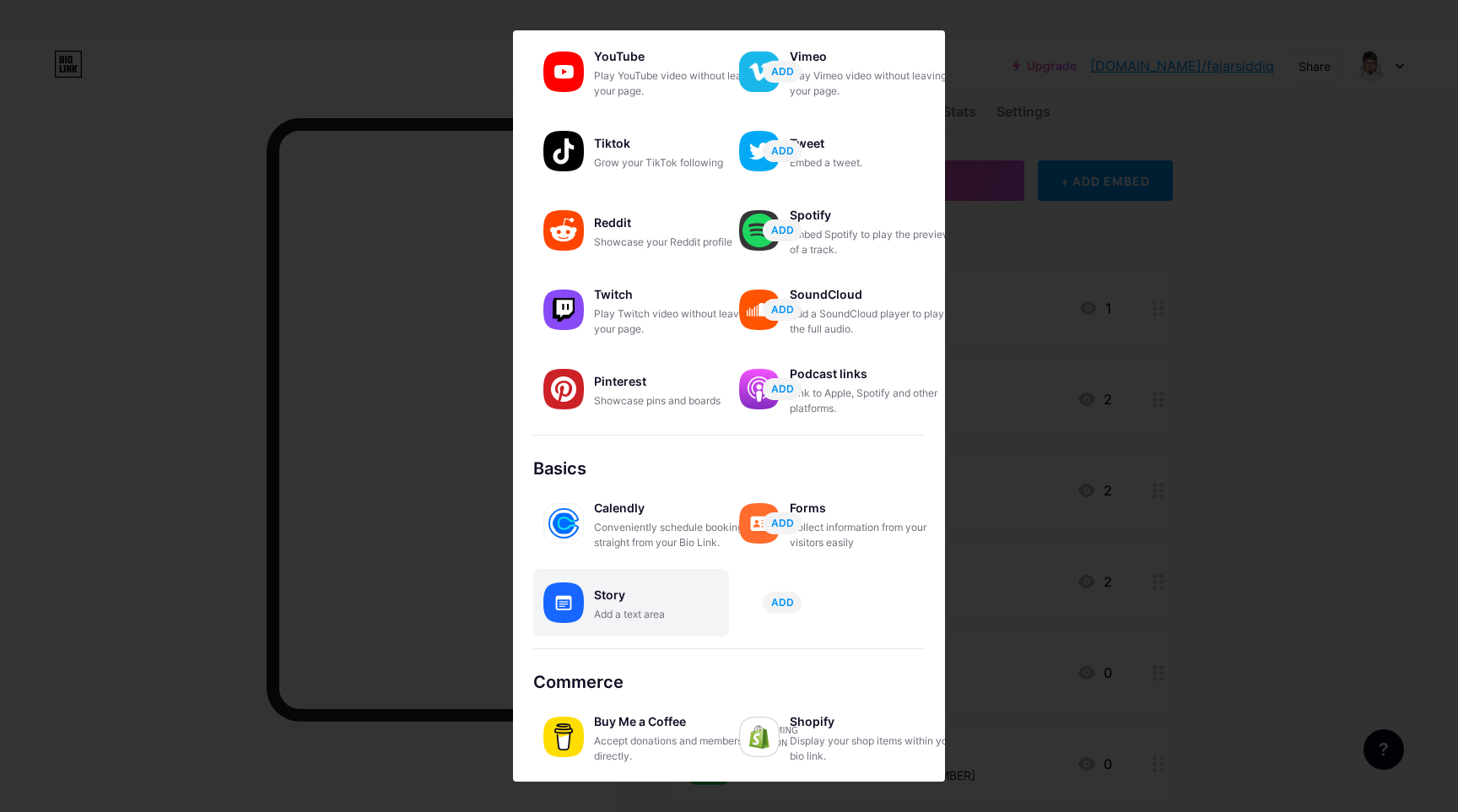
click at [663, 616] on div "Add a text area" at bounding box center [678, 614] width 169 height 15
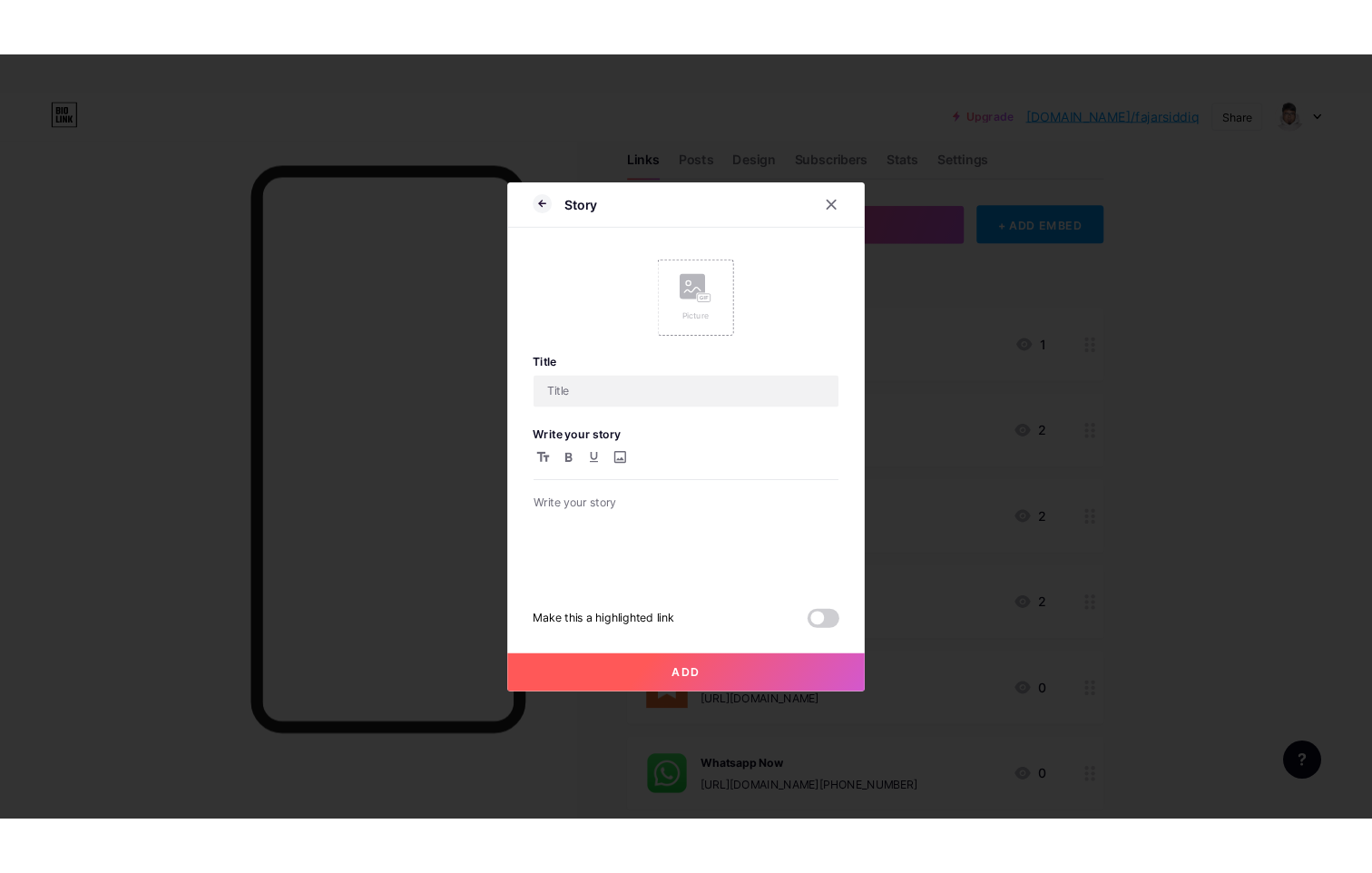
scroll to position [0, 0]
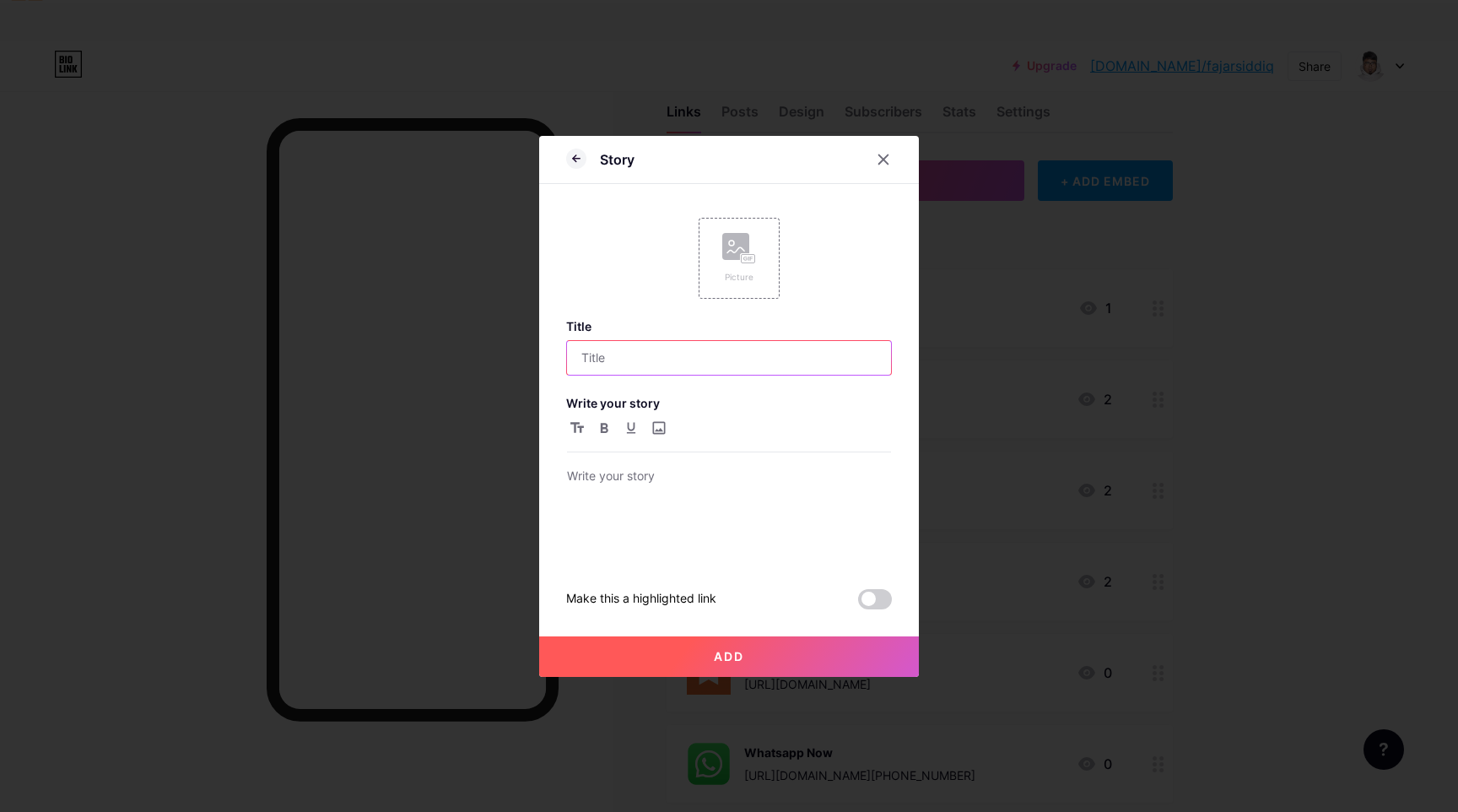
click at [724, 364] on input "text" at bounding box center [729, 357] width 324 height 33
type input "T"
type input "Book Your Trip"
click at [722, 484] on p at bounding box center [729, 477] width 324 height 23
click at [659, 430] on input "file" at bounding box center [658, 428] width 20 height 20
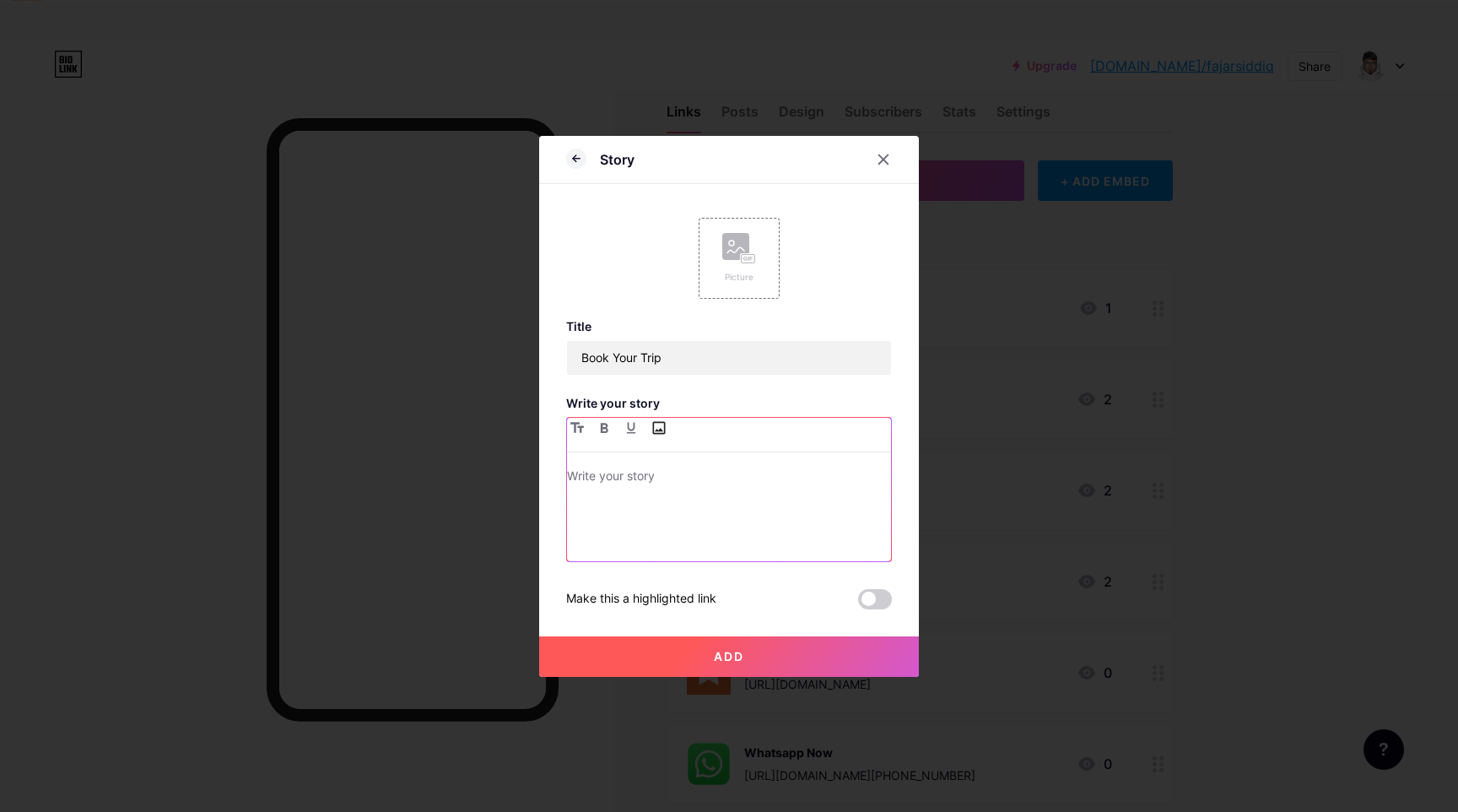
type input "C:\fakepath\0a13t12000nhemn5zC348.png"
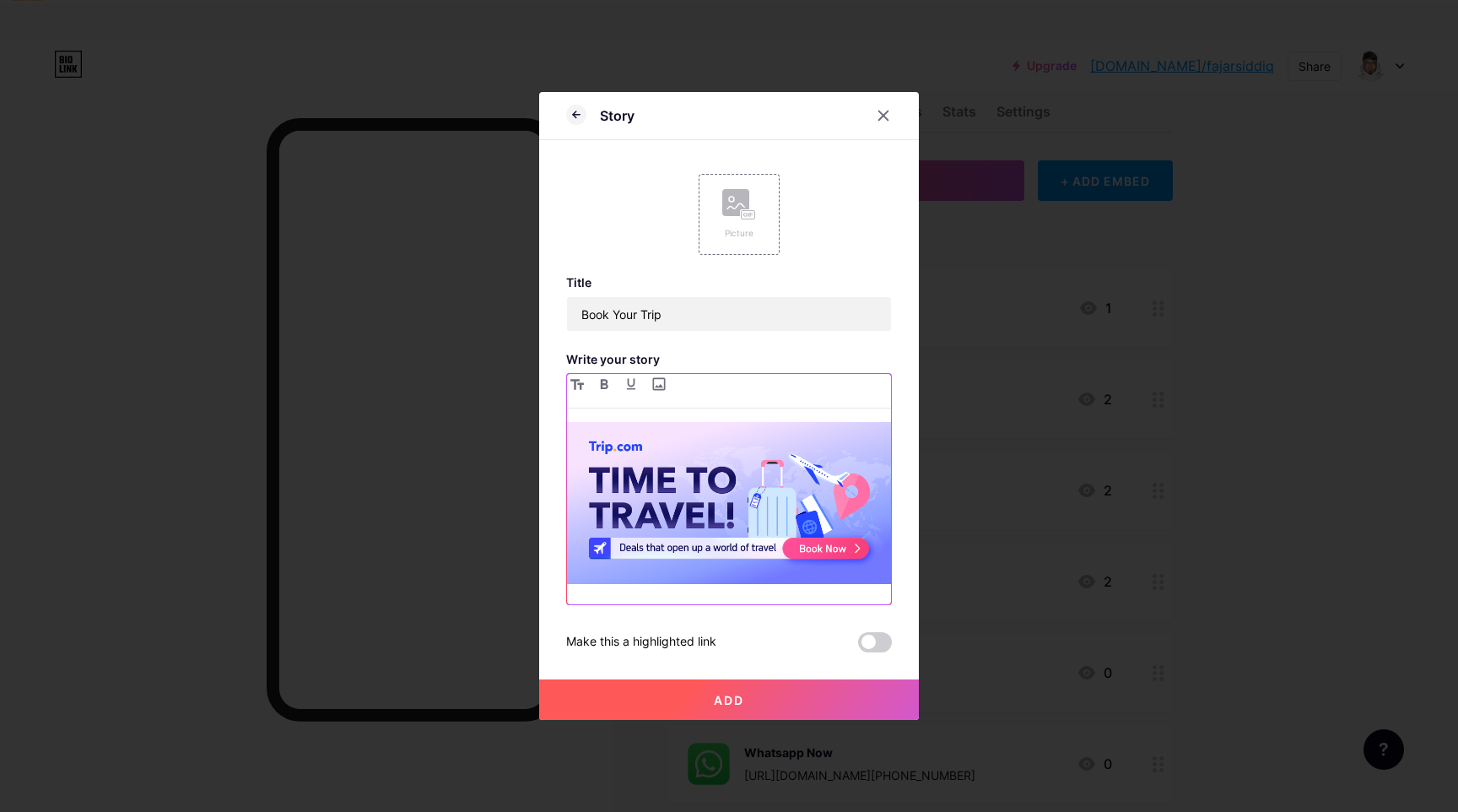
click at [789, 483] on img at bounding box center [729, 503] width 324 height 162
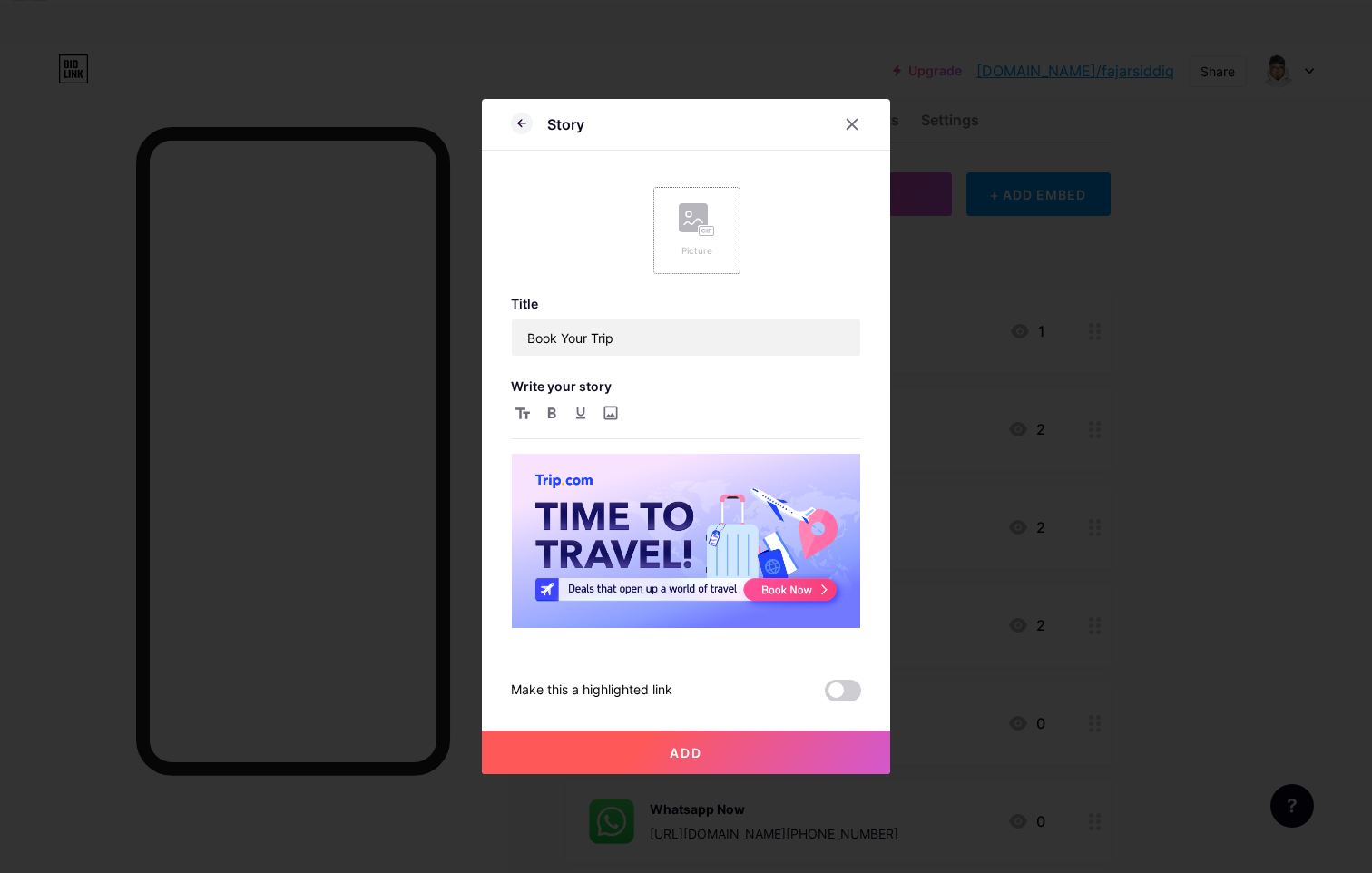
click at [705, 239] on div "Picture" at bounding box center [696, 230] width 36 height 55
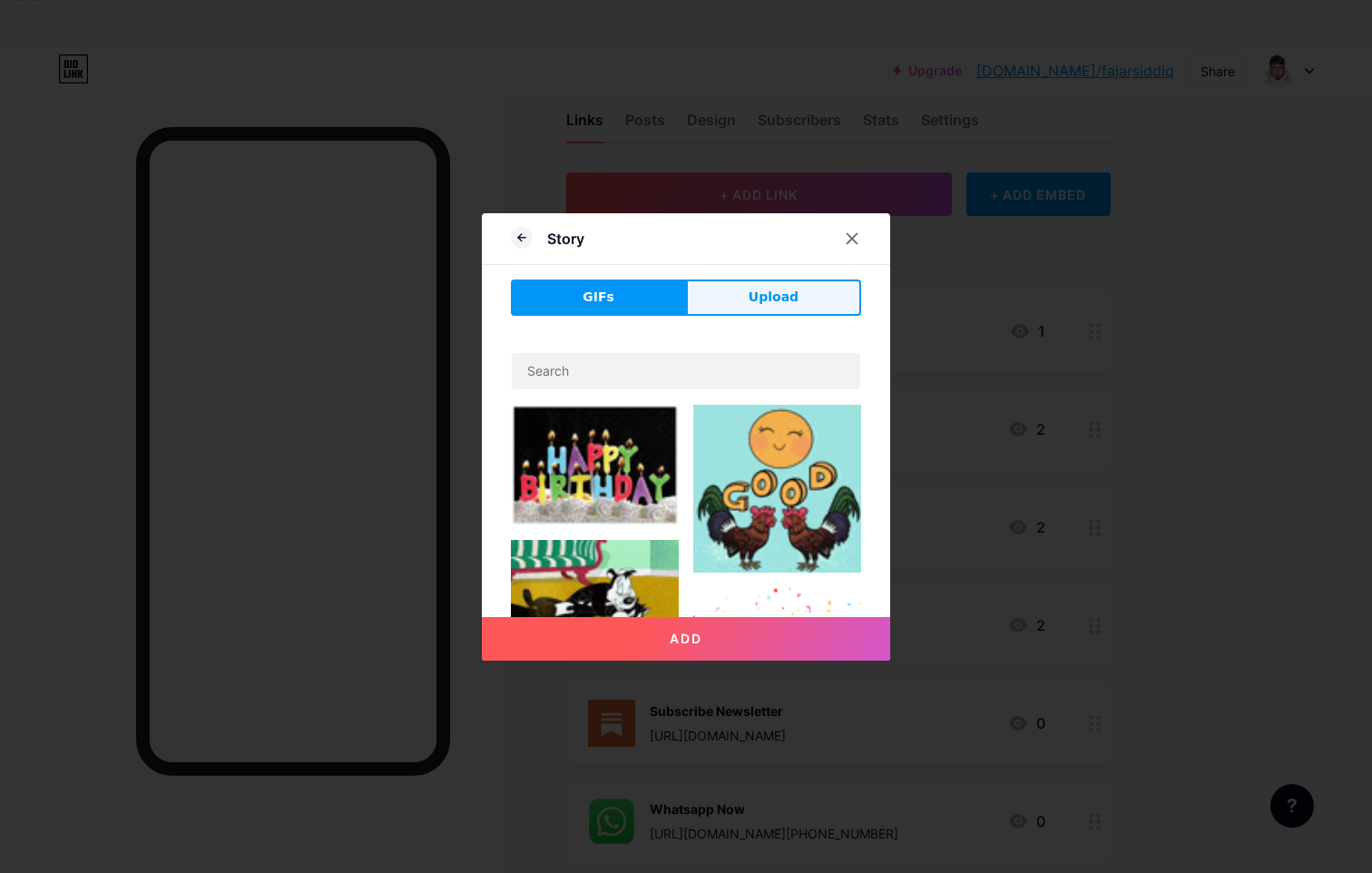
click at [758, 314] on button "Upload" at bounding box center [774, 297] width 176 height 36
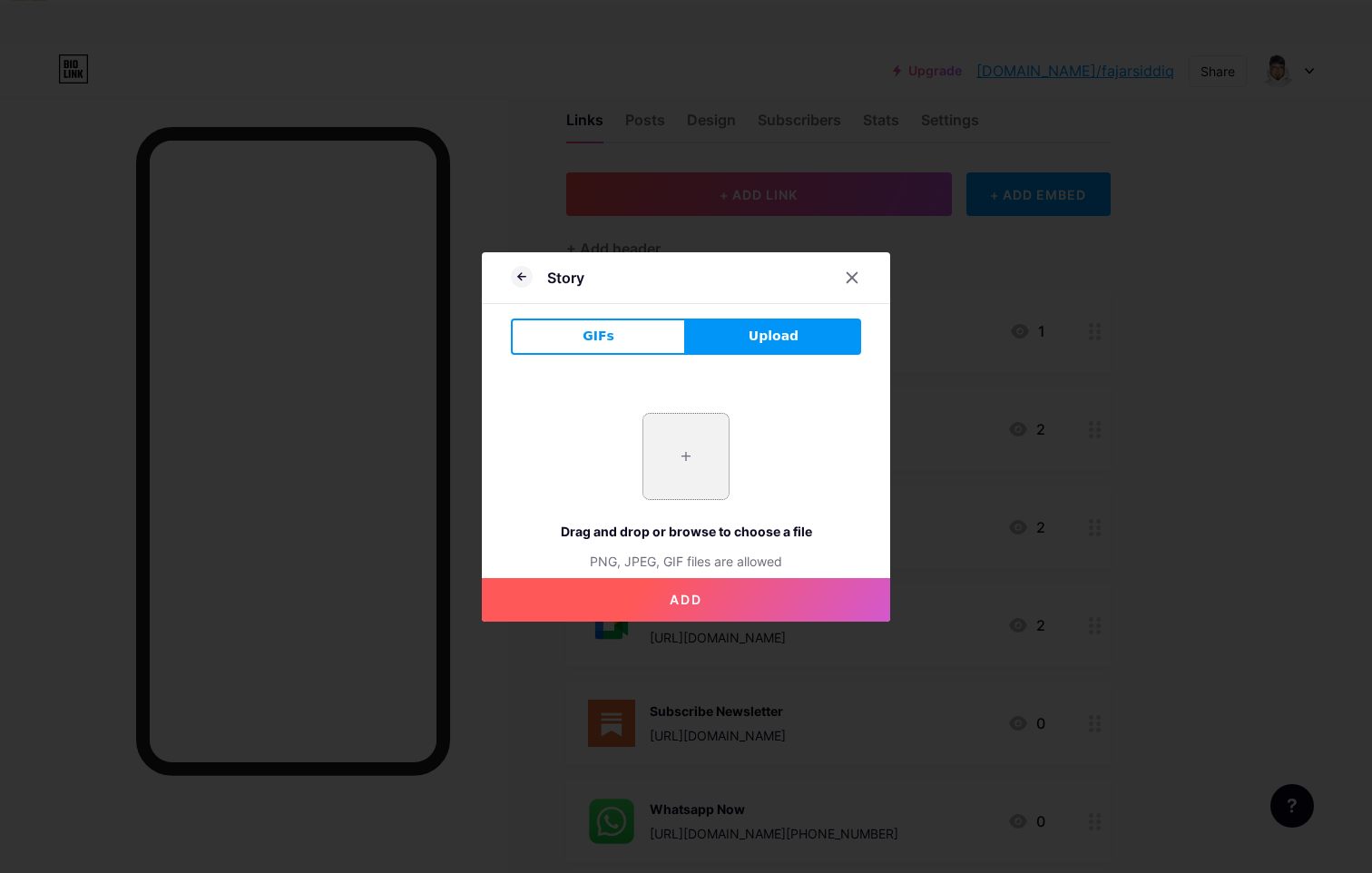
click at [700, 436] on input "file" at bounding box center [686, 456] width 85 height 85
type input "C:\fakepath\[DOMAIN_NAME]_Icon_2022.png"
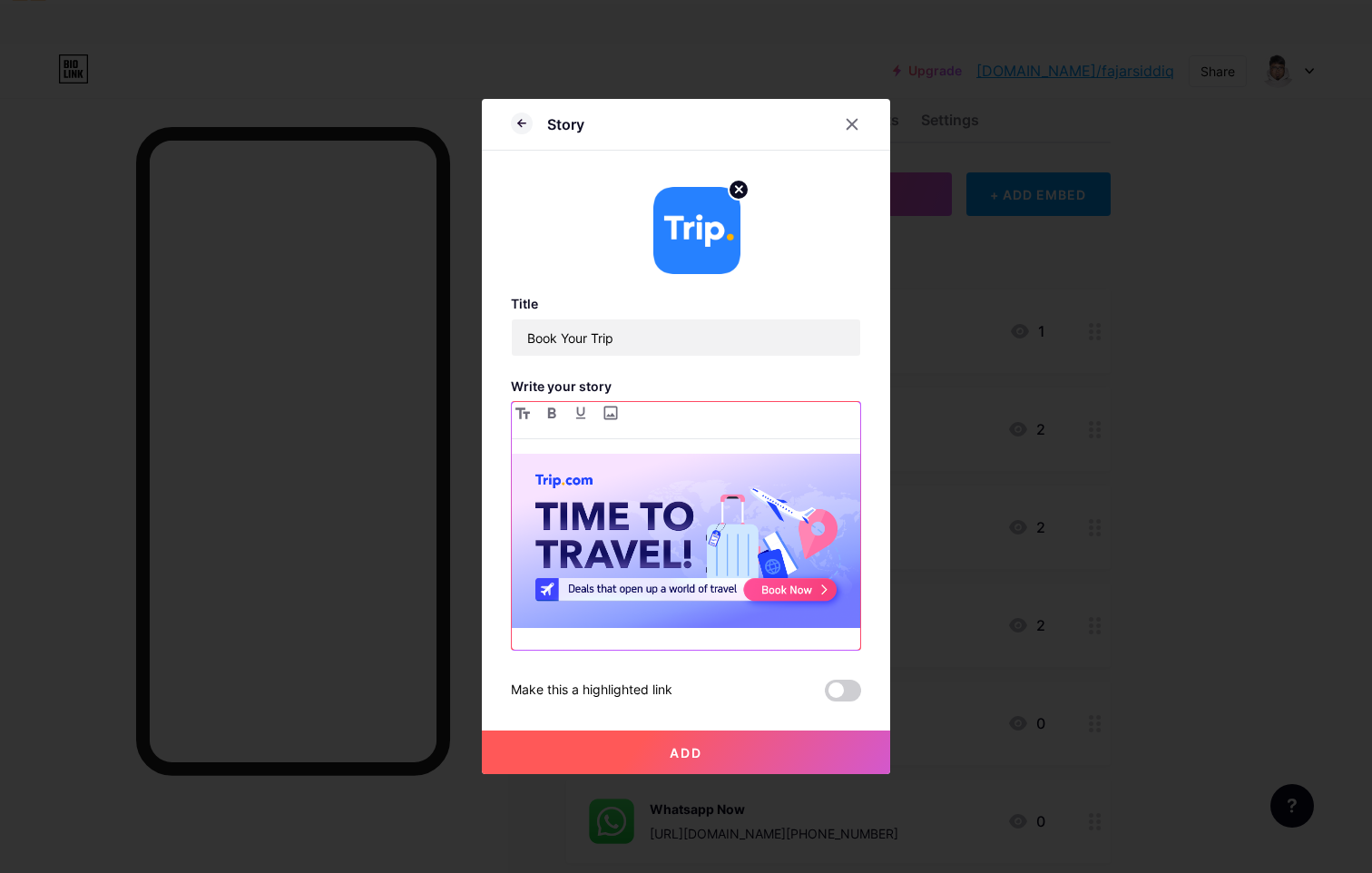
click at [688, 519] on img at bounding box center [686, 541] width 348 height 175
click at [625, 556] on img at bounding box center [686, 541] width 348 height 175
click at [684, 754] on span "Add" at bounding box center [686, 752] width 33 height 15
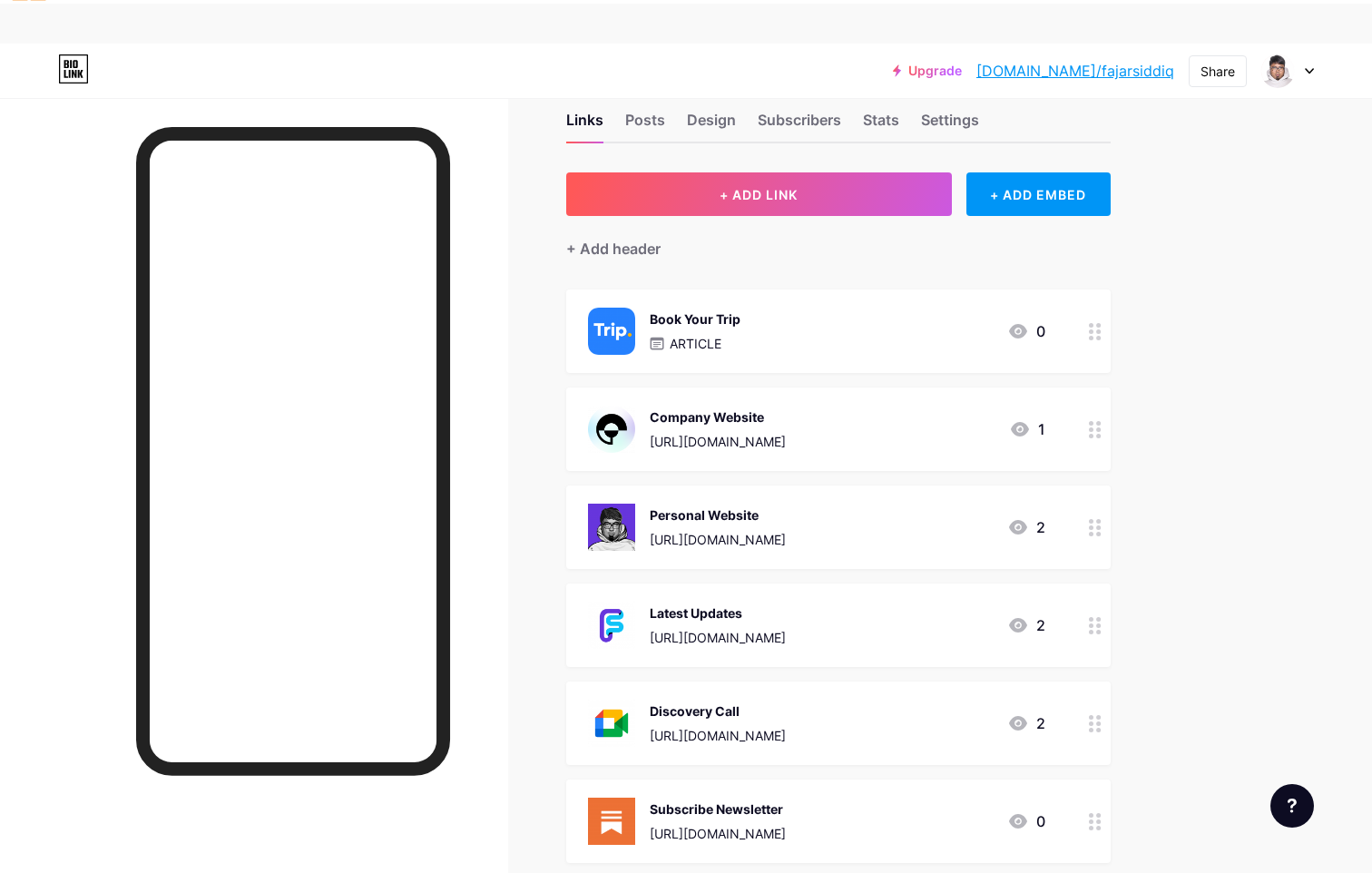
click at [738, 307] on div "Book Your Trip ARTICLE" at bounding box center [694, 330] width 91 height 47
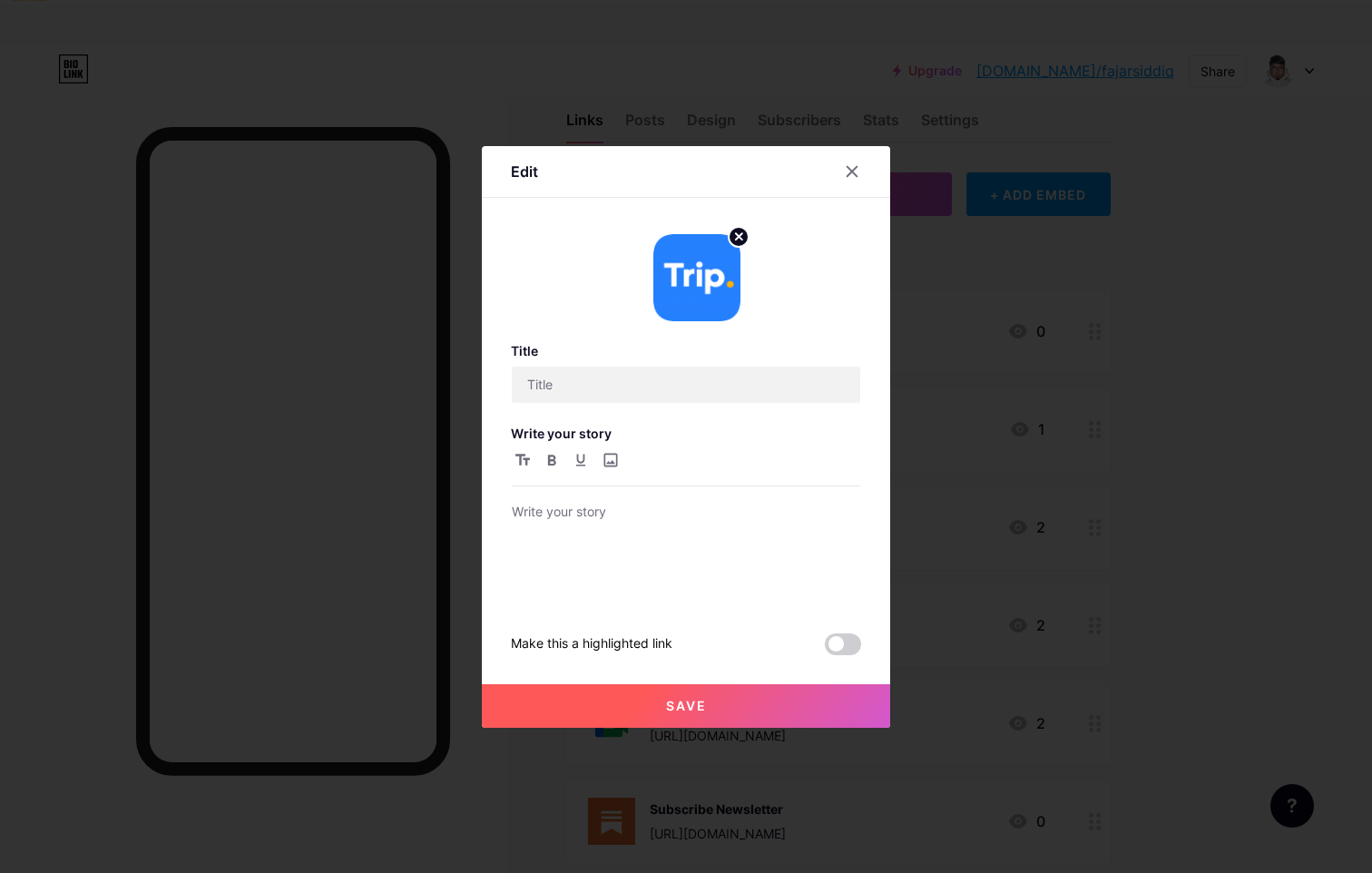
type input "Book Your Trip"
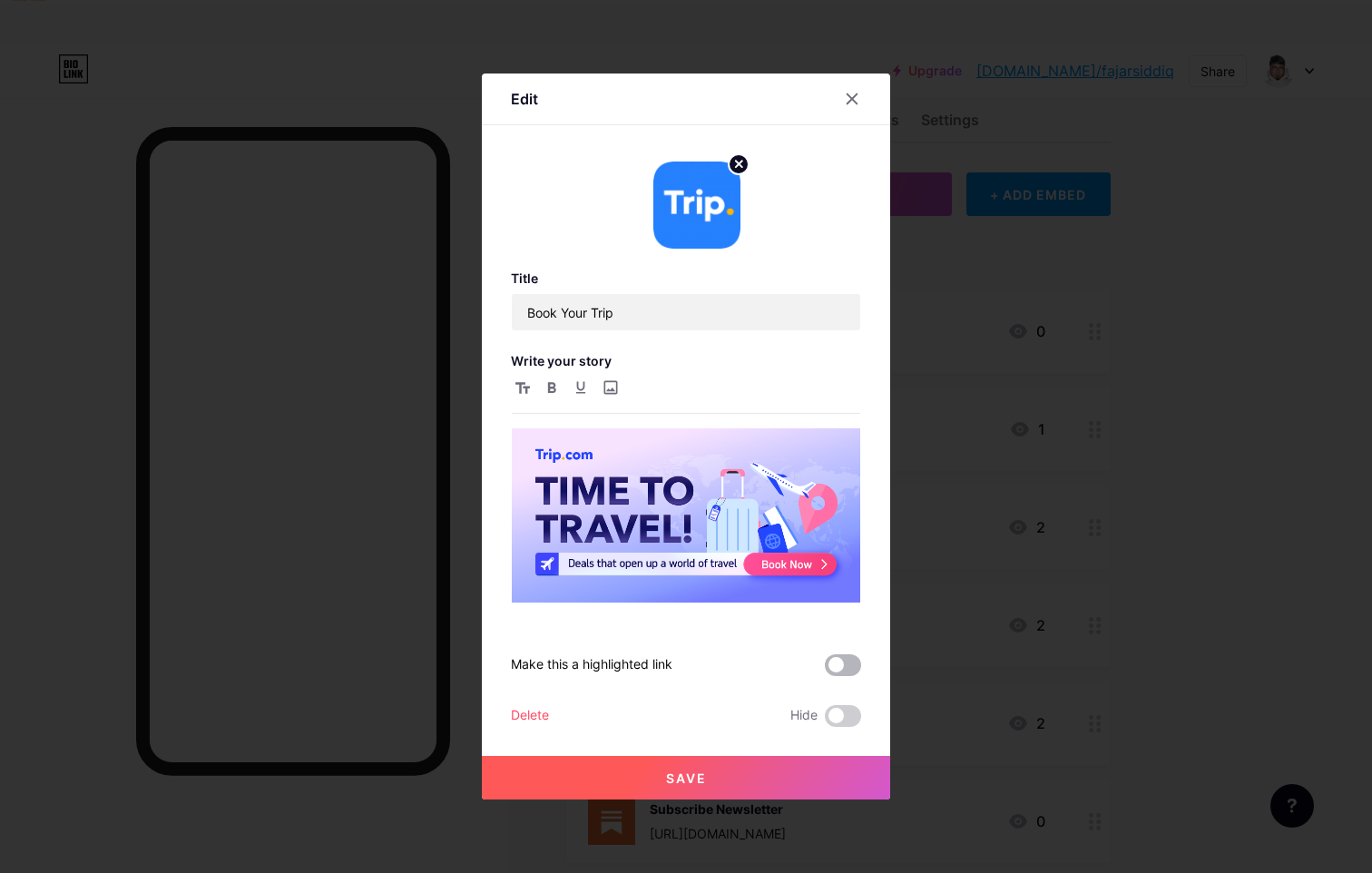
click at [836, 658] on span at bounding box center [843, 665] width 36 height 22
click at [825, 669] on input "checkbox" at bounding box center [825, 669] width 0 height 0
click at [616, 387] on input "file" at bounding box center [610, 387] width 22 height 22
click at [647, 504] on img at bounding box center [686, 515] width 348 height 175
click at [694, 513] on img at bounding box center [686, 515] width 348 height 175
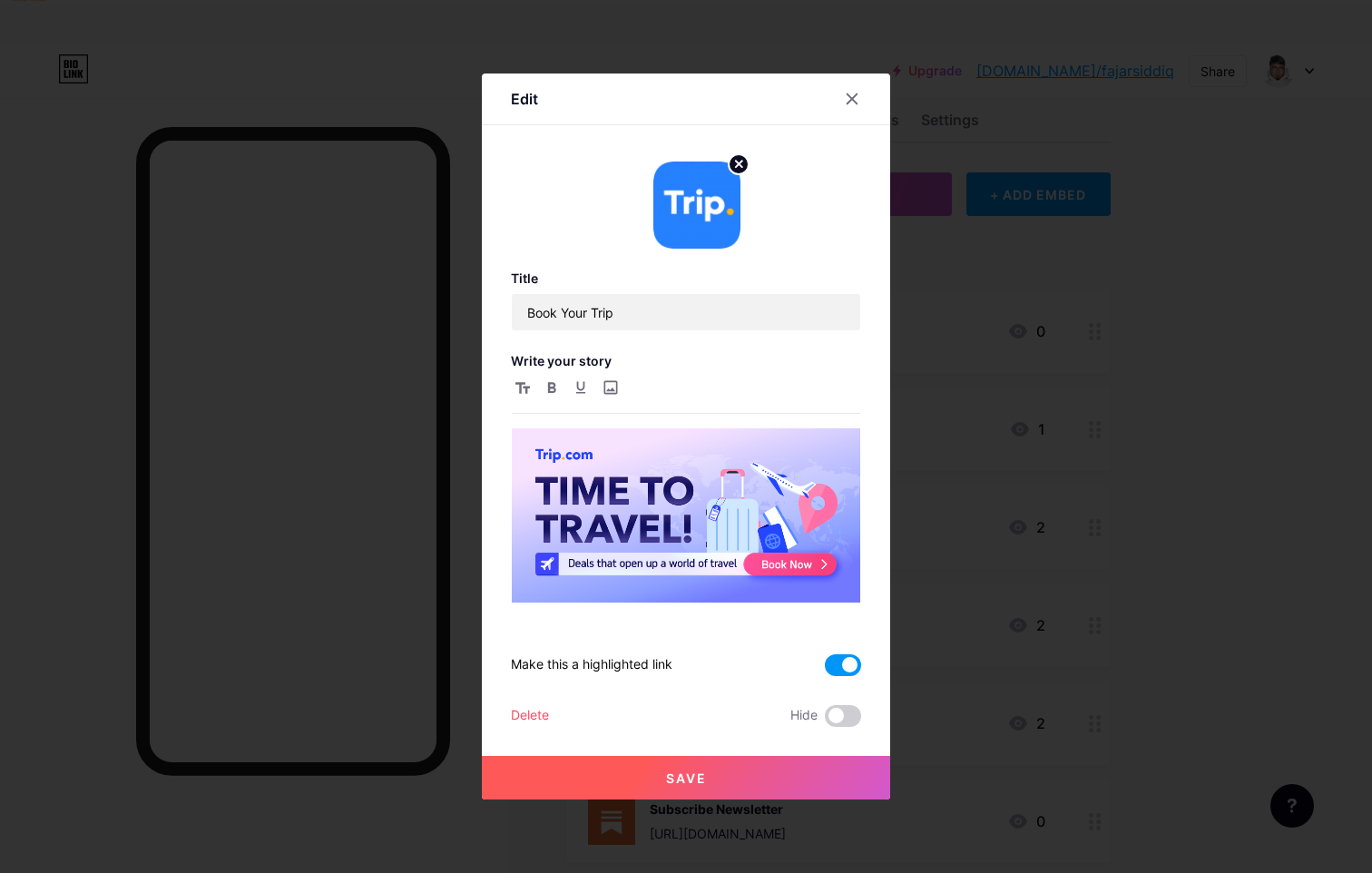
click at [740, 786] on button "Save" at bounding box center [686, 778] width 408 height 44
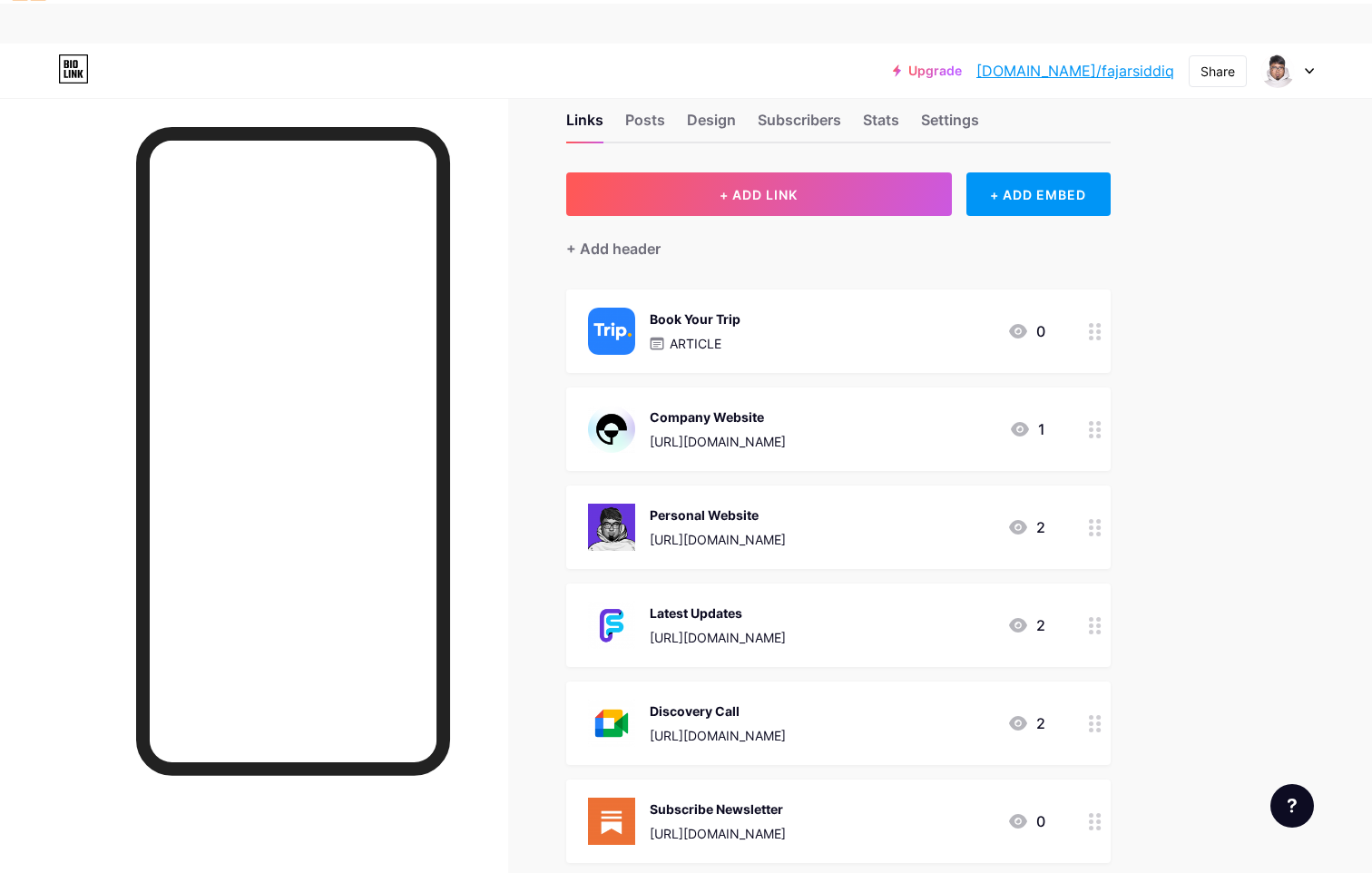
click at [822, 406] on div "Company Website [URL][DOMAIN_NAME] 1" at bounding box center [816, 429] width 457 height 47
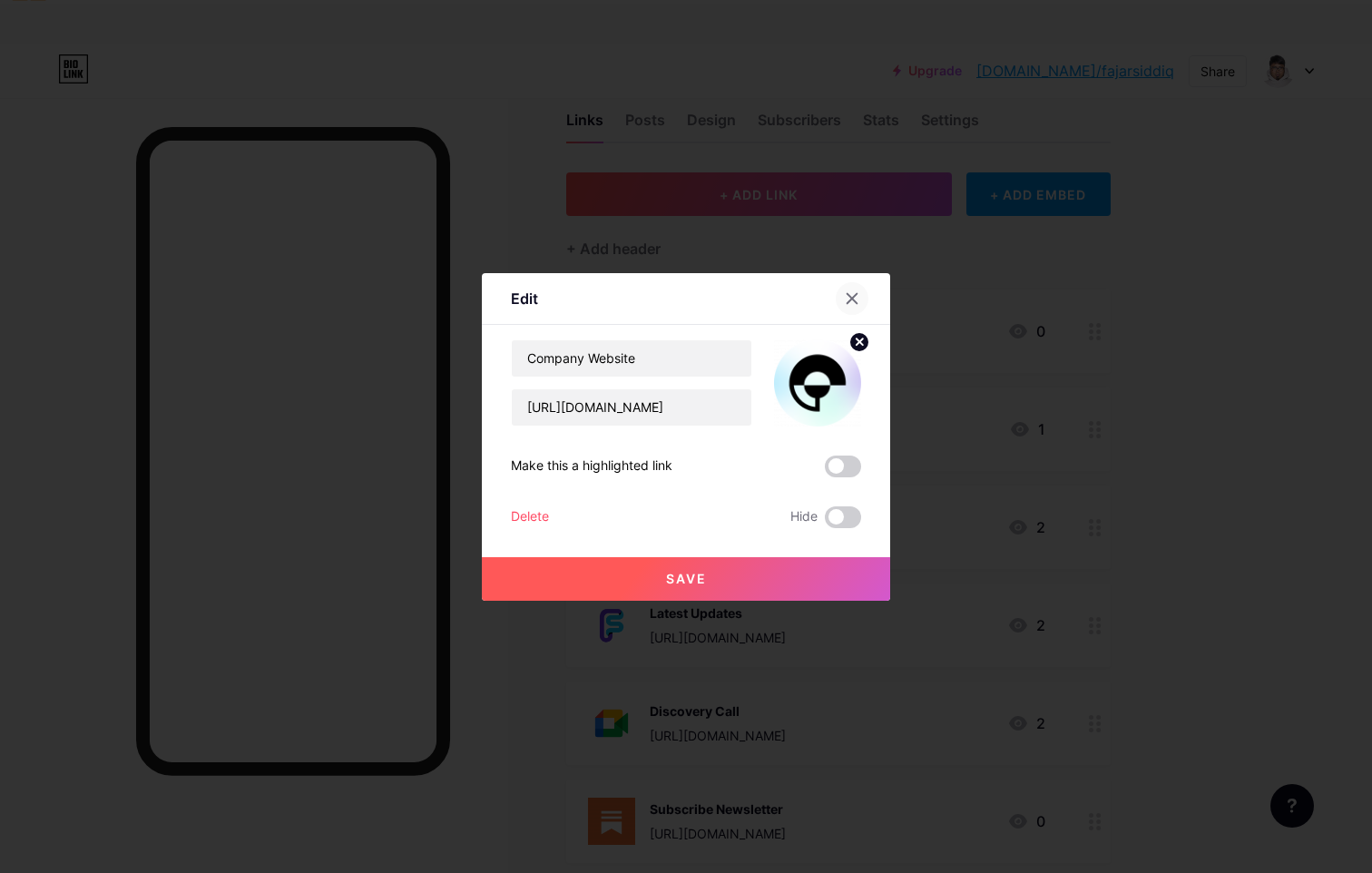
click at [853, 305] on div at bounding box center [852, 298] width 33 height 33
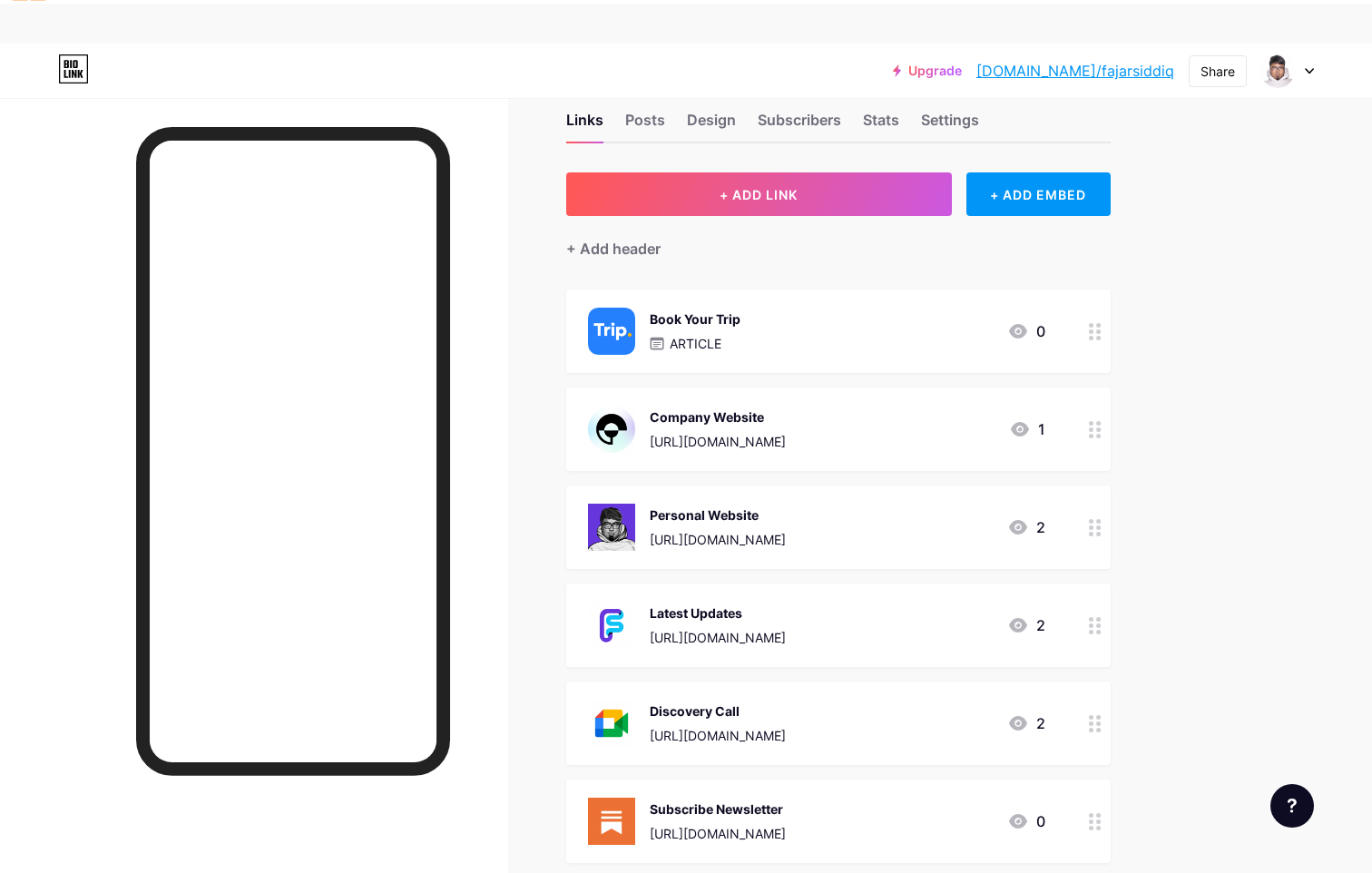
click at [696, 387] on div "Company Website [URL][DOMAIN_NAME] 1" at bounding box center [838, 429] width 545 height 84
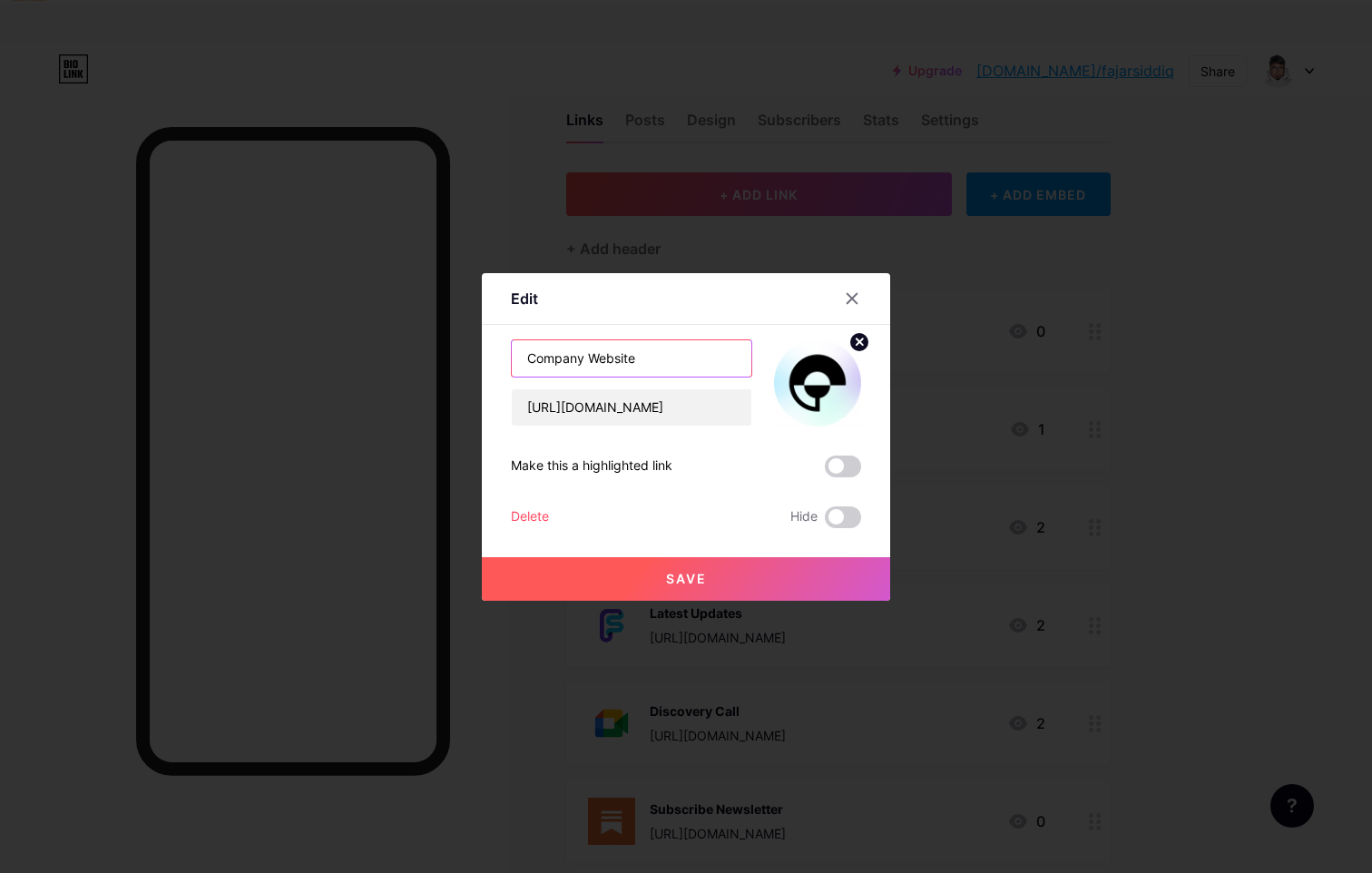
drag, startPoint x: 588, startPoint y: 355, endPoint x: 435, endPoint y: 355, distance: 153.0
click at [435, 355] on div "Edit Content YouTube Play YouTube video without leaving your page. ADD Vimeo Pl…" at bounding box center [686, 436] width 1372 height 873
type input "Project Website"
click at [654, 579] on button "Save" at bounding box center [686, 579] width 408 height 44
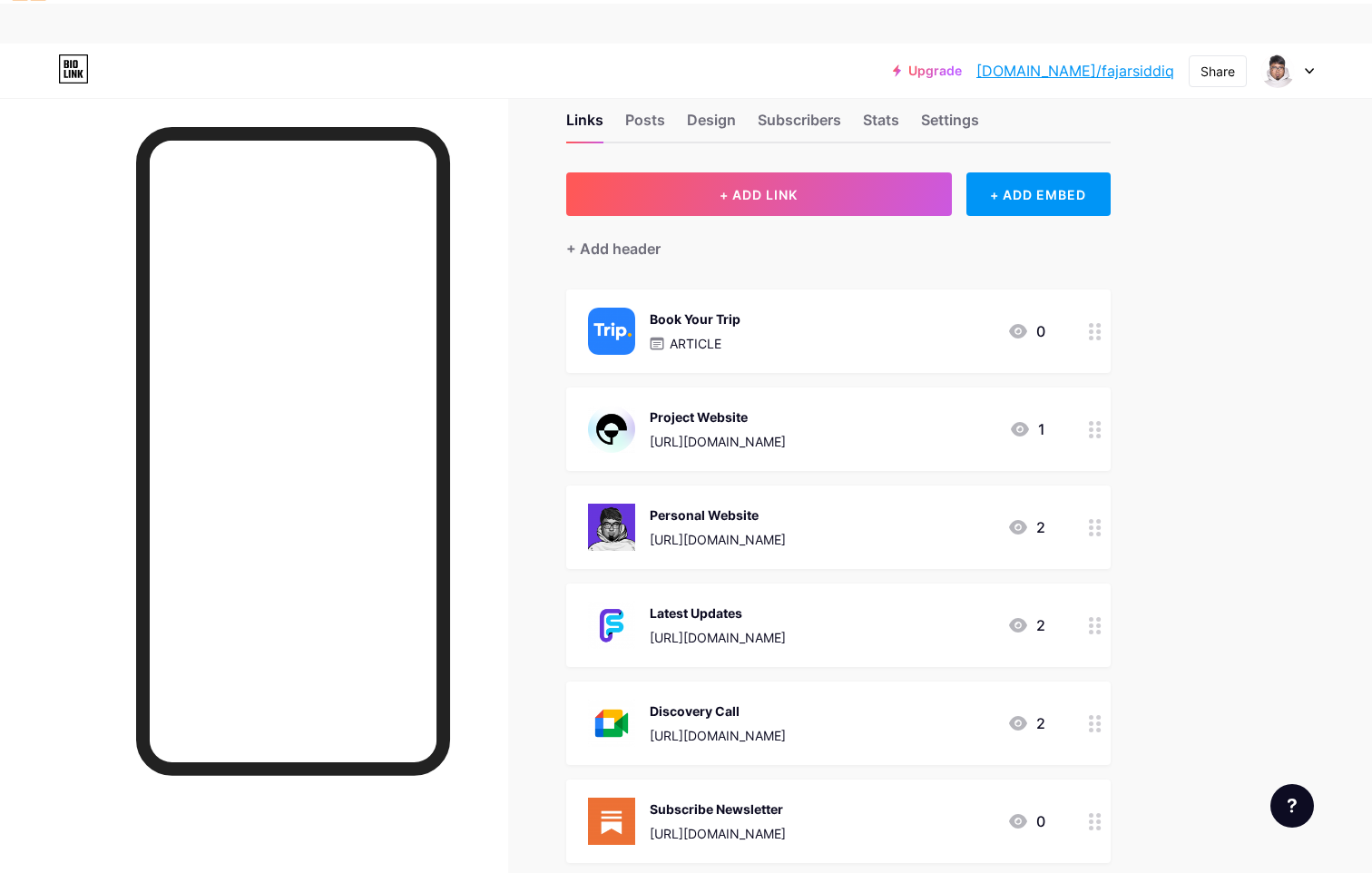
click at [745, 407] on div "Project Website" at bounding box center [717, 416] width 136 height 19
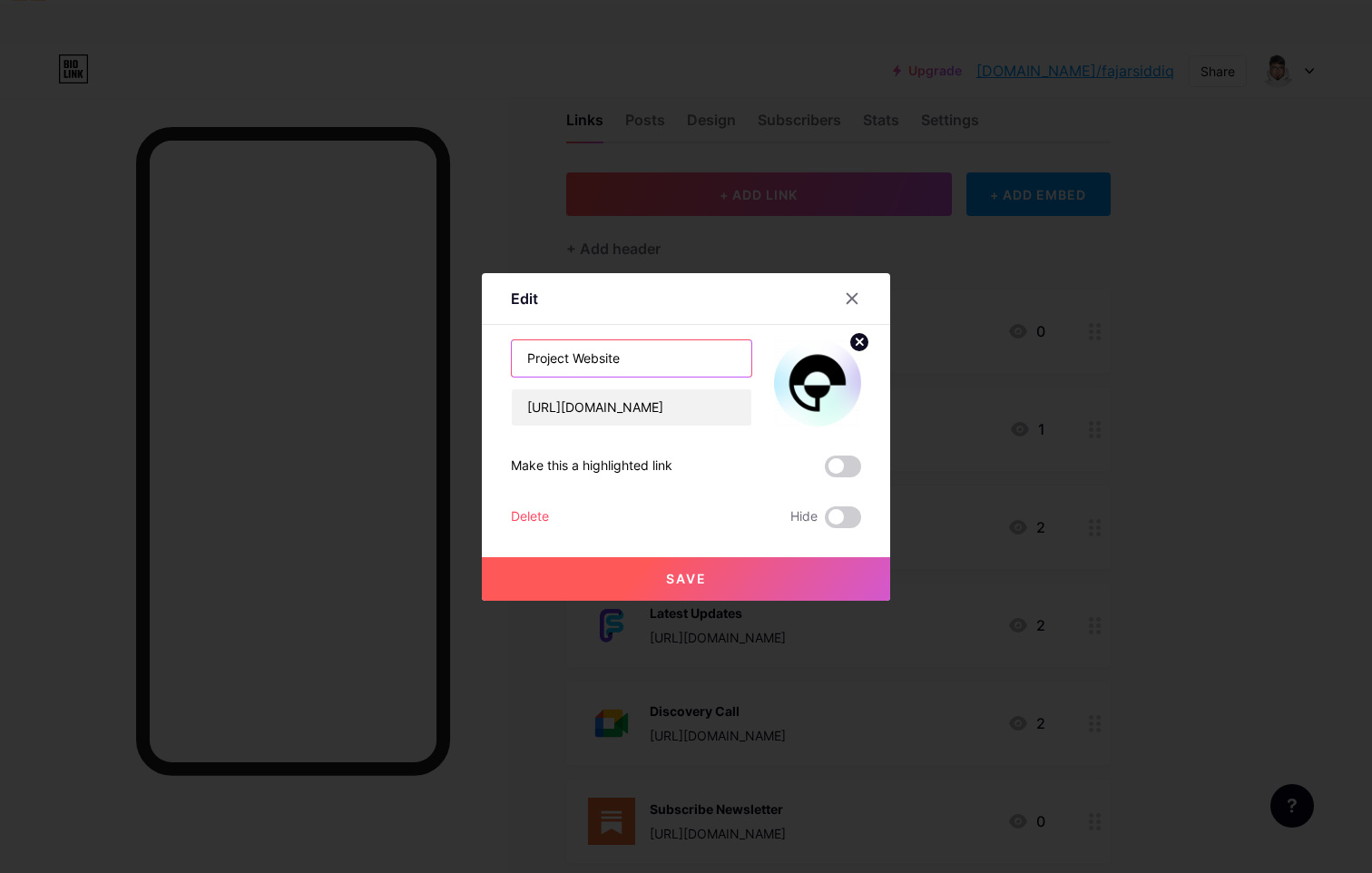
drag, startPoint x: 570, startPoint y: 355, endPoint x: 447, endPoint y: 344, distance: 123.5
click at [447, 344] on div "Edit Content YouTube Play YouTube video without leaving your page. ADD Vimeo Pl…" at bounding box center [686, 436] width 1372 height 873
type input "Business Website"
click at [643, 573] on button "Save" at bounding box center [686, 579] width 408 height 44
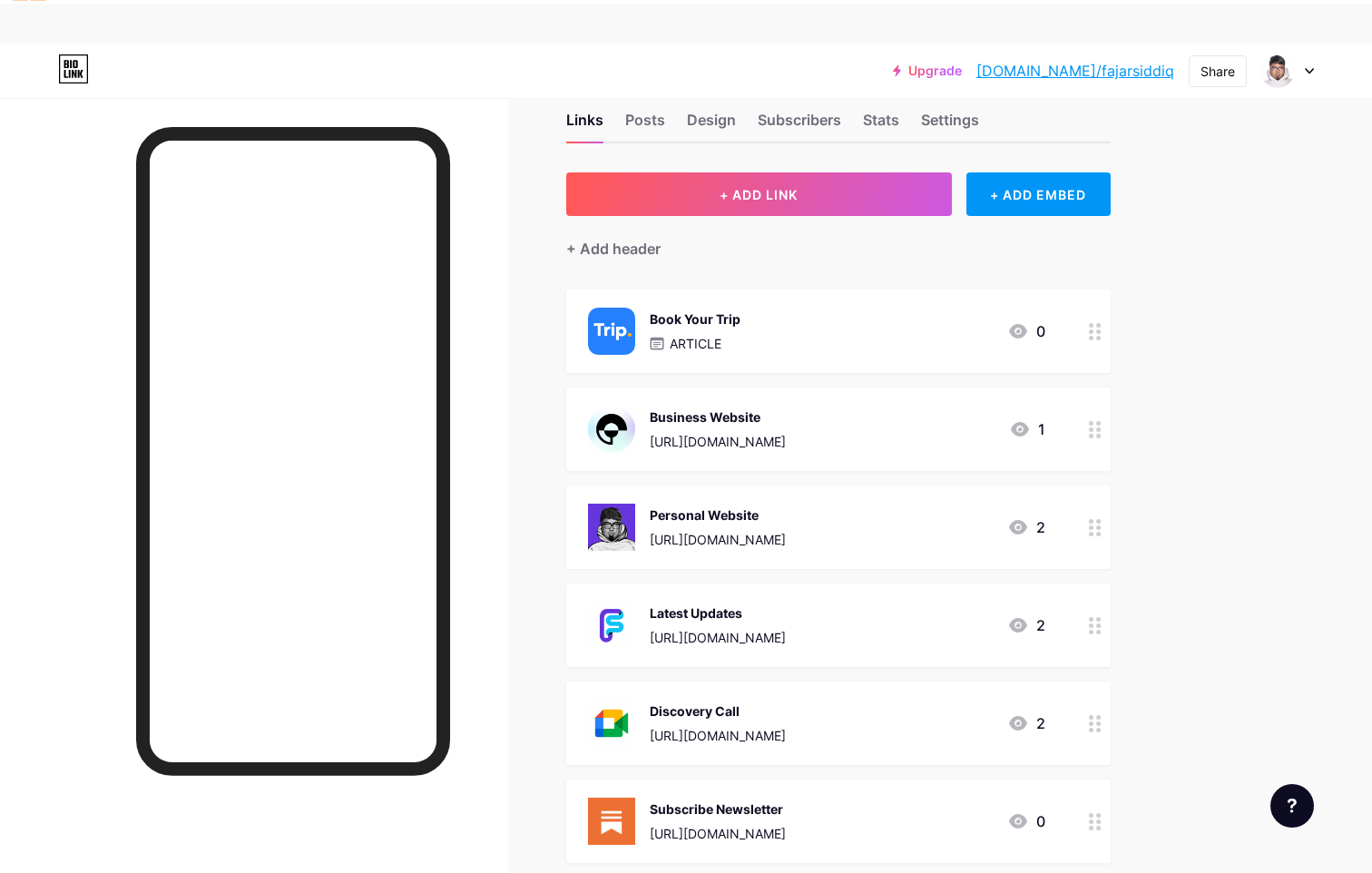
click at [838, 504] on div "Personal Website [URL][DOMAIN_NAME] 2" at bounding box center [816, 527] width 457 height 47
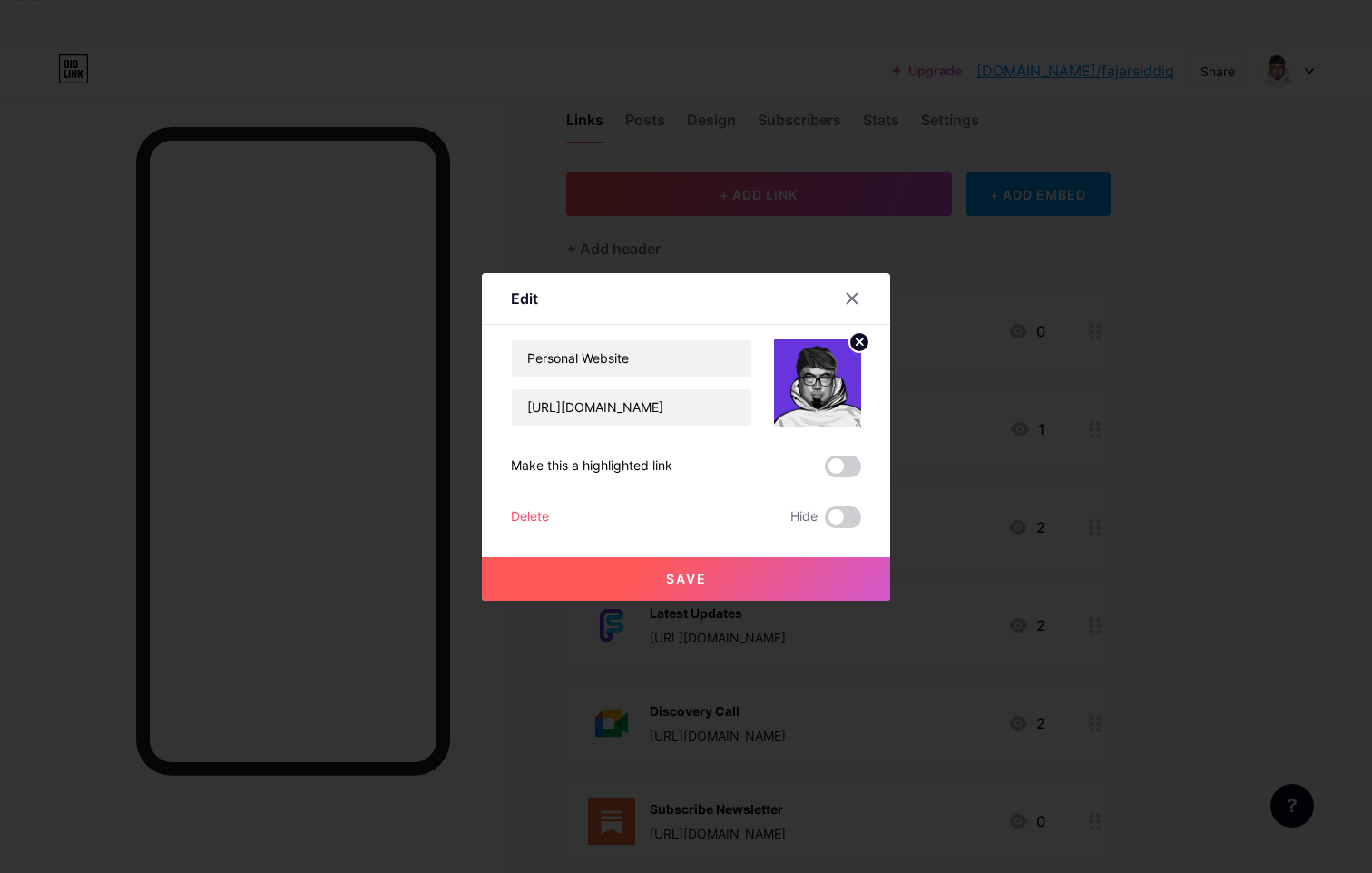
click at [846, 466] on span at bounding box center [843, 467] width 36 height 22
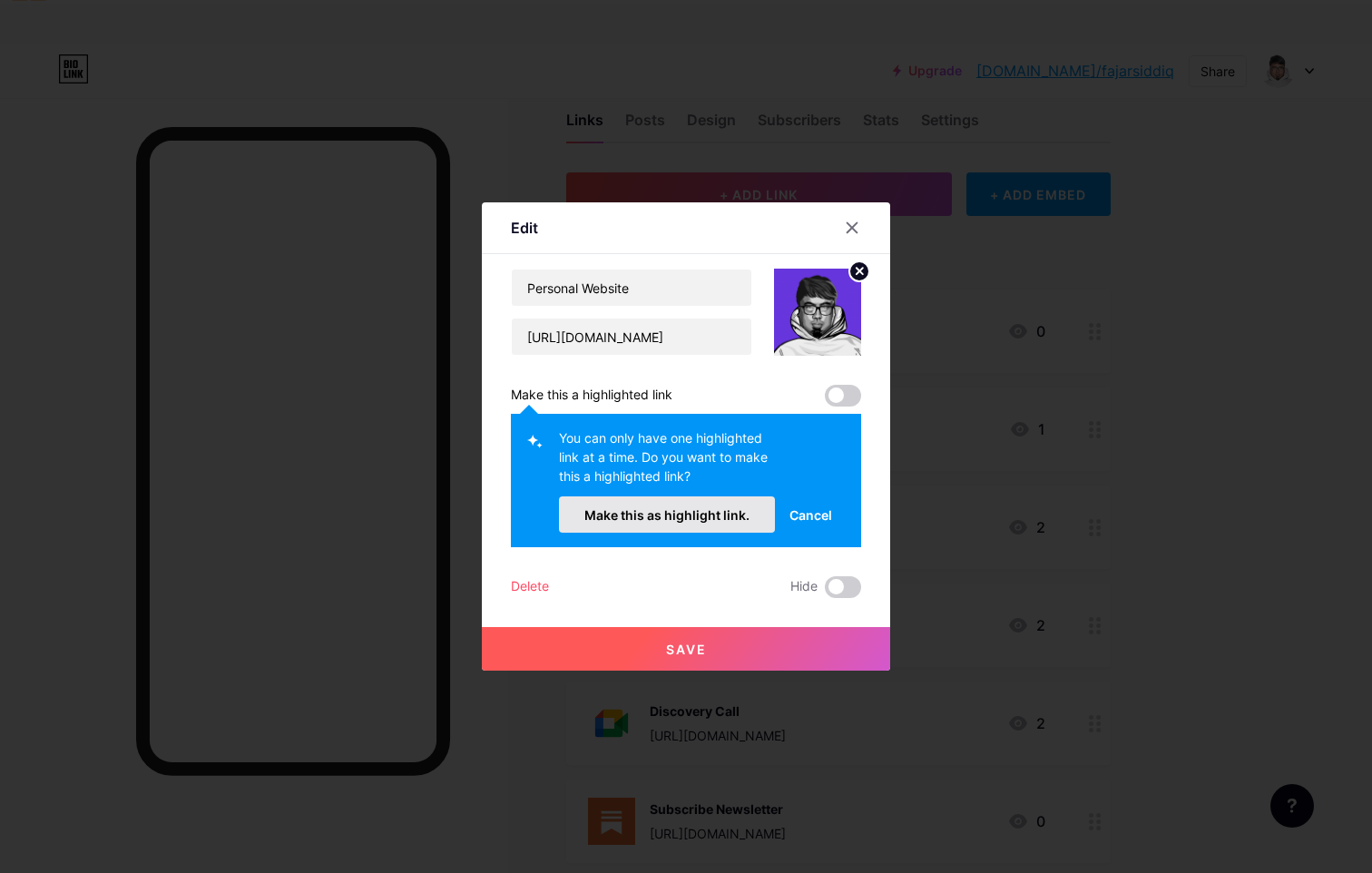
click at [756, 526] on button "Make this as highlight link." at bounding box center [667, 514] width 216 height 36
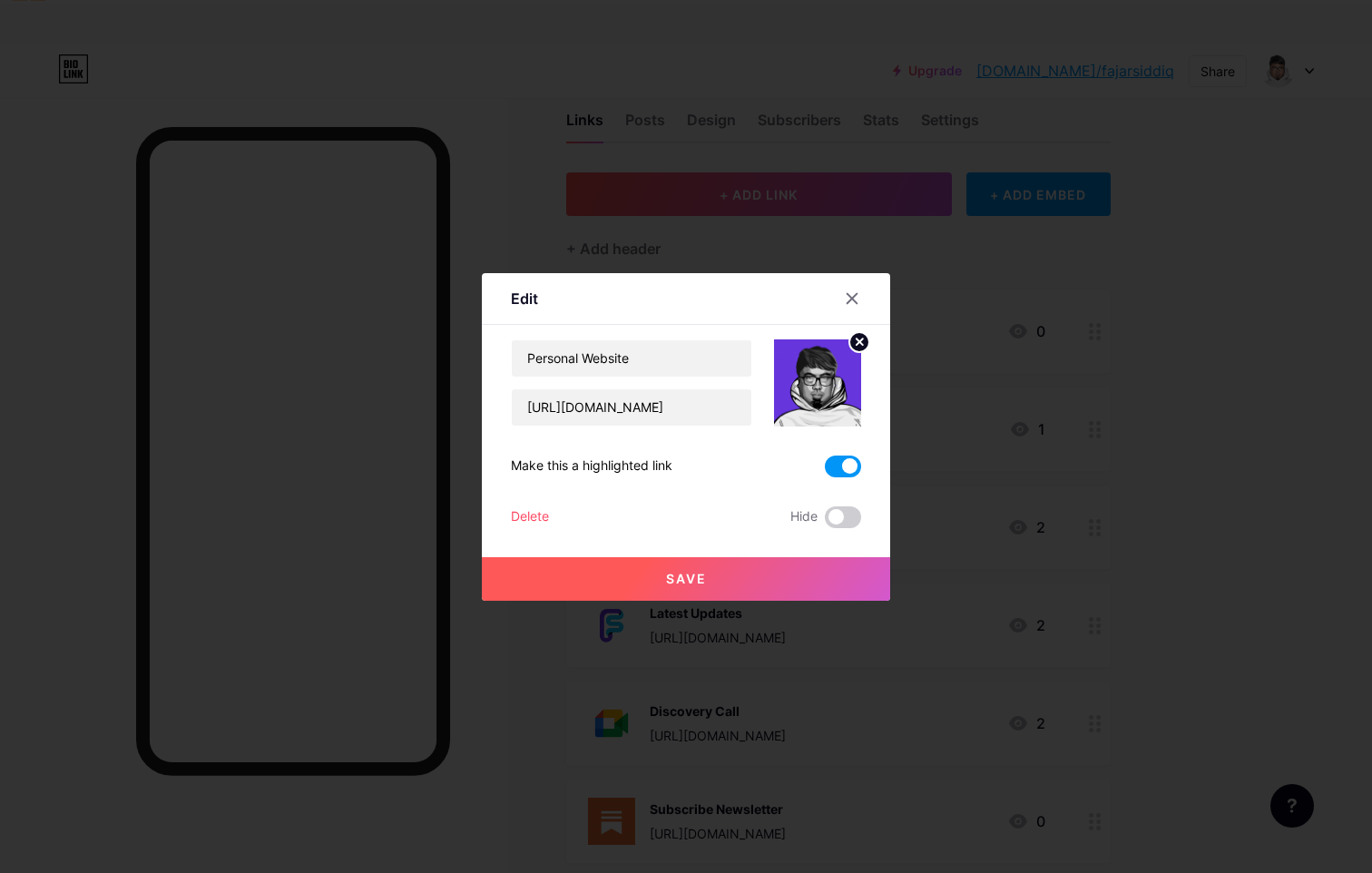
click at [752, 582] on button "Save" at bounding box center [686, 579] width 408 height 44
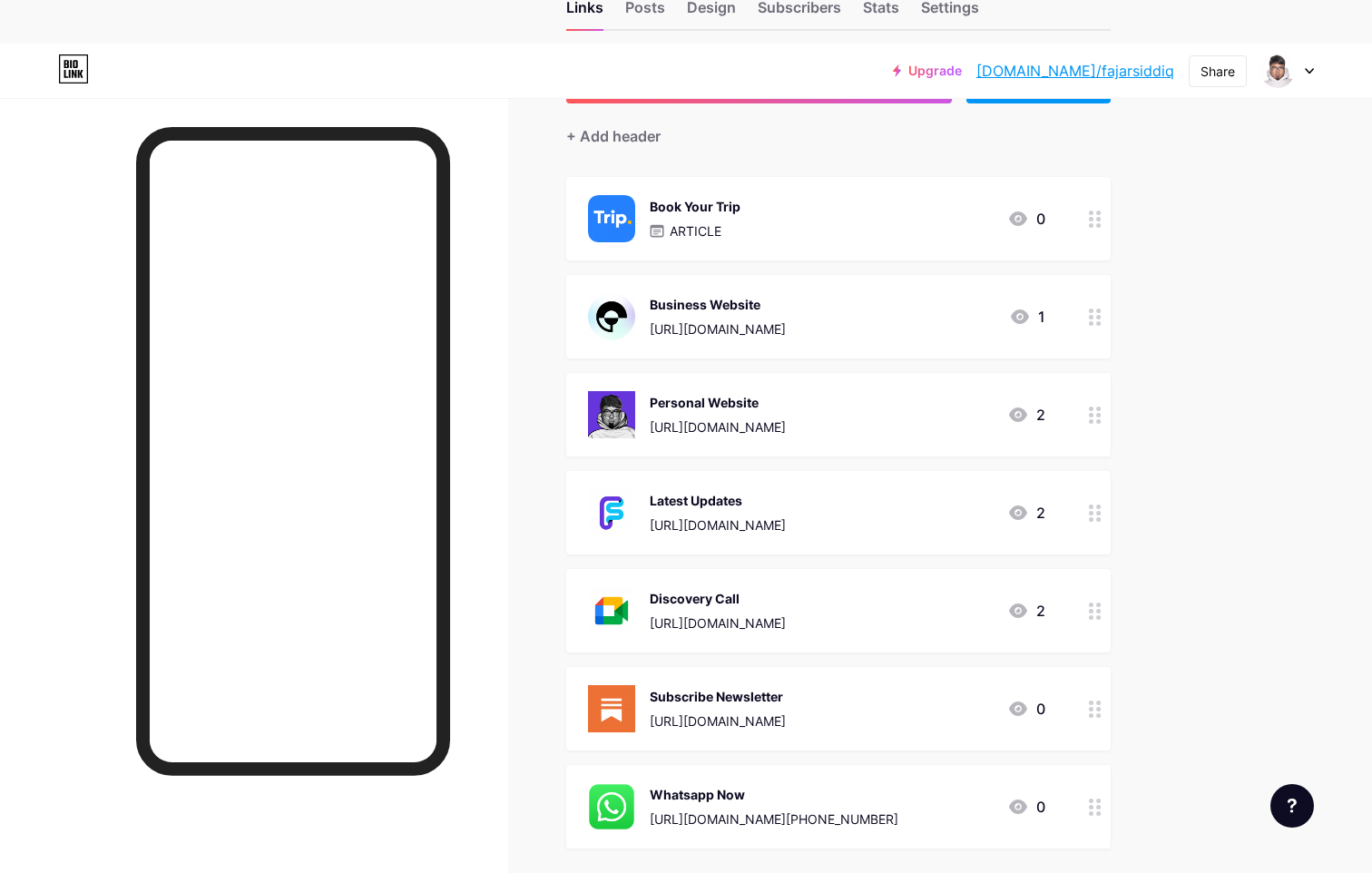
scroll to position [165, 0]
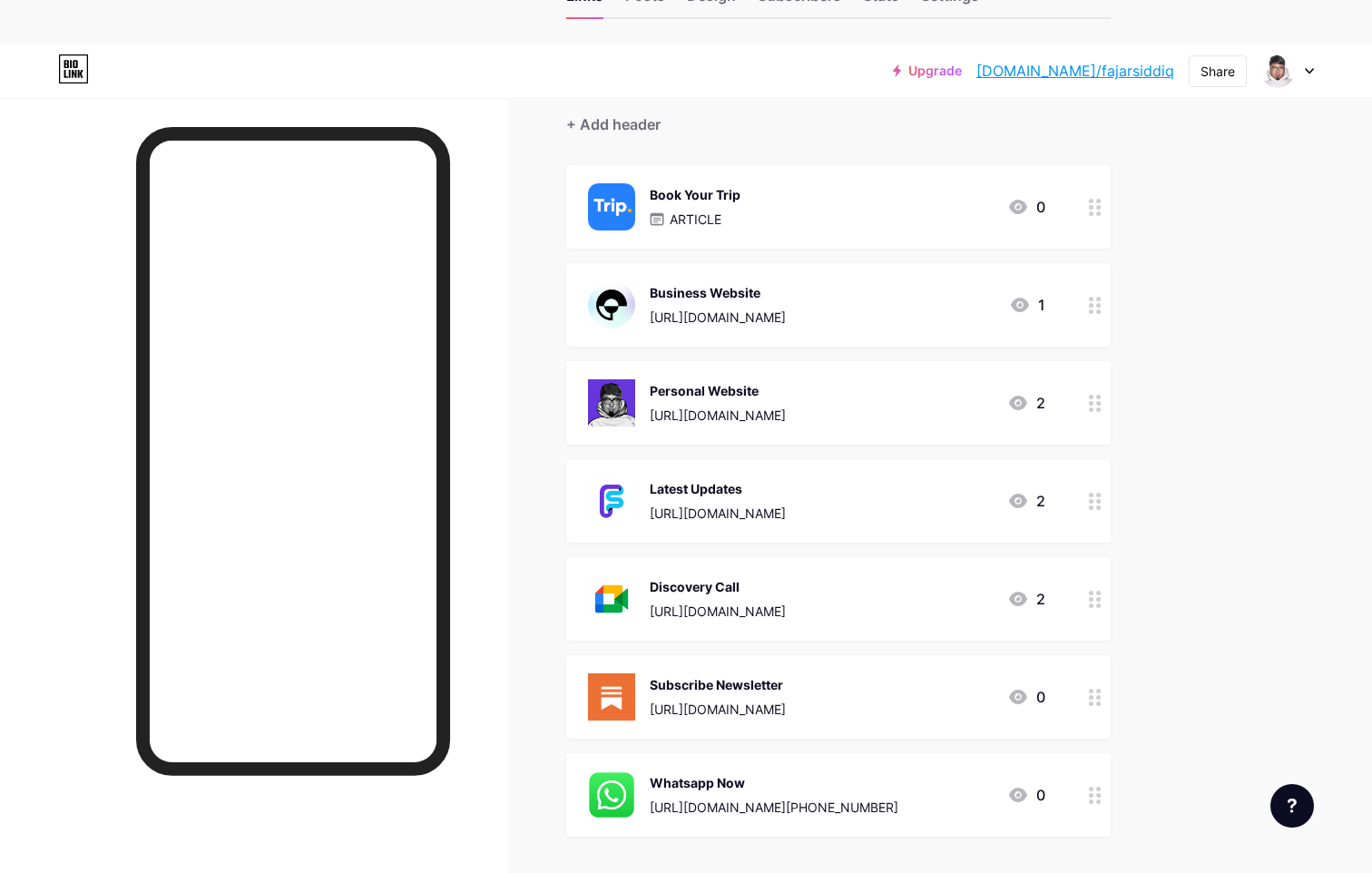
click at [924, 184] on div "Book Your Trip ARTICLE 0" at bounding box center [816, 207] width 457 height 47
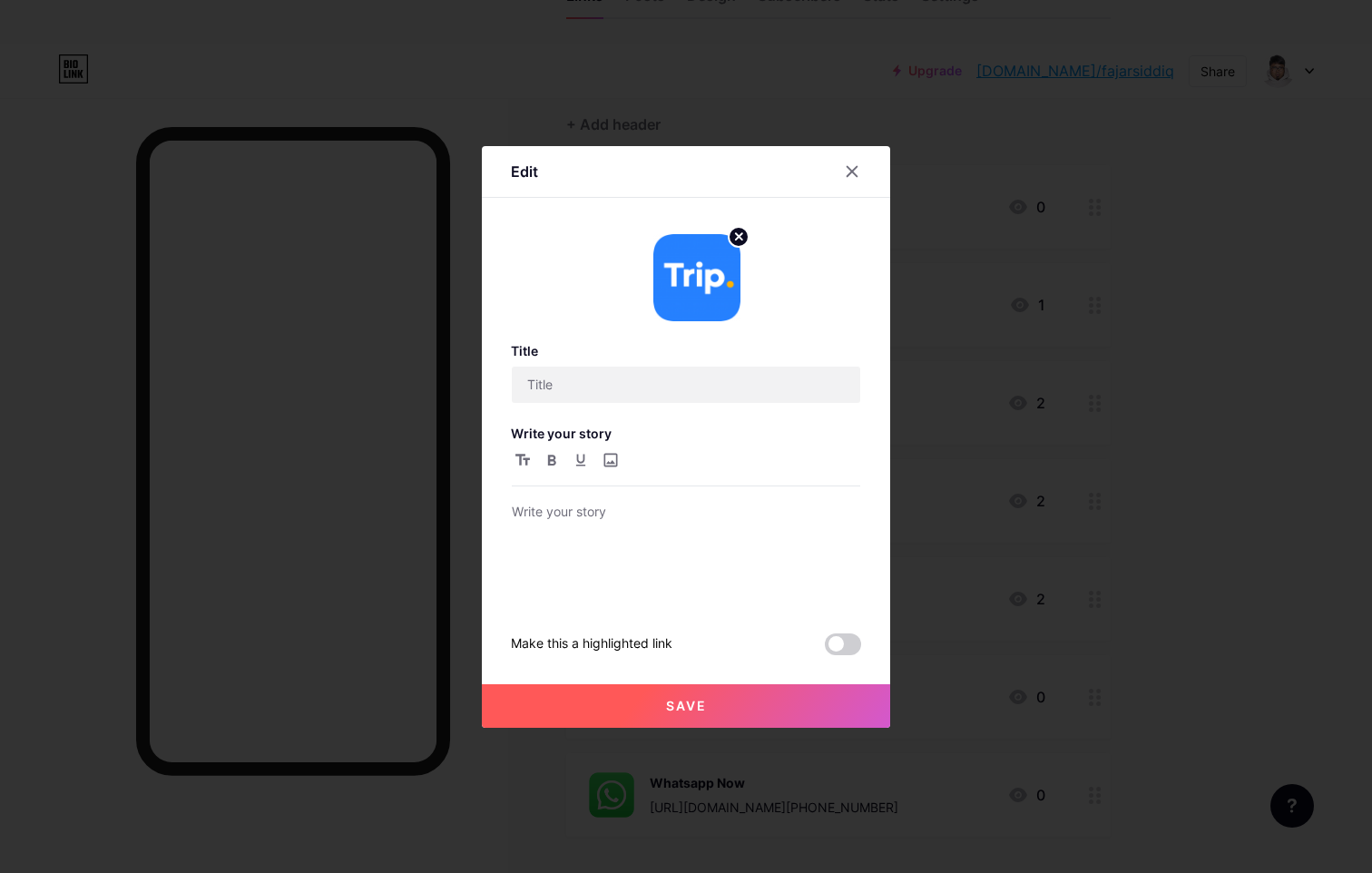
type input "Book Your Trip"
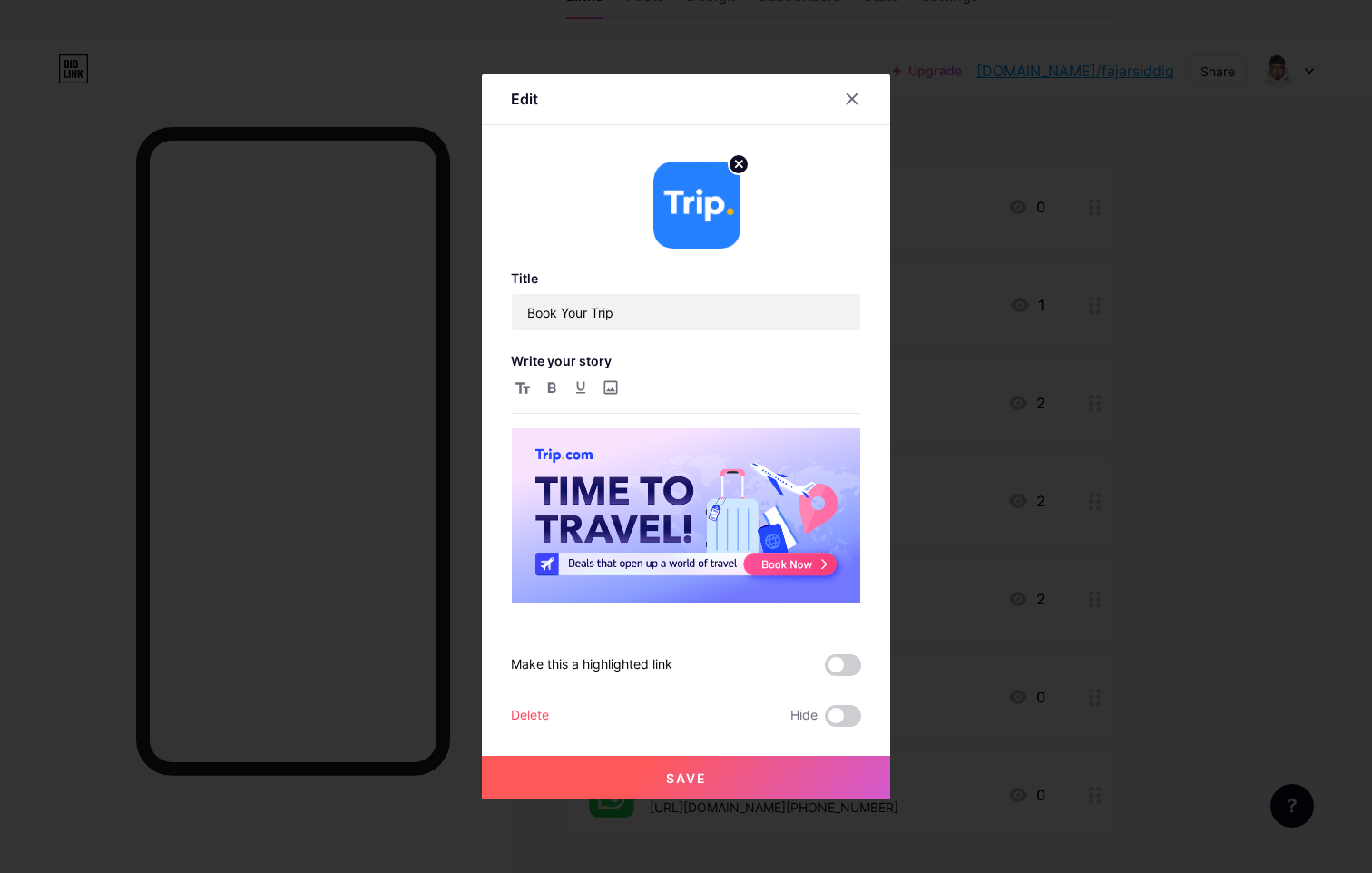
click at [538, 718] on div "Delete" at bounding box center [530, 716] width 38 height 22
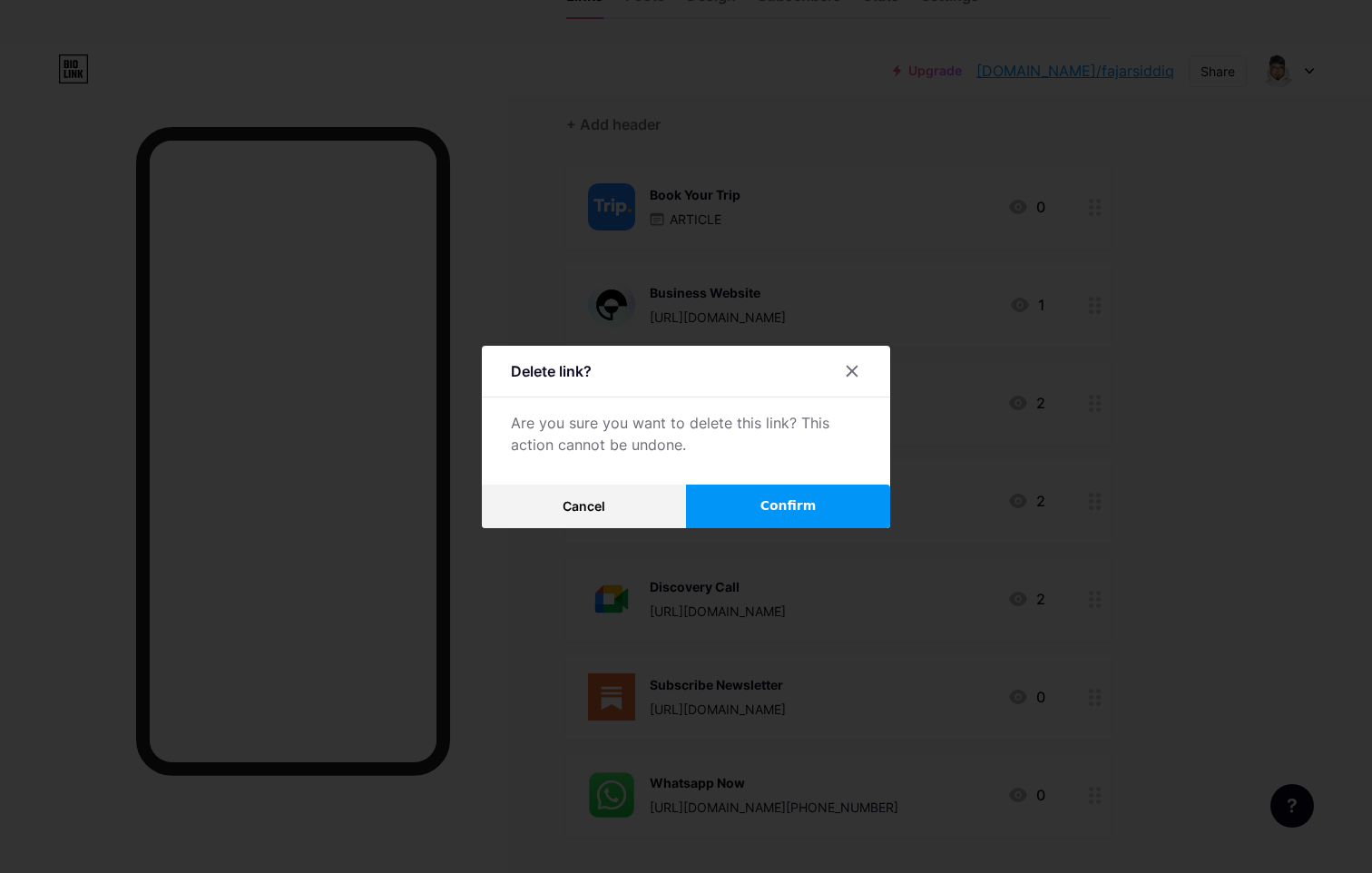
click at [818, 494] on button "Confirm" at bounding box center [788, 507] width 205 height 44
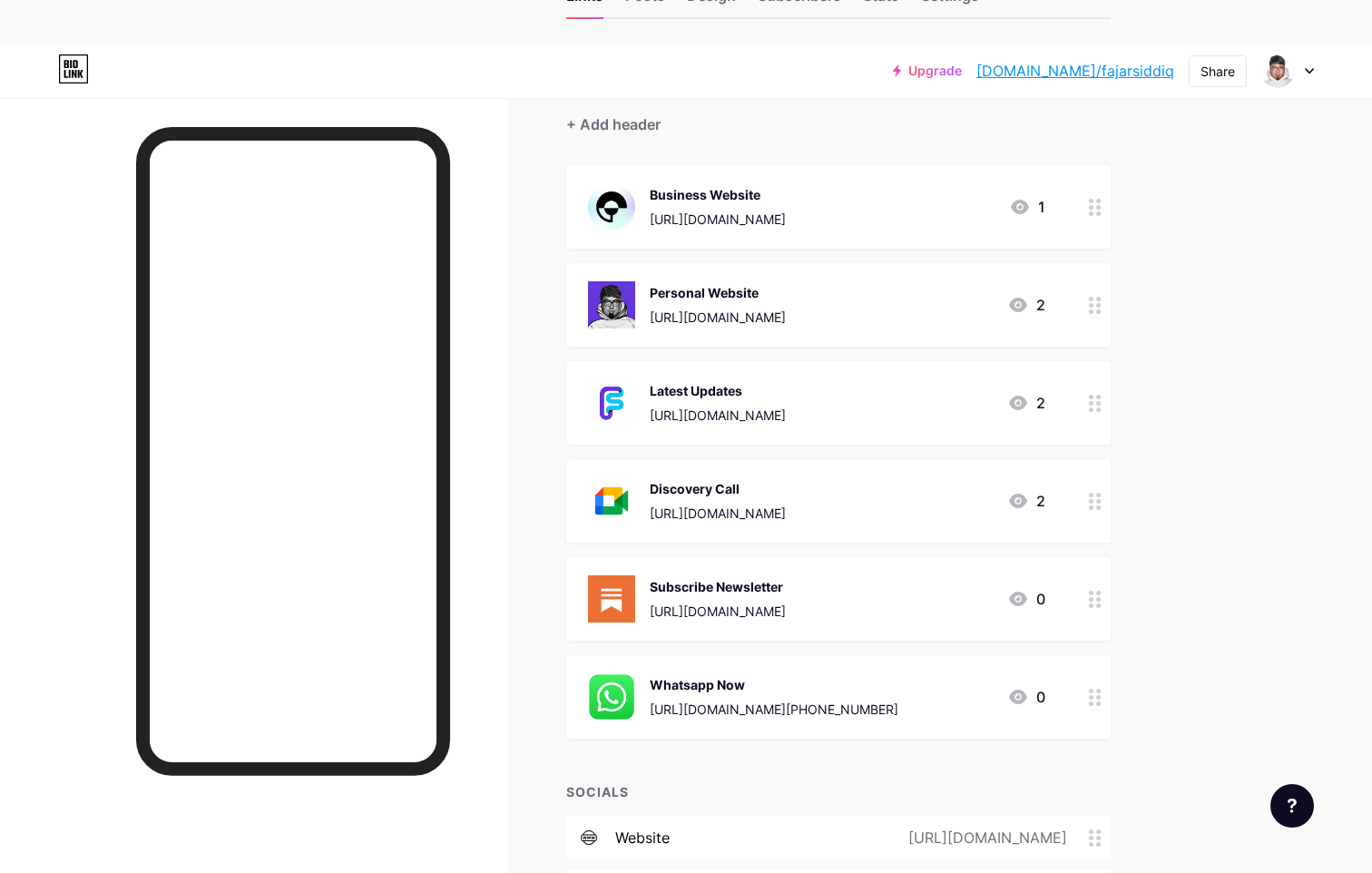
click at [943, 184] on div "Business Website [URL][DOMAIN_NAME] 1" at bounding box center [816, 207] width 457 height 47
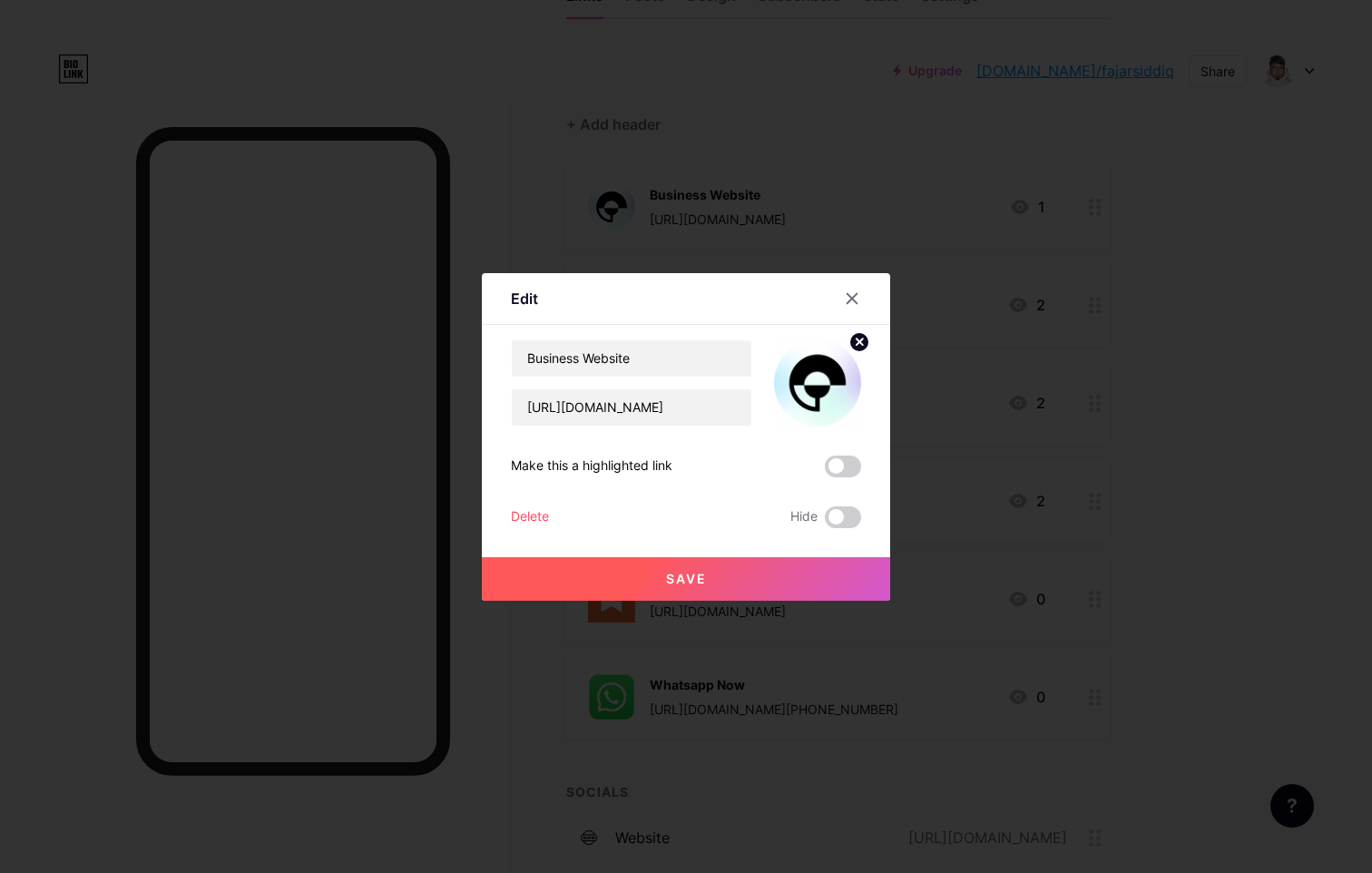
click at [857, 467] on span at bounding box center [843, 467] width 36 height 22
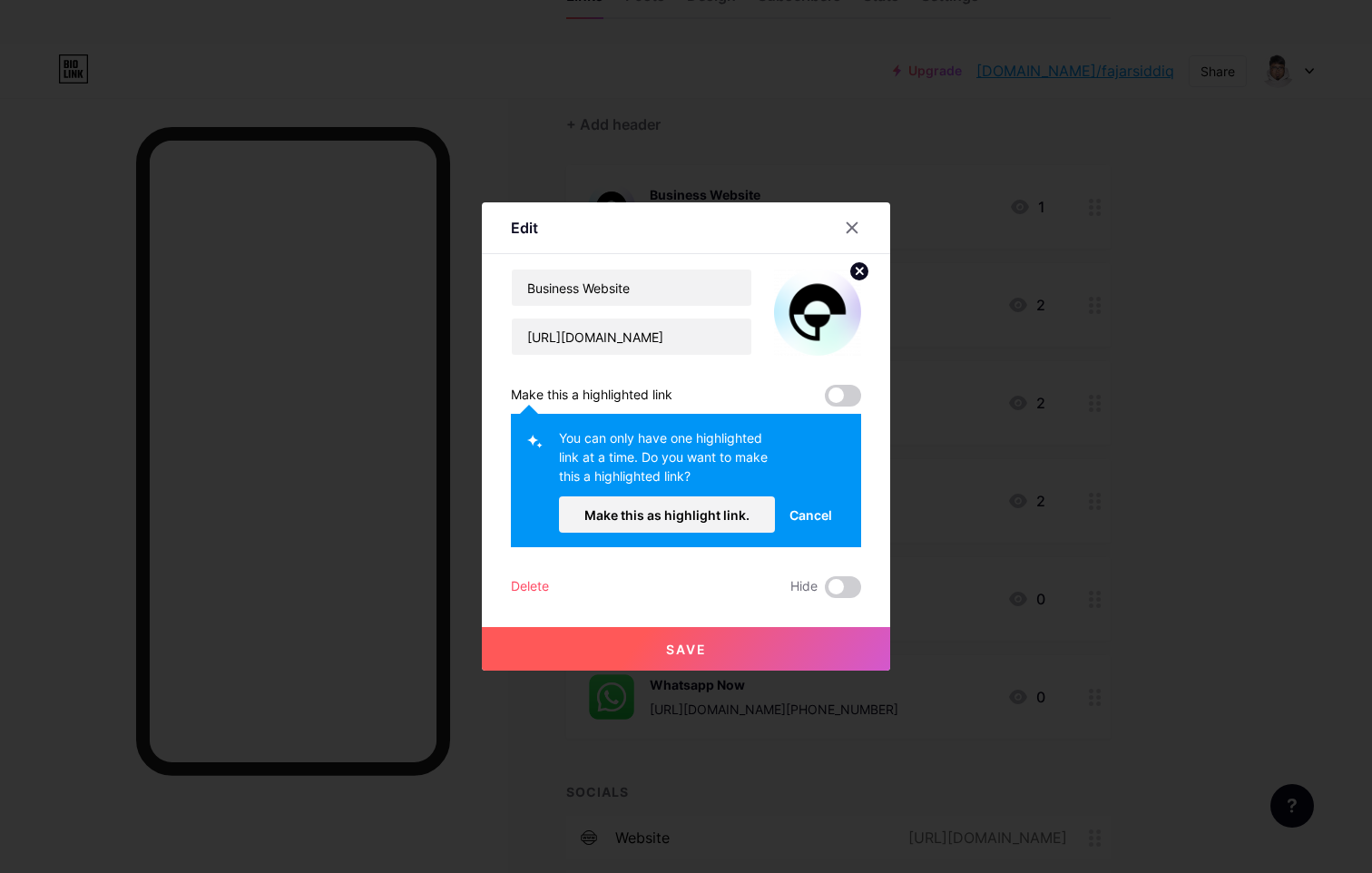
click at [730, 640] on button "Save" at bounding box center [686, 649] width 408 height 44
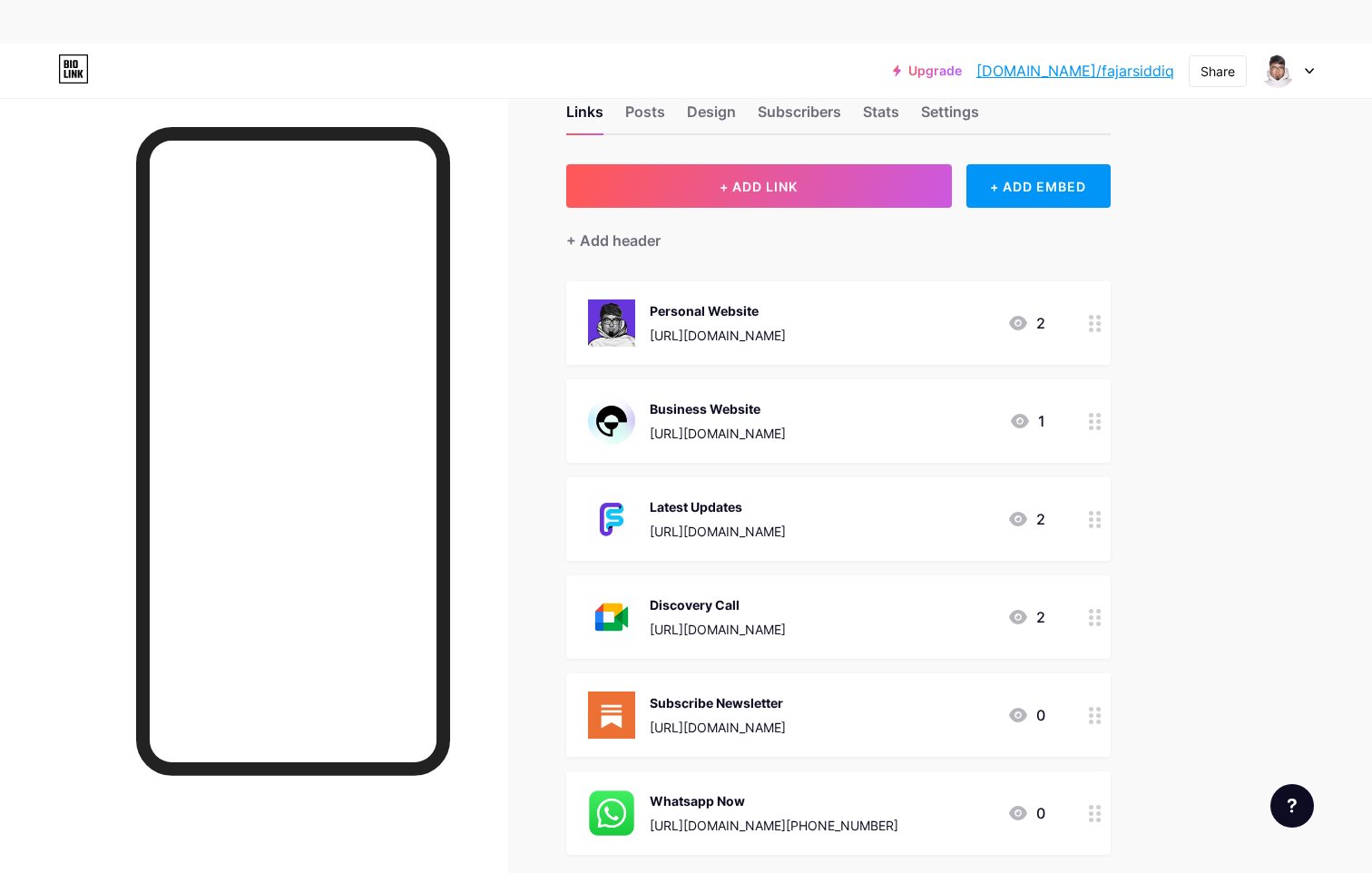
scroll to position [43, 0]
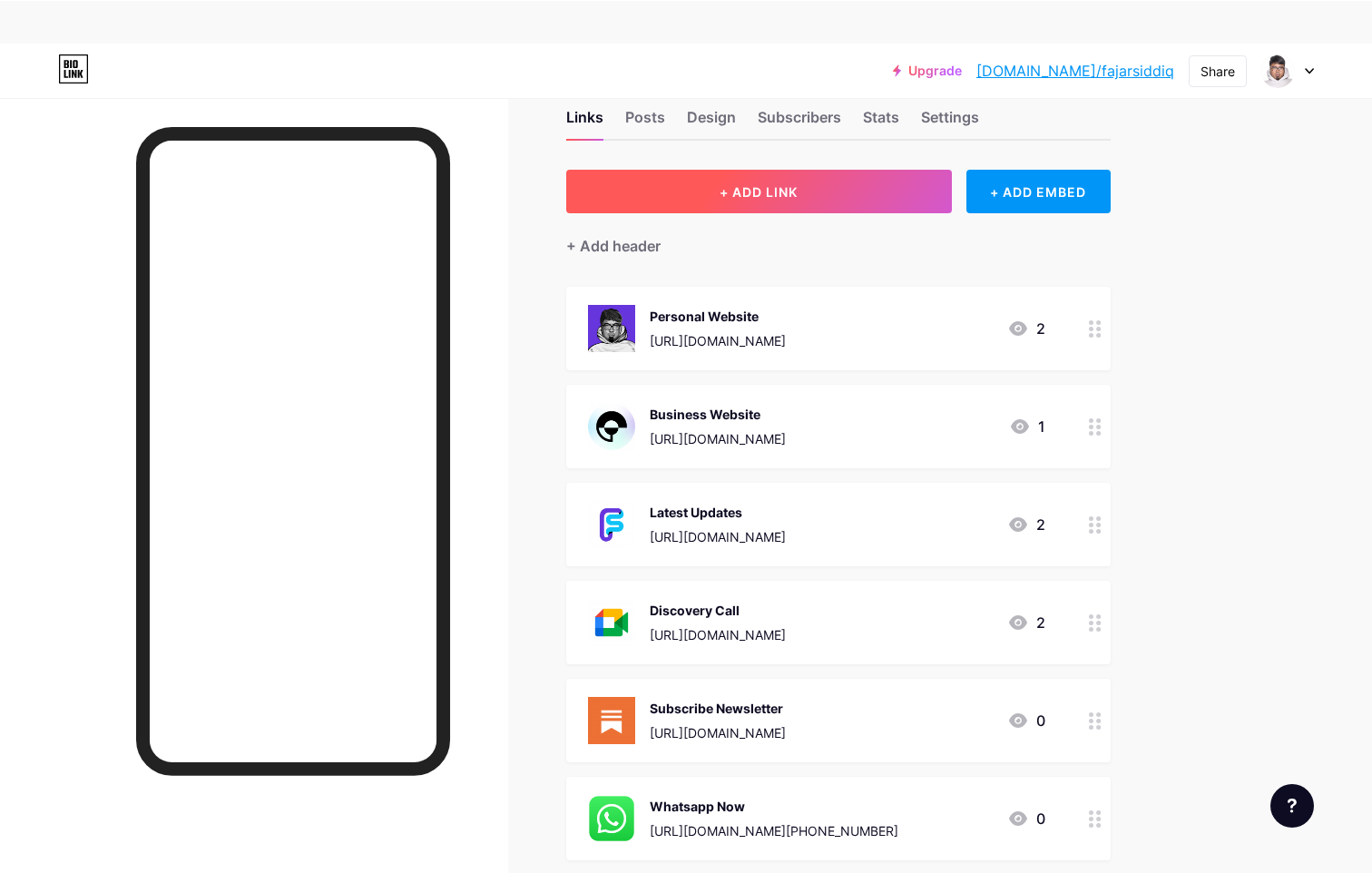
click at [776, 170] on button "+ ADD LINK" at bounding box center [758, 192] width 386 height 44
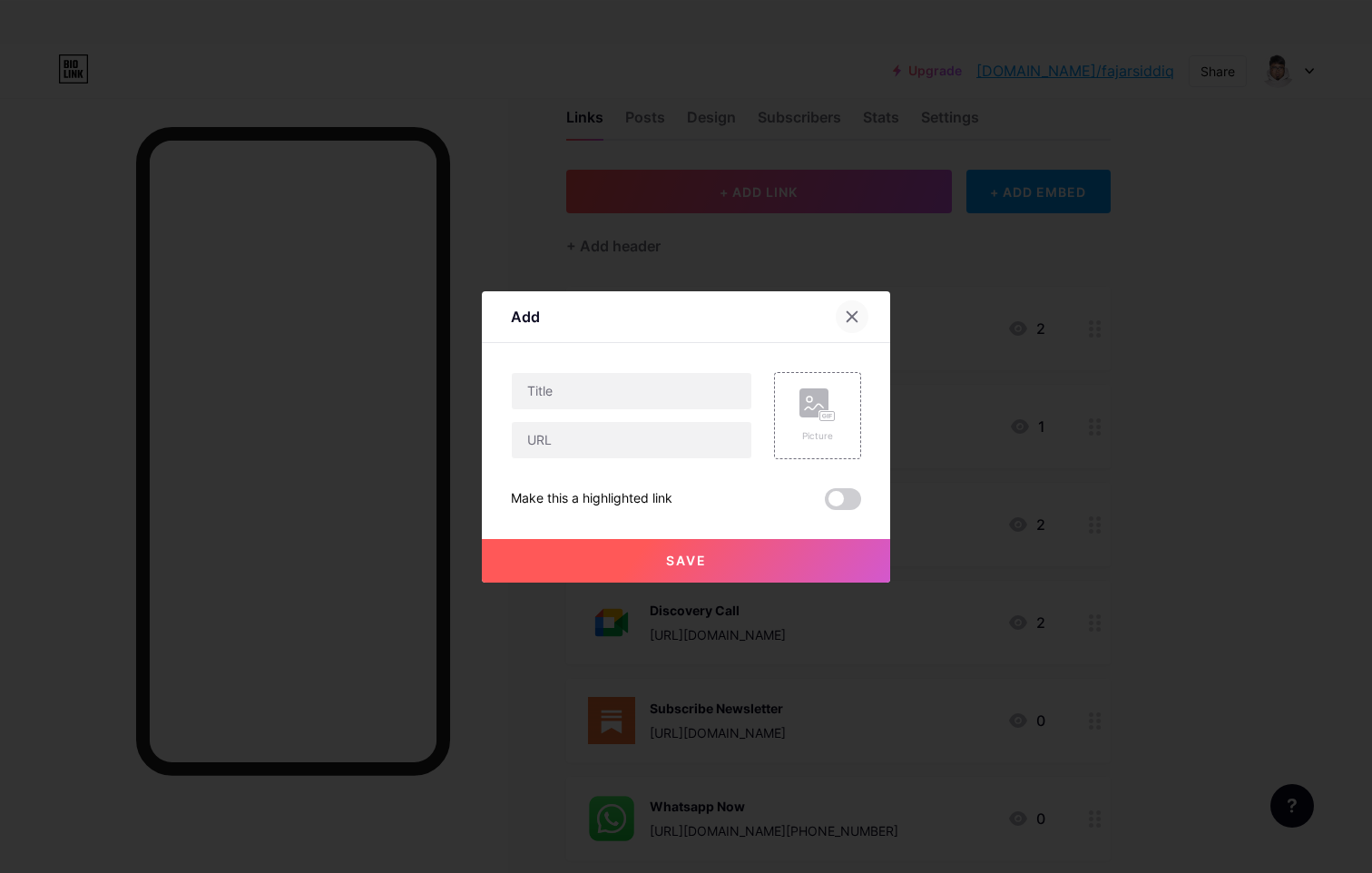
click at [853, 323] on div at bounding box center [852, 316] width 33 height 33
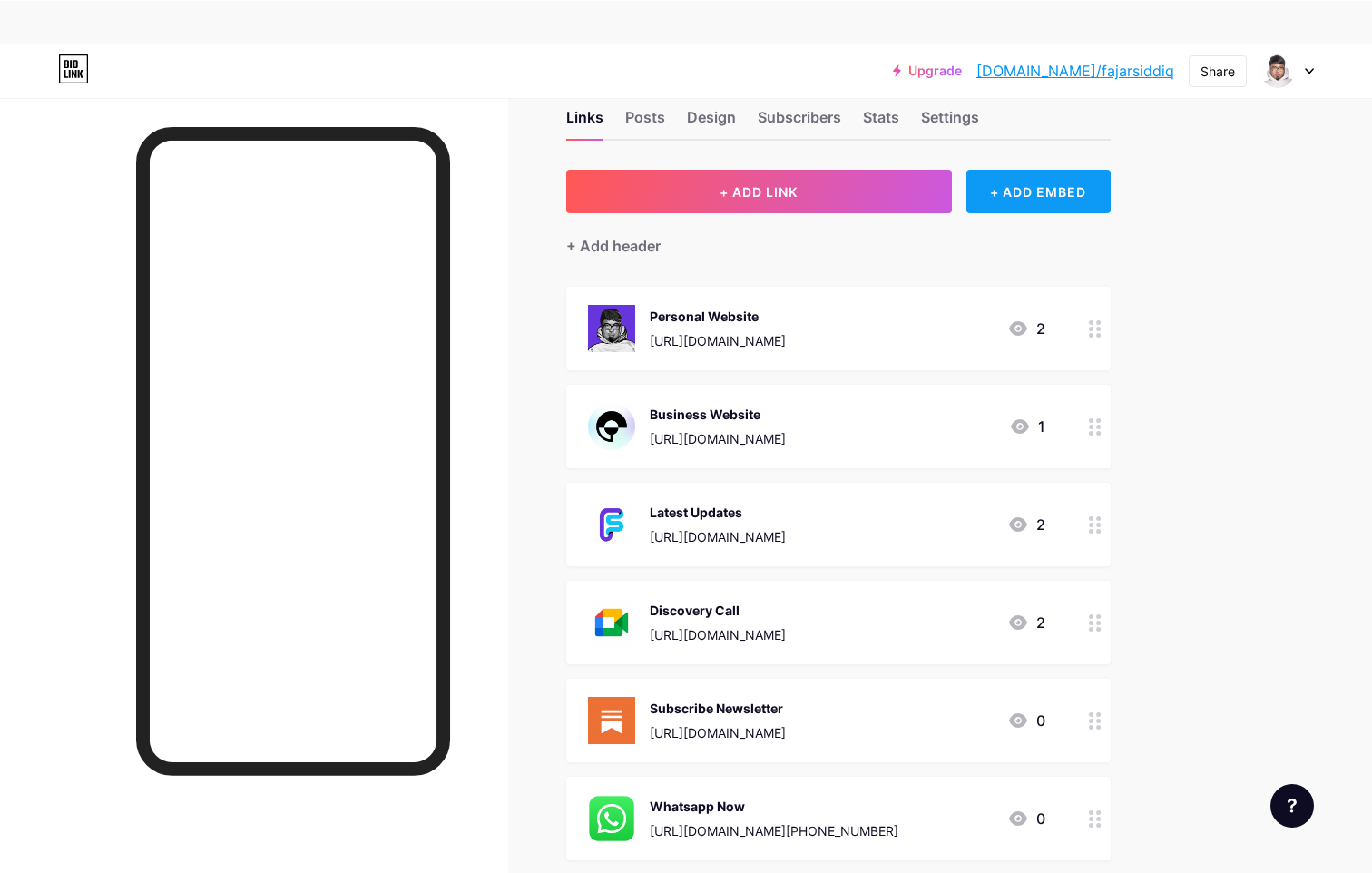
click at [993, 170] on div "+ ADD EMBED" at bounding box center [1039, 192] width 145 height 44
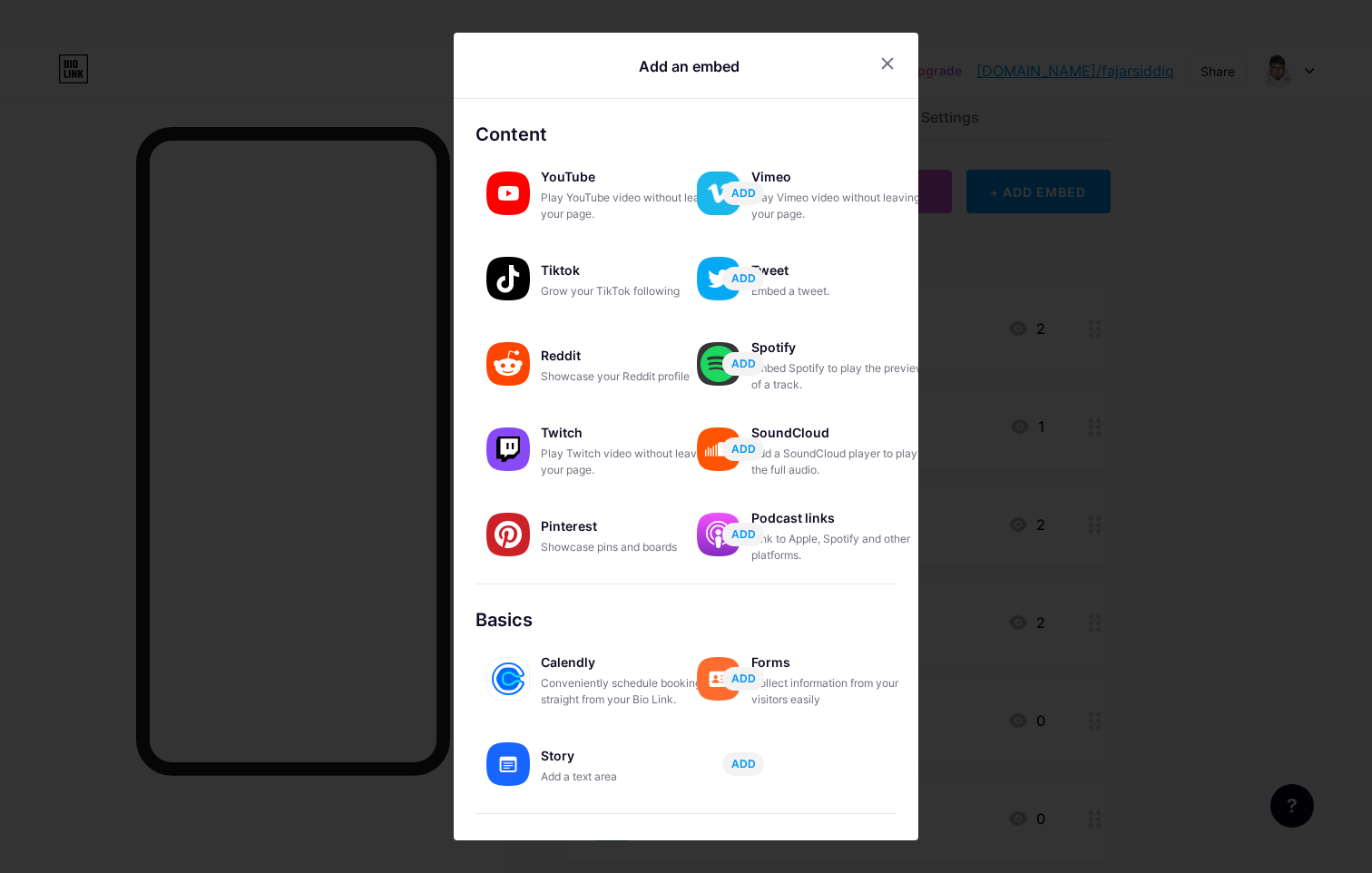
click at [1007, 367] on div at bounding box center [686, 436] width 1372 height 873
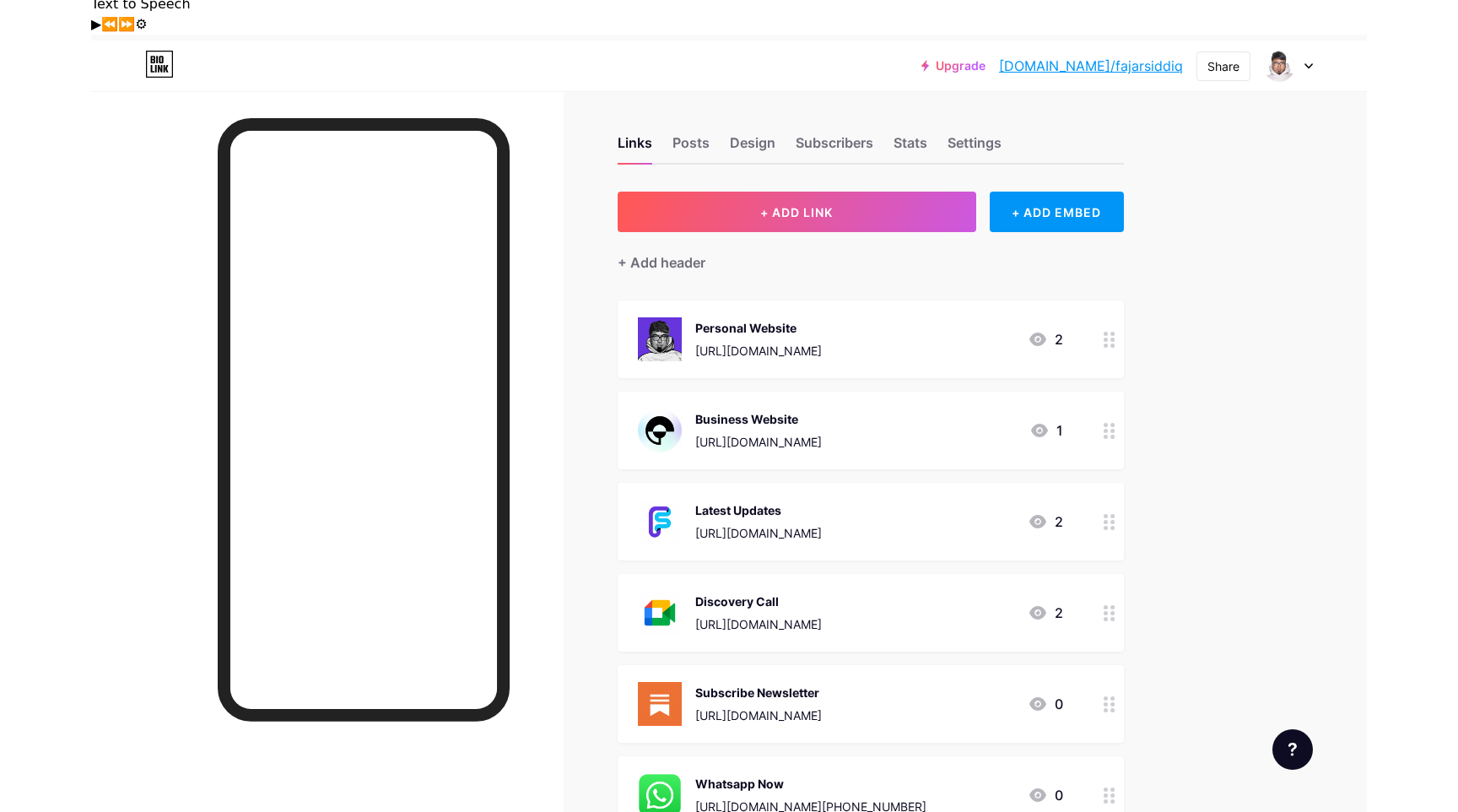
scroll to position [0, 0]
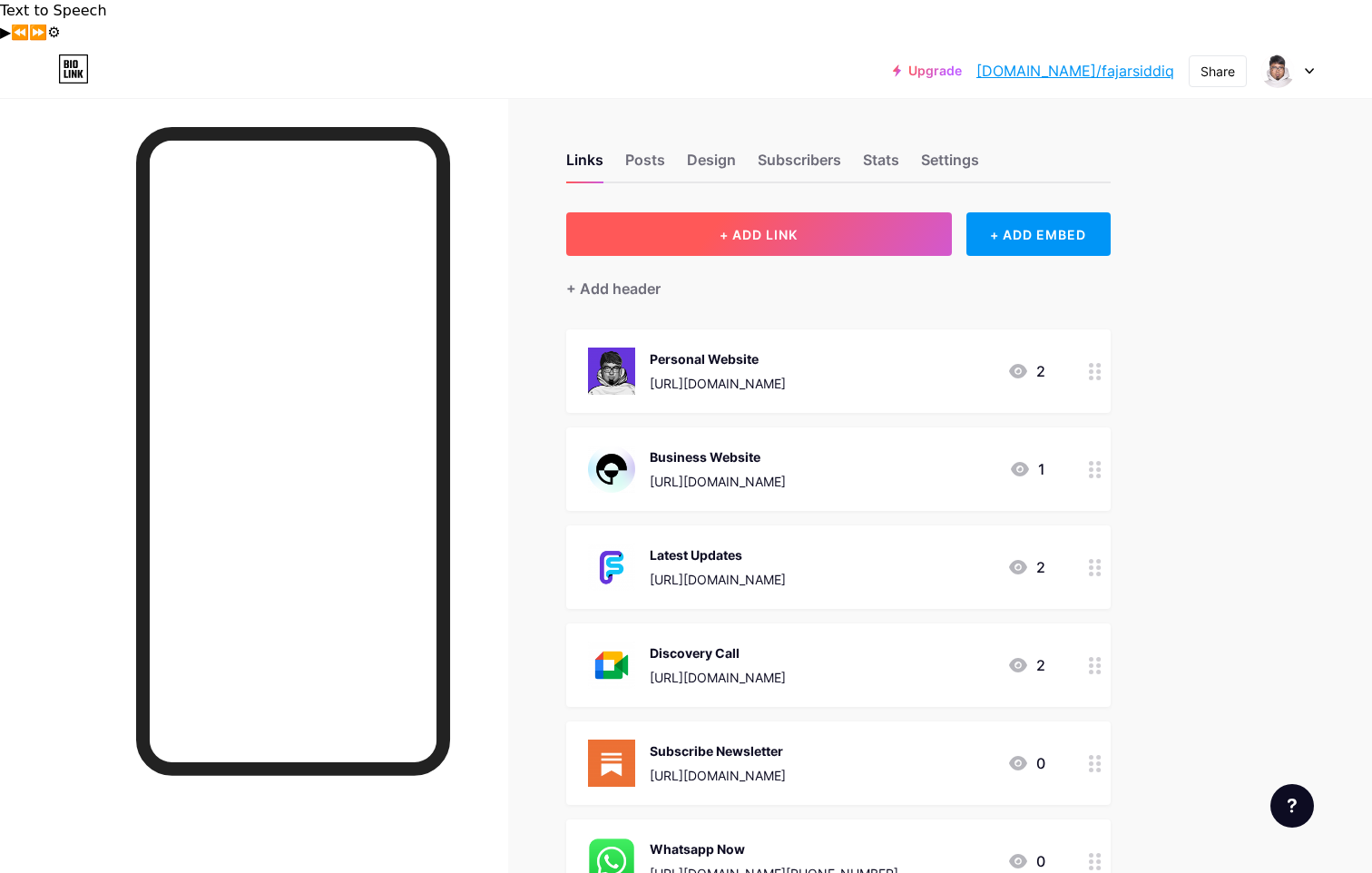
click at [841, 213] on button "+ ADD LINK" at bounding box center [758, 234] width 386 height 44
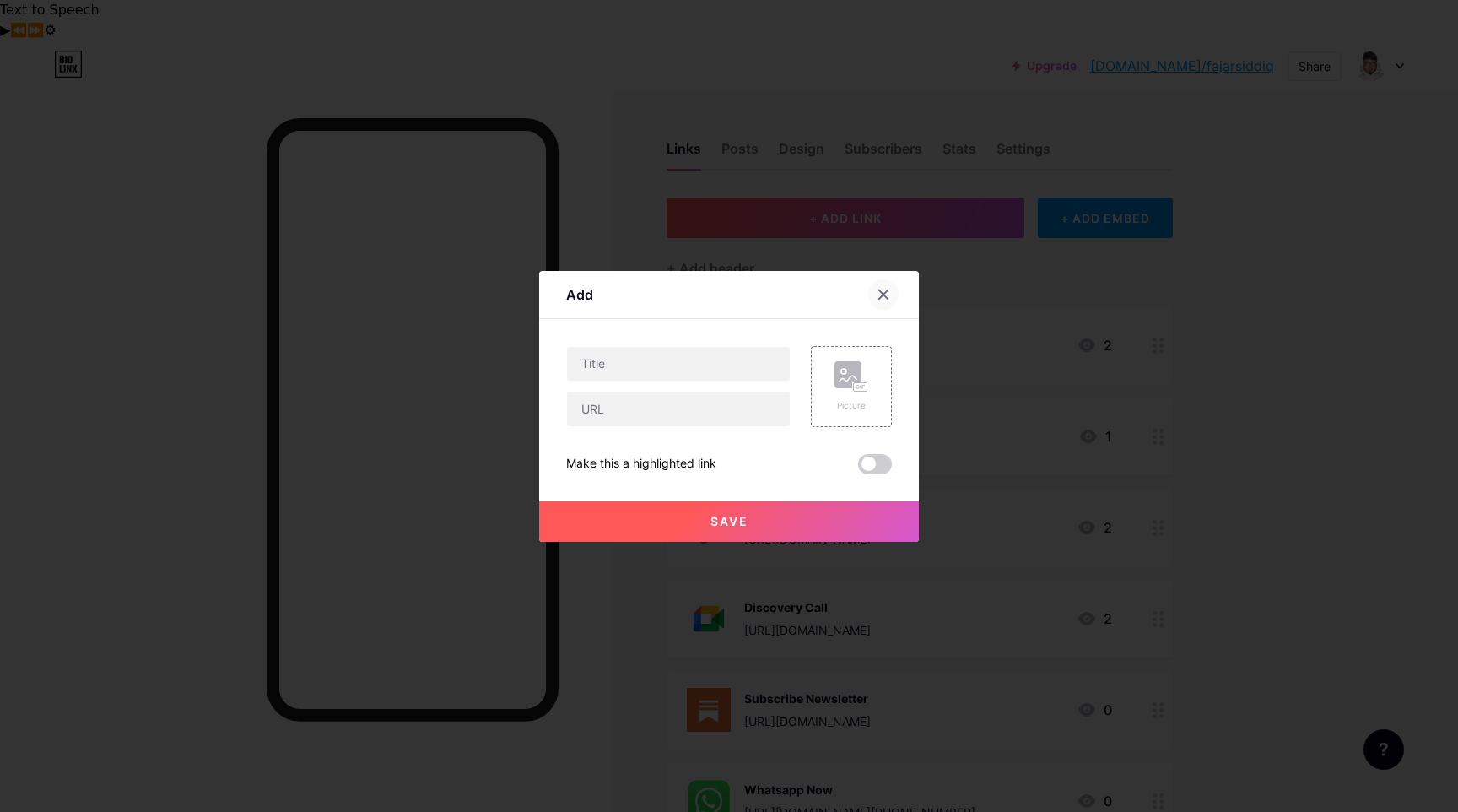
click at [881, 287] on div at bounding box center [884, 294] width 31 height 31
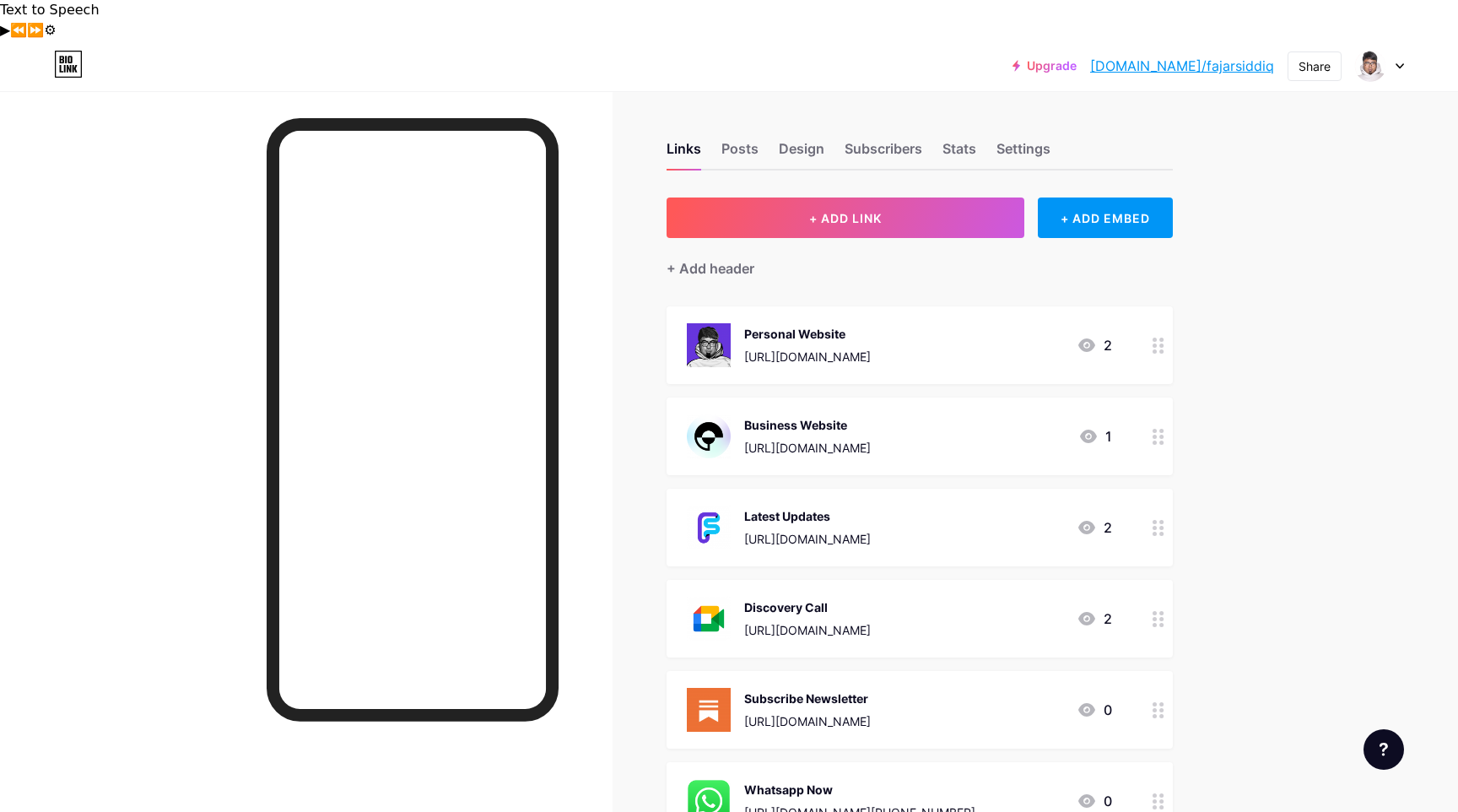
click at [1255, 56] on link "[DOMAIN_NAME]/fajarsiddiq" at bounding box center [1182, 66] width 184 height 20
